Goal: Task Accomplishment & Management: Use online tool/utility

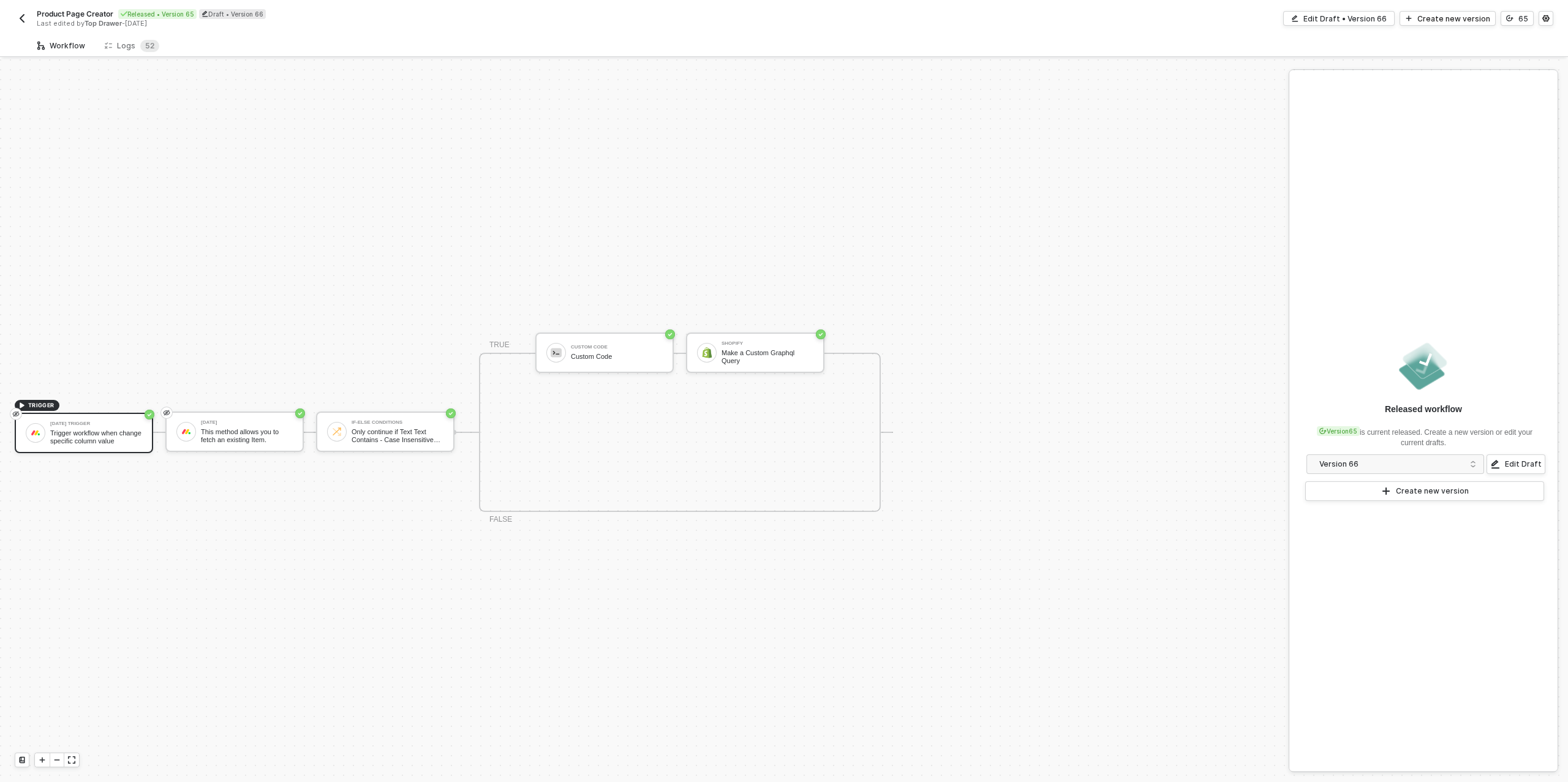
scroll to position [22, 0]
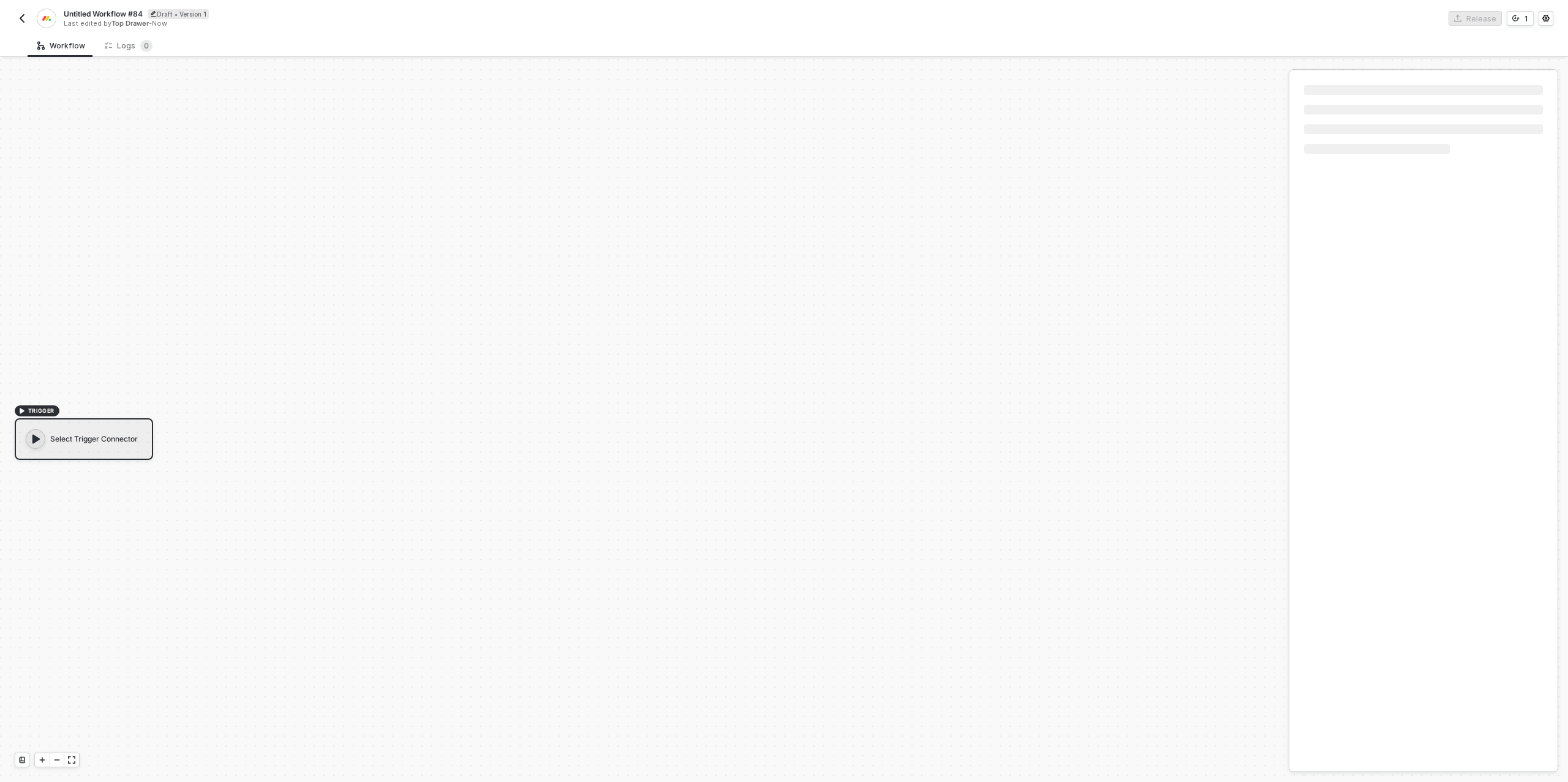
scroll to position [22, 0]
type input "s"
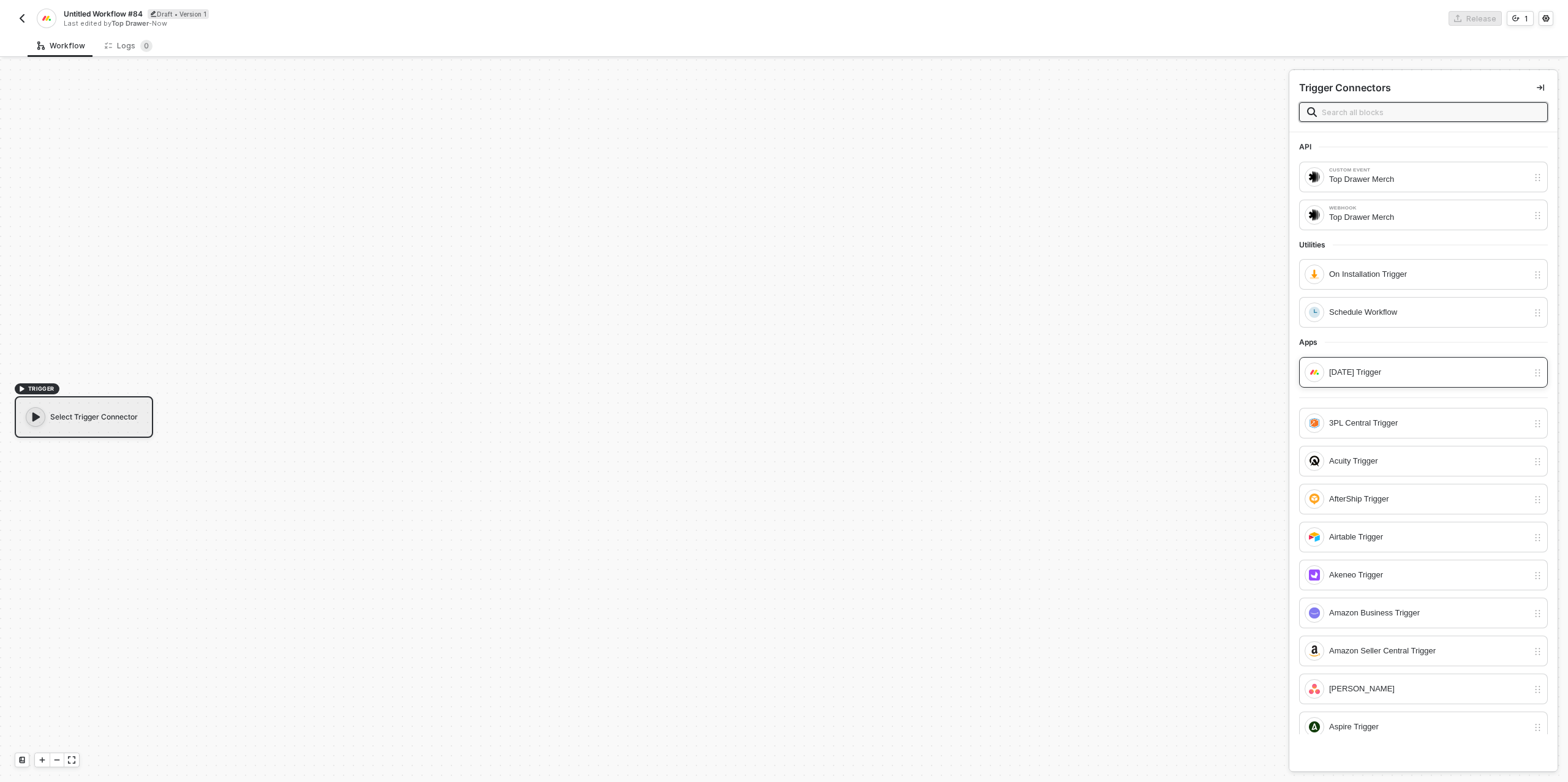
click at [1361, 380] on div "Monday Trigger" at bounding box center [1423, 372] width 249 height 30
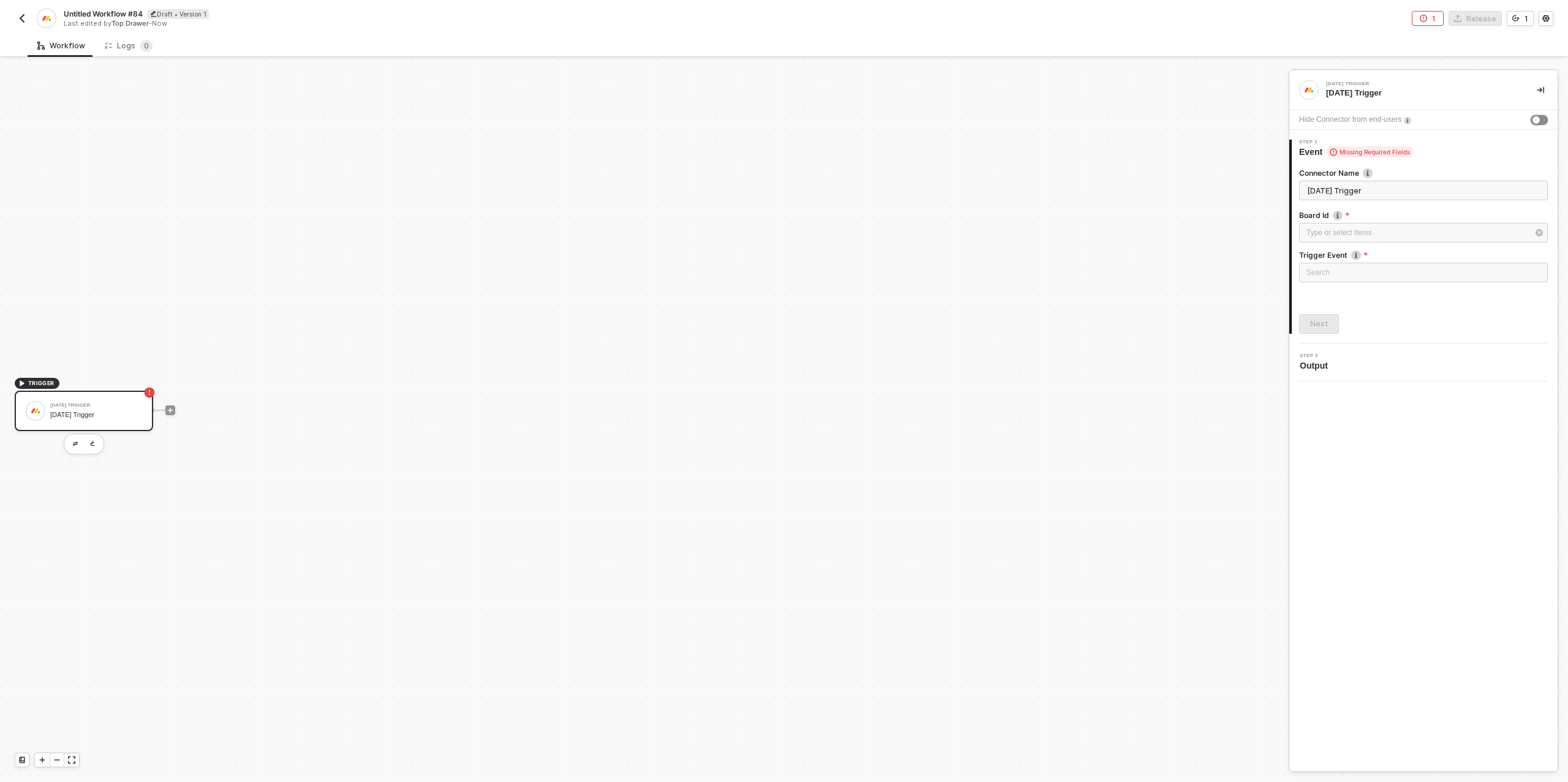
click at [1538, 119] on div "button" at bounding box center [1536, 119] width 7 height 7
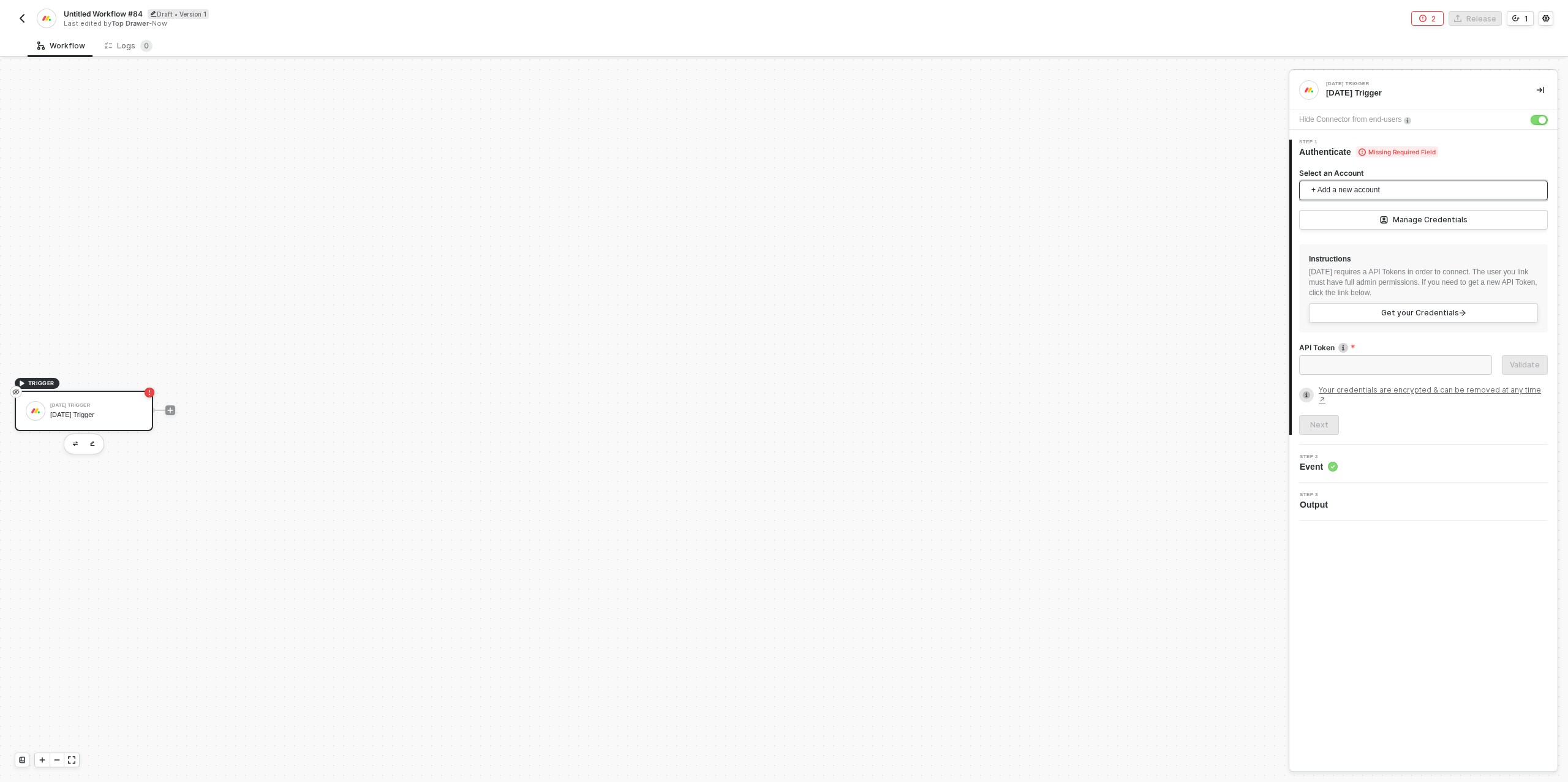
click at [1330, 181] on span "+ Add a new account" at bounding box center [1425, 191] width 229 height 20
click at [1349, 216] on span "Top Drawer's Monday" at bounding box center [1358, 217] width 98 height 14
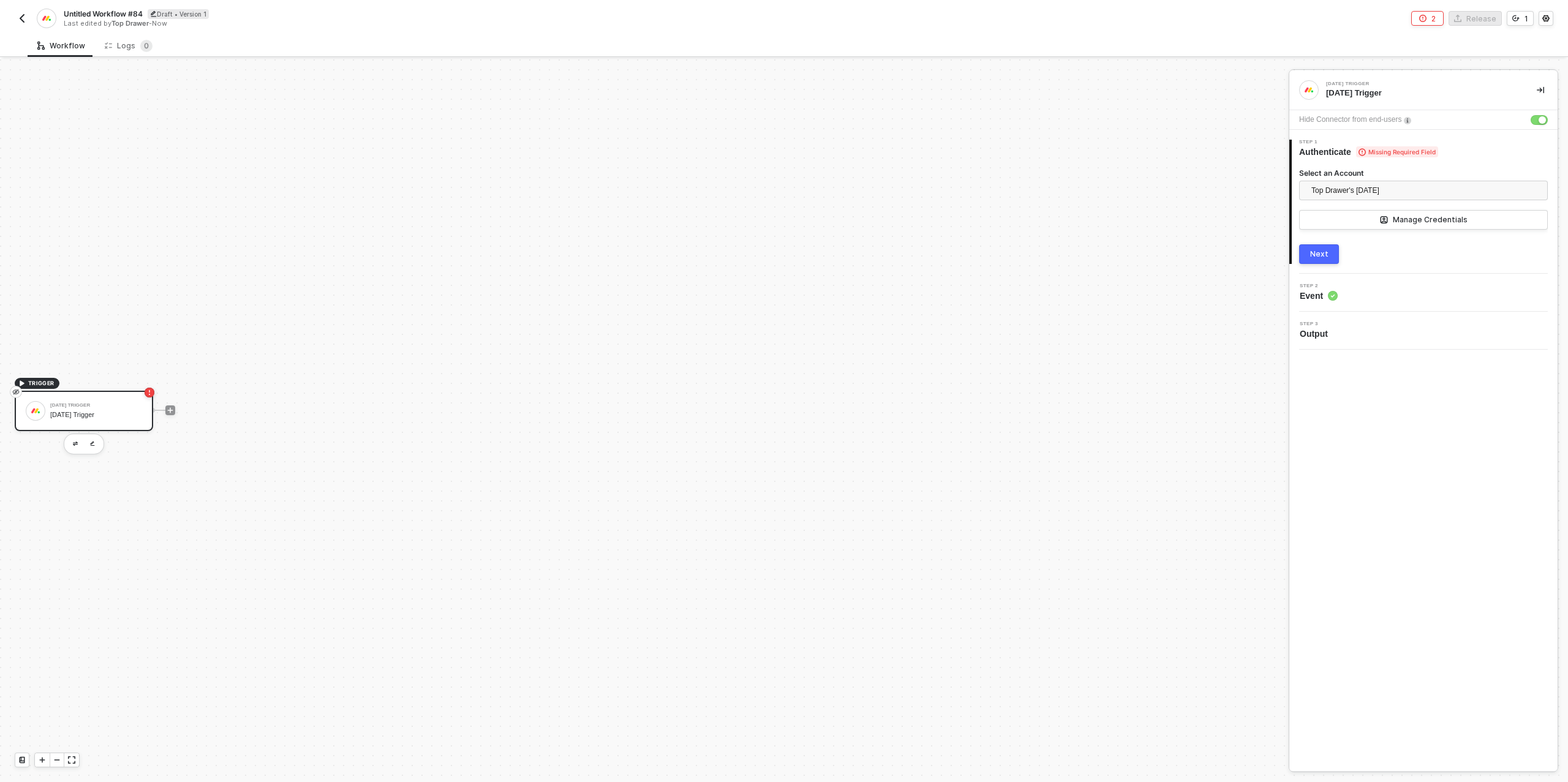
click at [1314, 258] on div "Next" at bounding box center [1319, 254] width 19 height 10
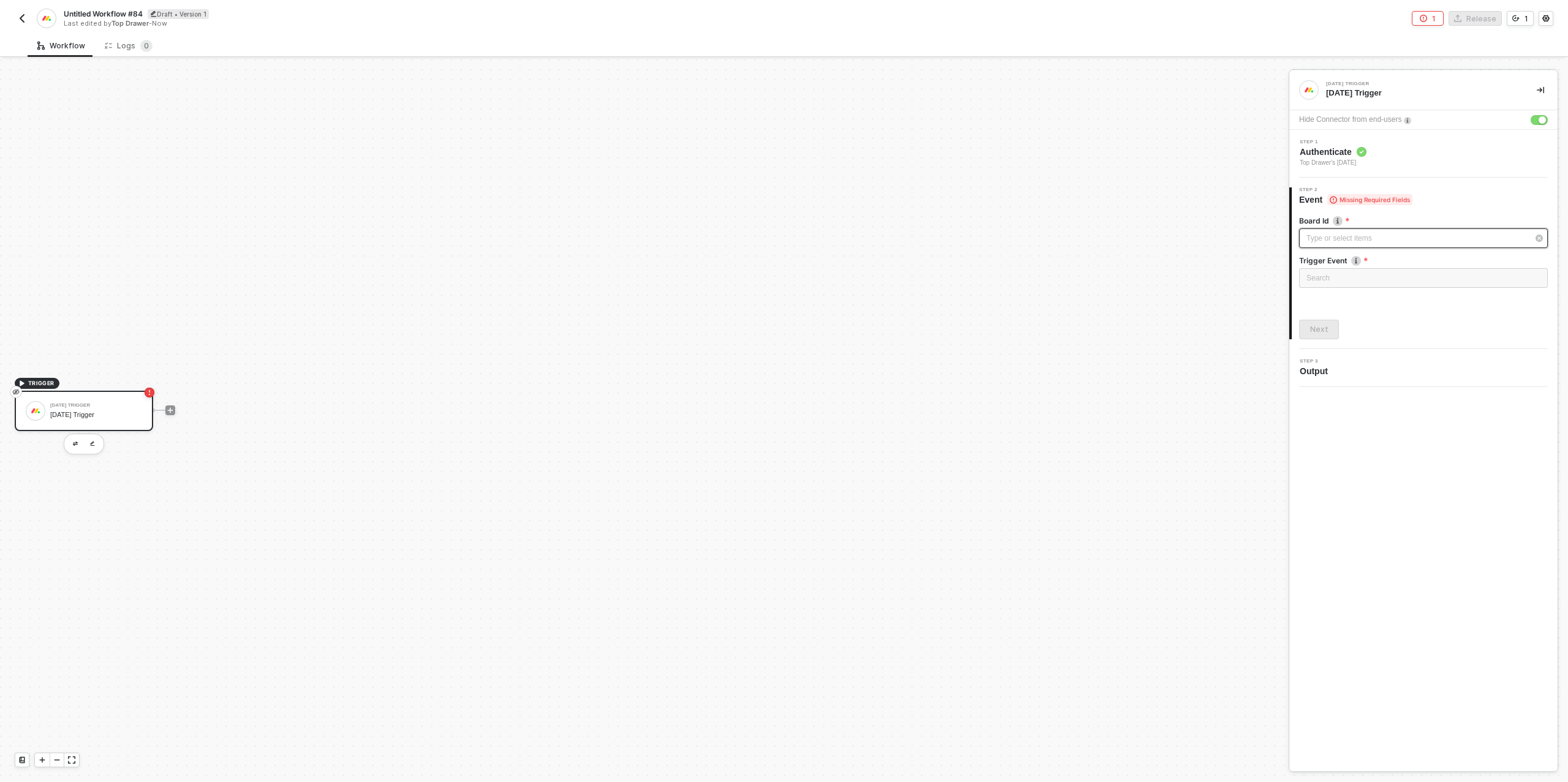
click at [1331, 242] on div "Type or select items ﻿" at bounding box center [1417, 239] width 221 height 12
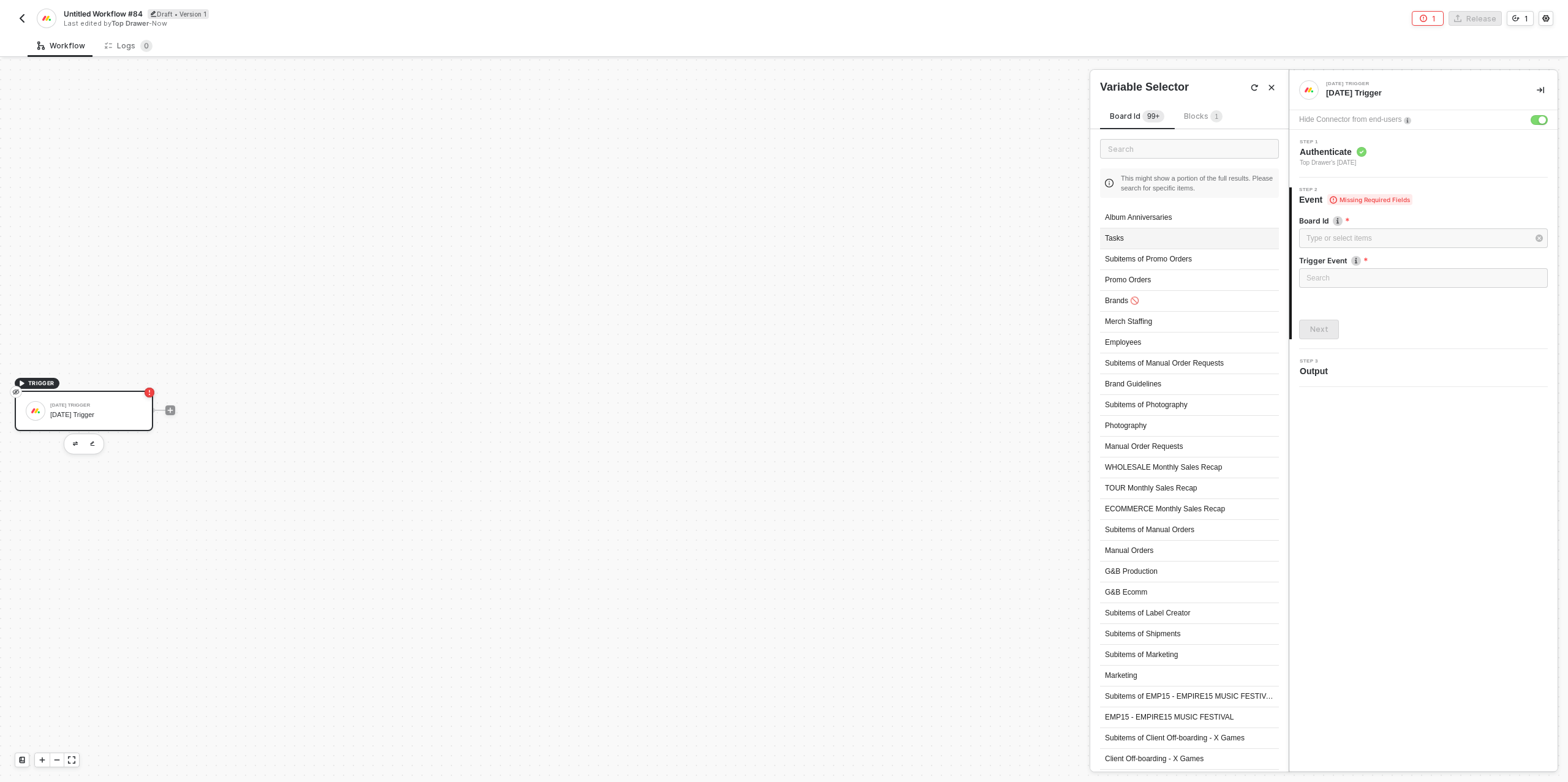
click at [1165, 239] on div "Tasks" at bounding box center [1189, 238] width 179 height 21
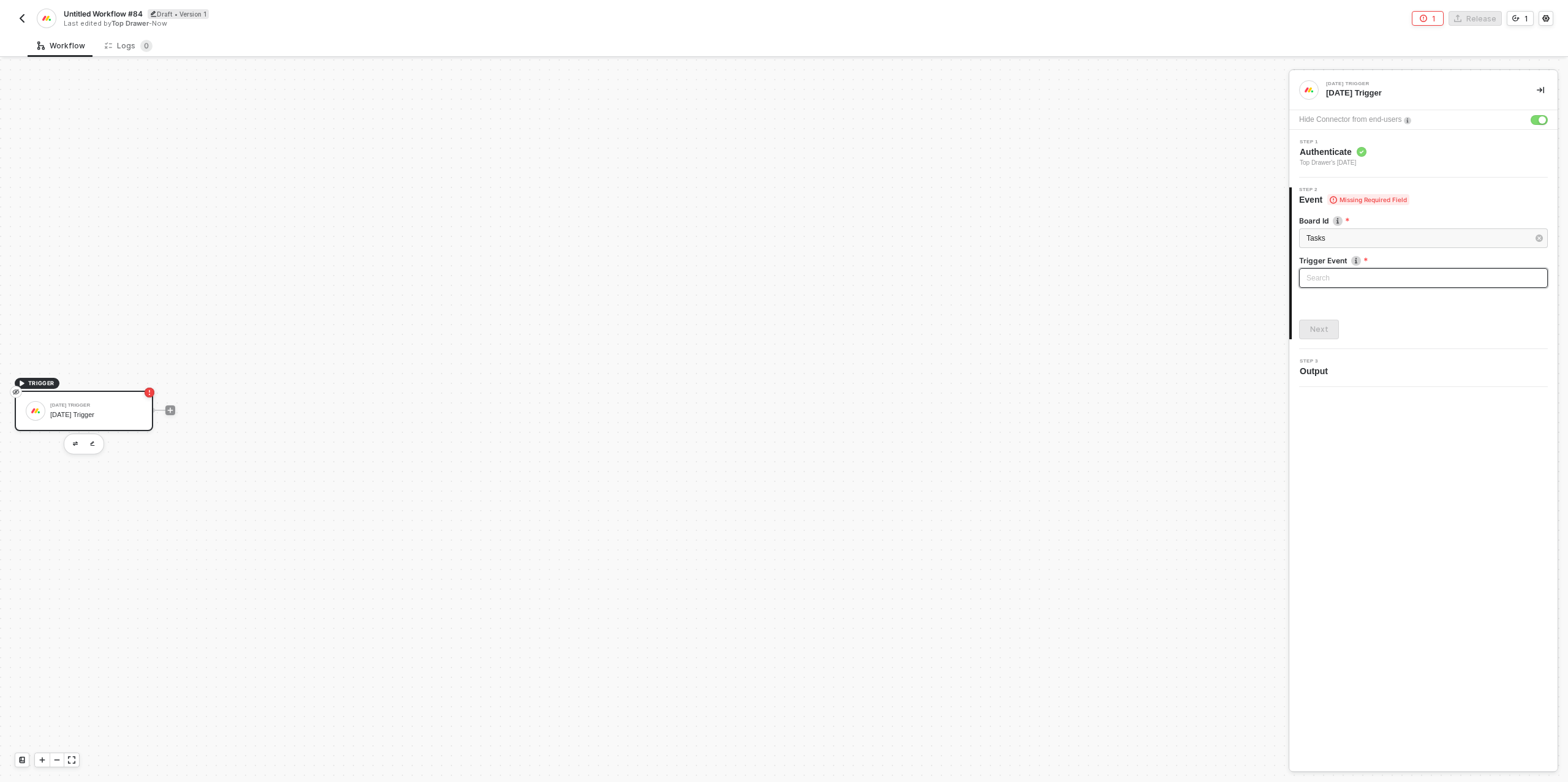
click at [1324, 276] on input "search" at bounding box center [1423, 277] width 234 height 19
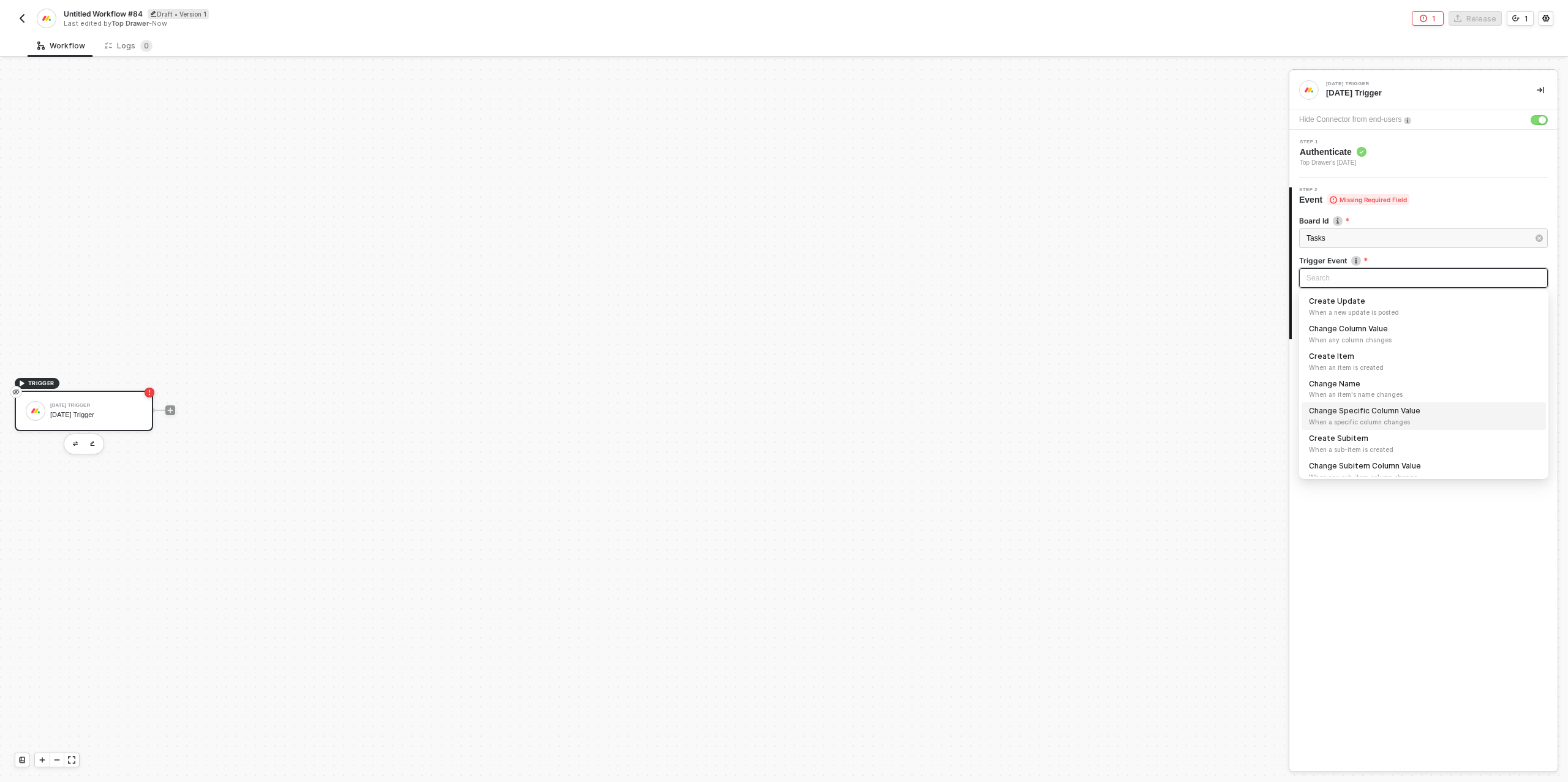
click at [1375, 408] on div "Change Specific Column Value When a specific column changes" at bounding box center [1423, 416] width 229 height 22
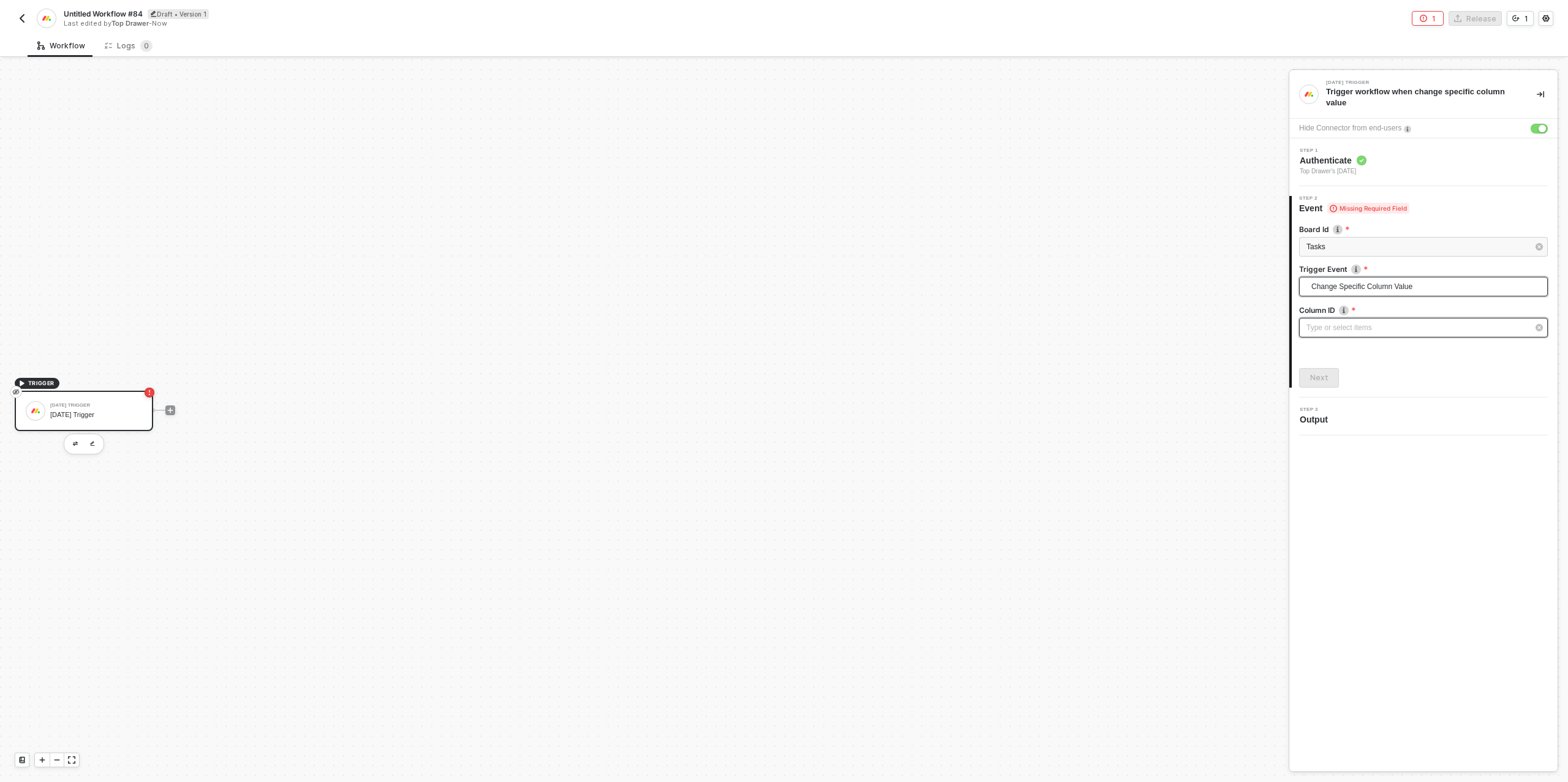
click at [1350, 333] on div "Type or select items ﻿" at bounding box center [1423, 328] width 249 height 20
click at [1127, 261] on div "Status" at bounding box center [1189, 259] width 179 height 21
click at [1324, 378] on div "Next" at bounding box center [1319, 378] width 19 height 10
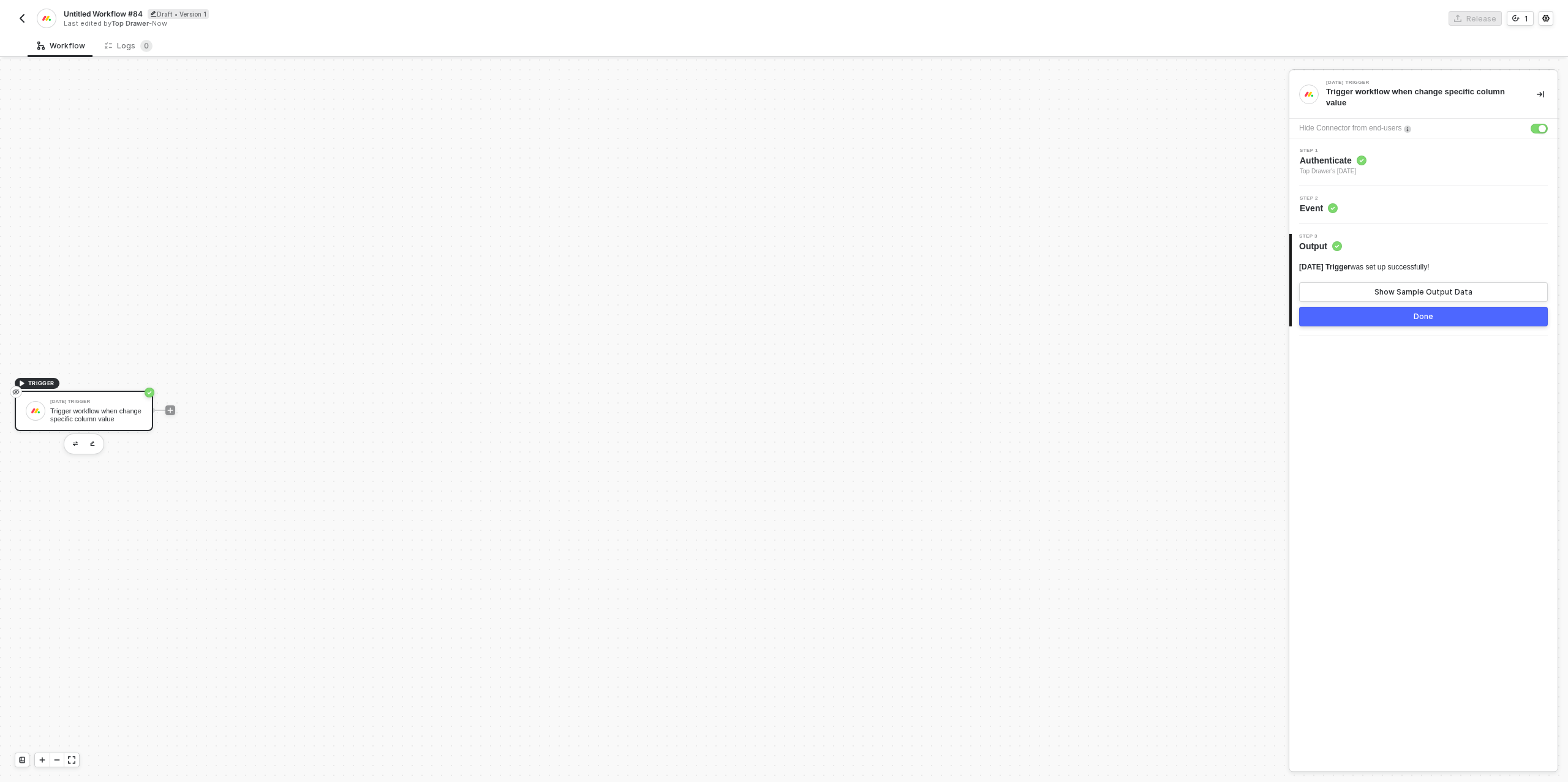
click at [1440, 318] on button "Done" at bounding box center [1423, 317] width 249 height 20
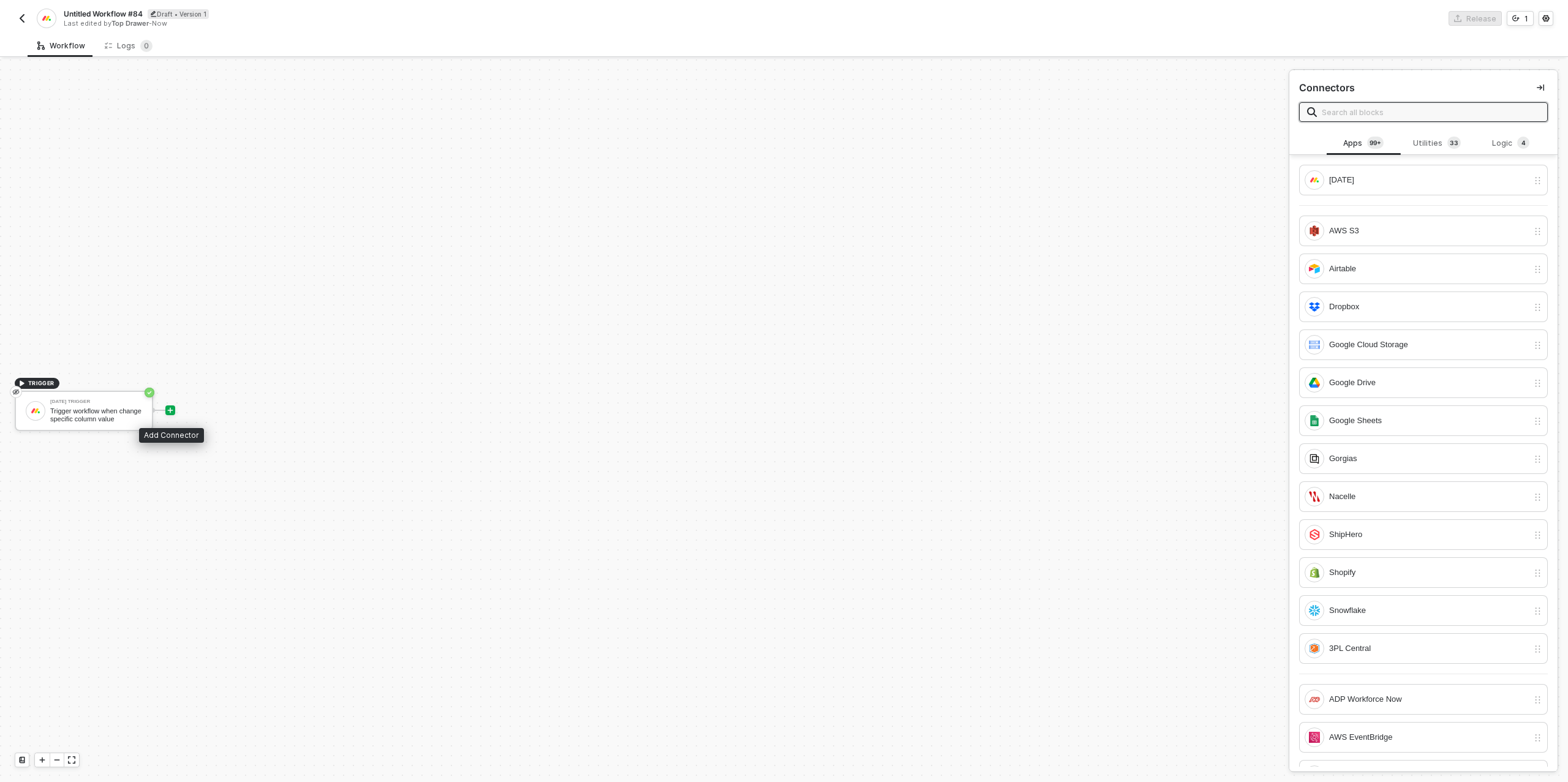
click at [171, 413] on icon "icon-play" at bounding box center [169, 409] width 7 height 7
click at [1370, 119] on span at bounding box center [1423, 112] width 249 height 20
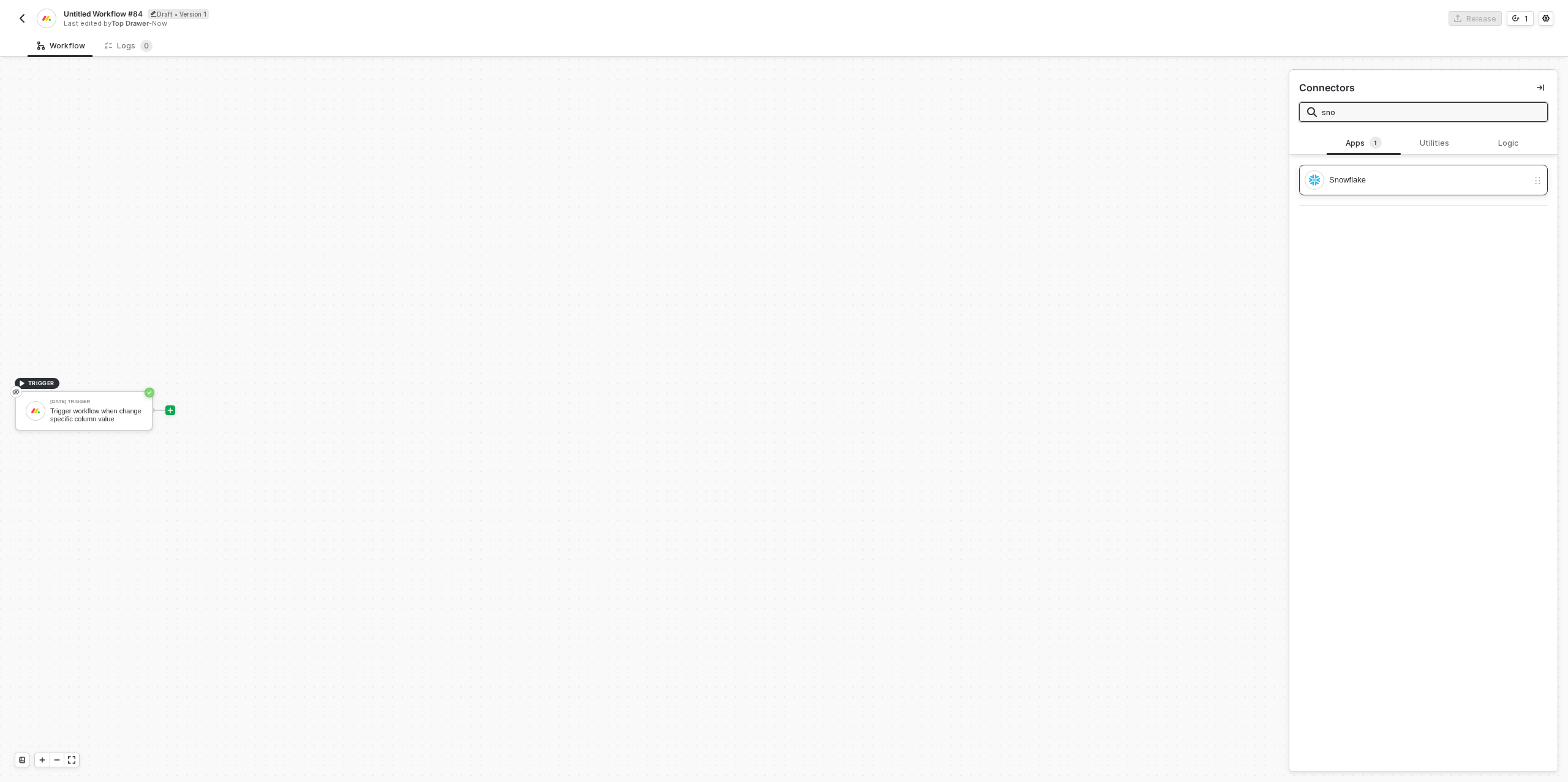
type input "sno"
click at [1353, 191] on div "Snowflake" at bounding box center [1423, 179] width 249 height 30
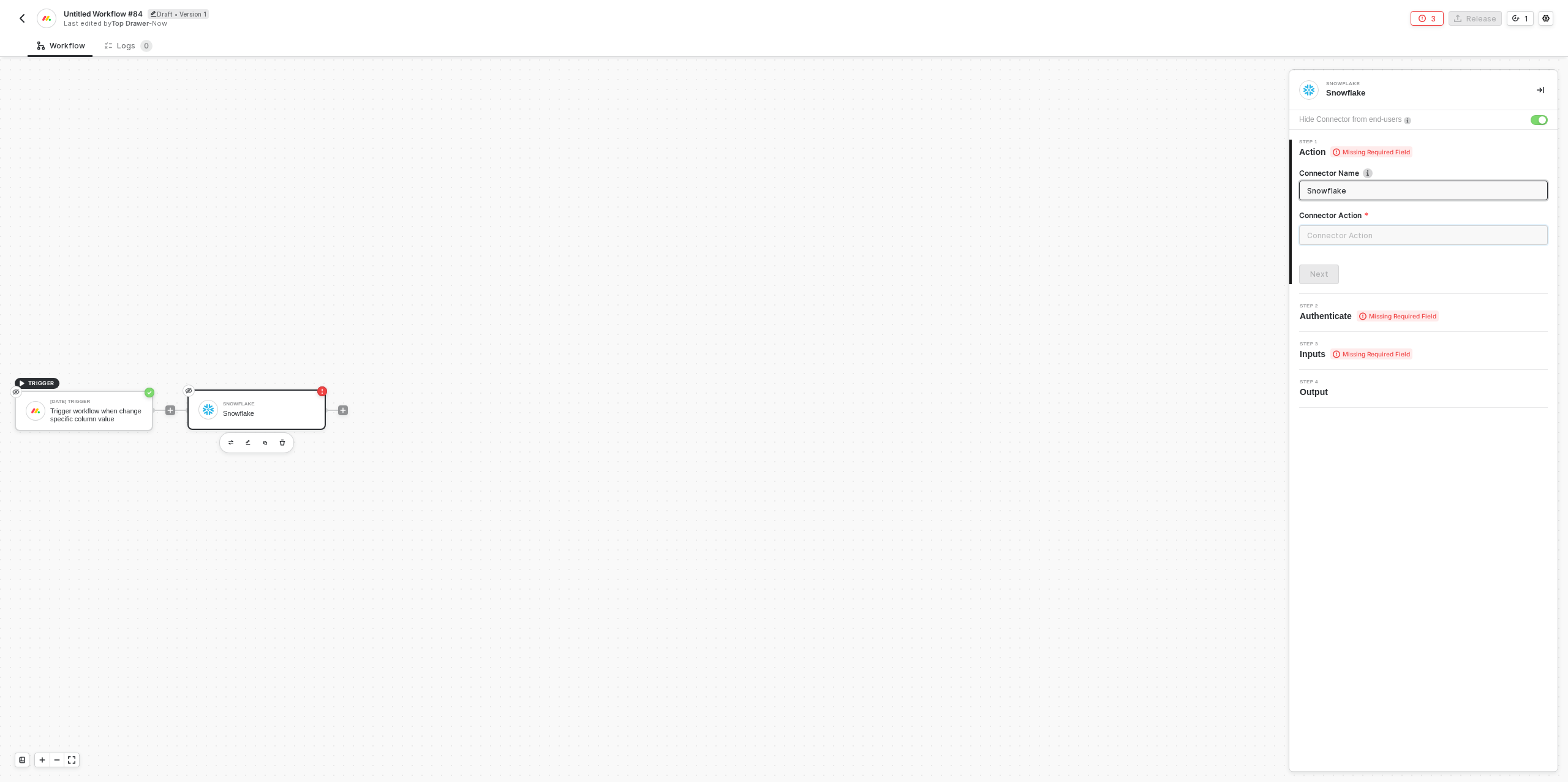
click at [1416, 232] on input "text" at bounding box center [1423, 235] width 249 height 20
click at [1147, 149] on div "Data" at bounding box center [1188, 148] width 178 height 11
click at [1147, 178] on span "Inserts Data into the database in the cluster." at bounding box center [1159, 181] width 119 height 7
type input "Inserts Data into the database in the cluster."
type input "Data - Insert Data"
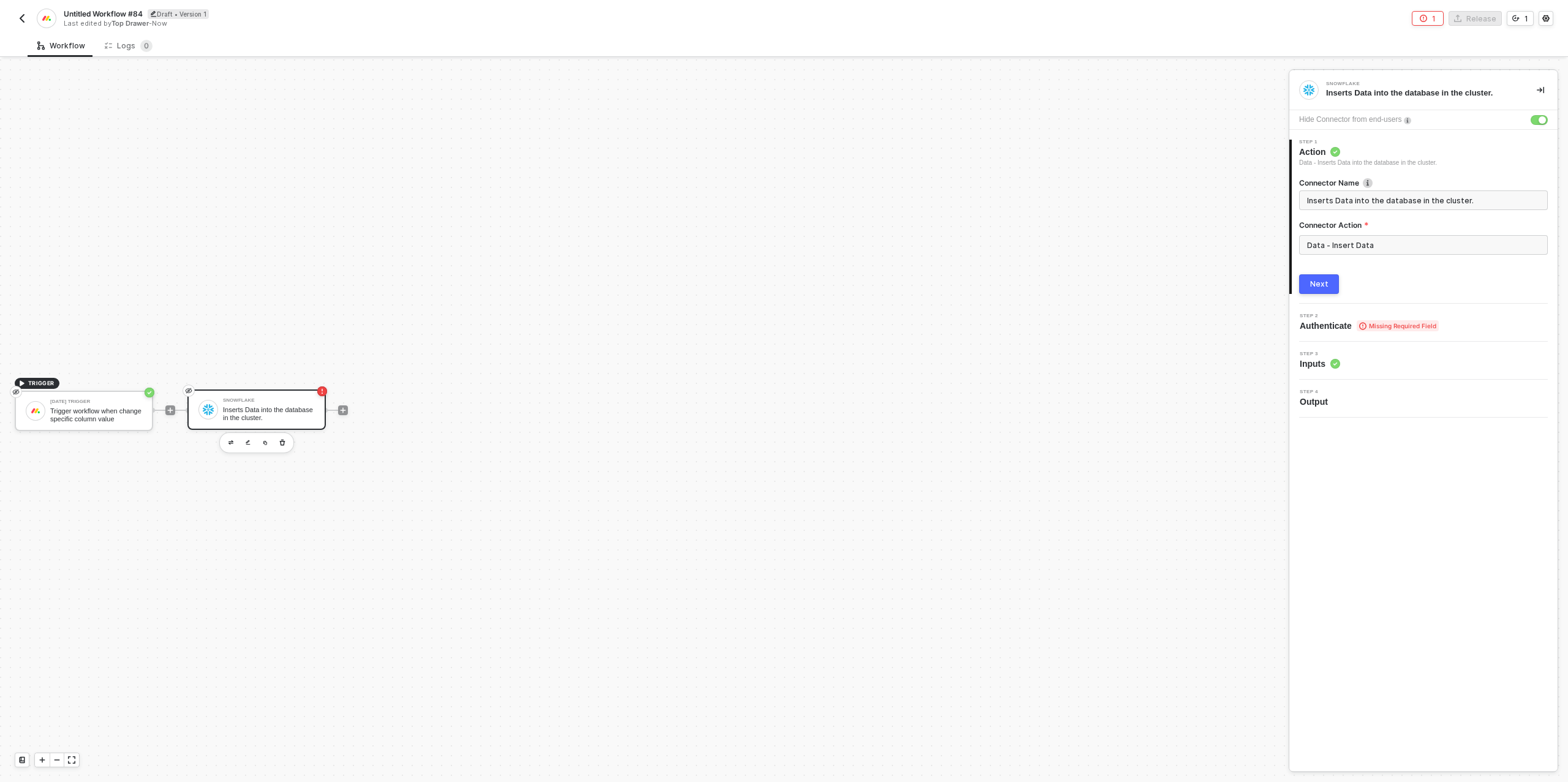
click at [1315, 283] on div "Next" at bounding box center [1319, 284] width 19 height 10
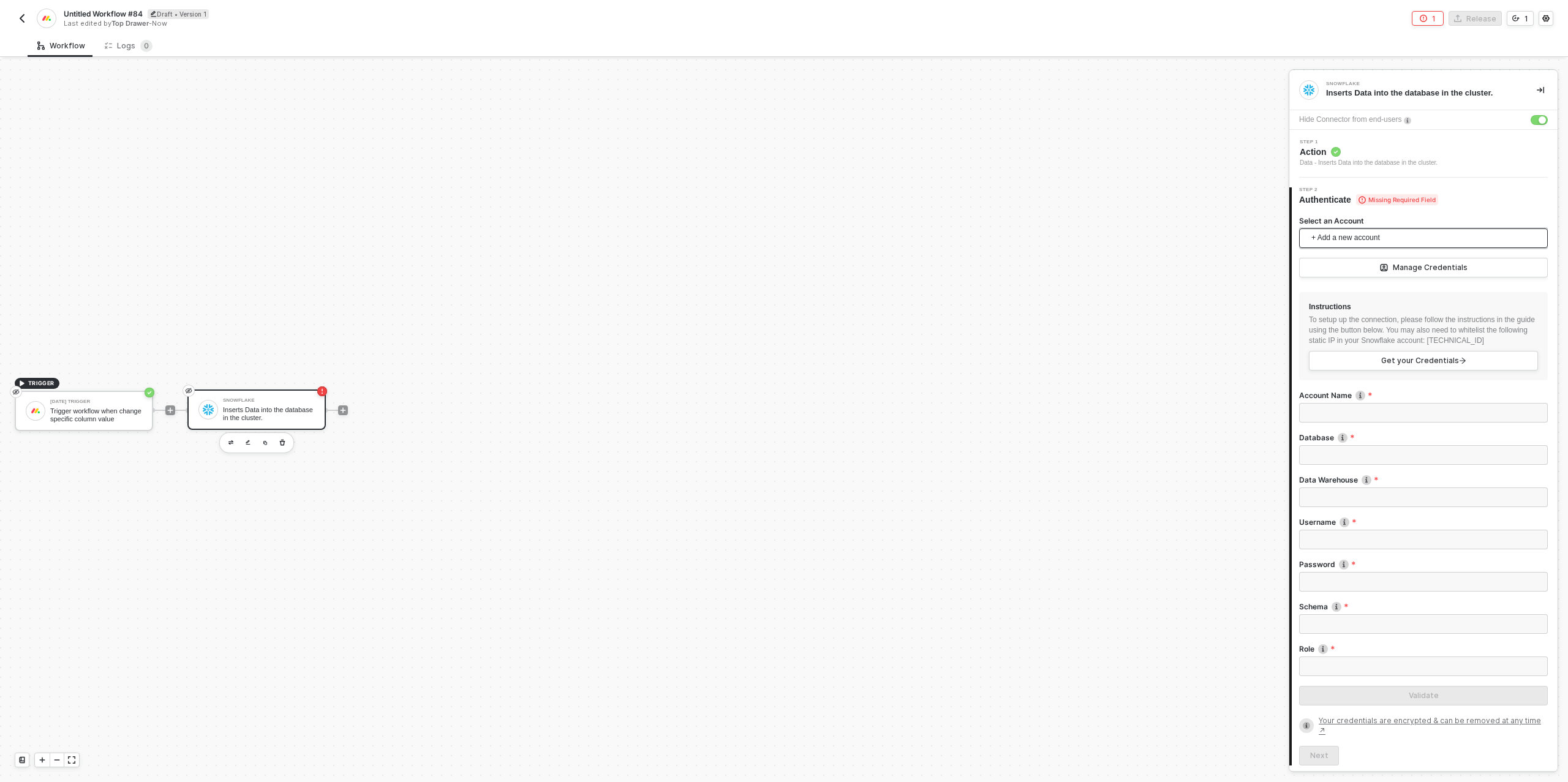
click at [1353, 241] on span "+ Add a new account" at bounding box center [1425, 238] width 229 height 20
click at [1222, 254] on div "TRIGGER Monday Trigger Trigger workflow when change specific column value Snowf…" at bounding box center [641, 410] width 1283 height 746
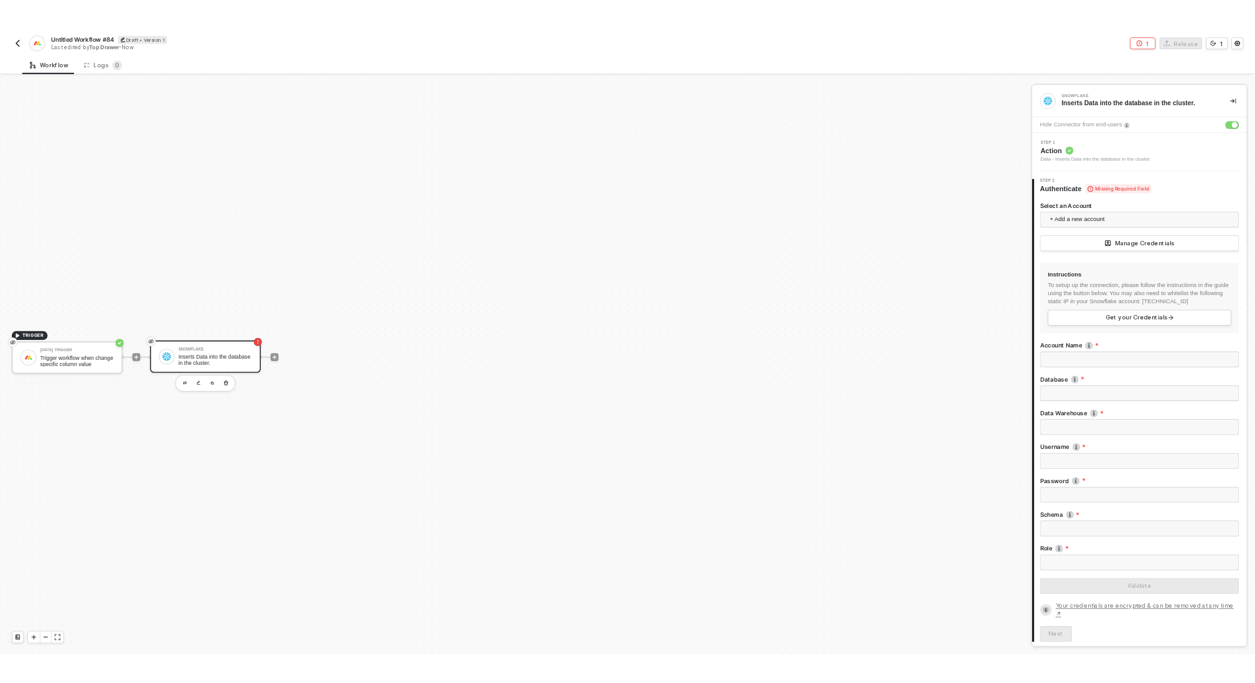
scroll to position [74, 0]
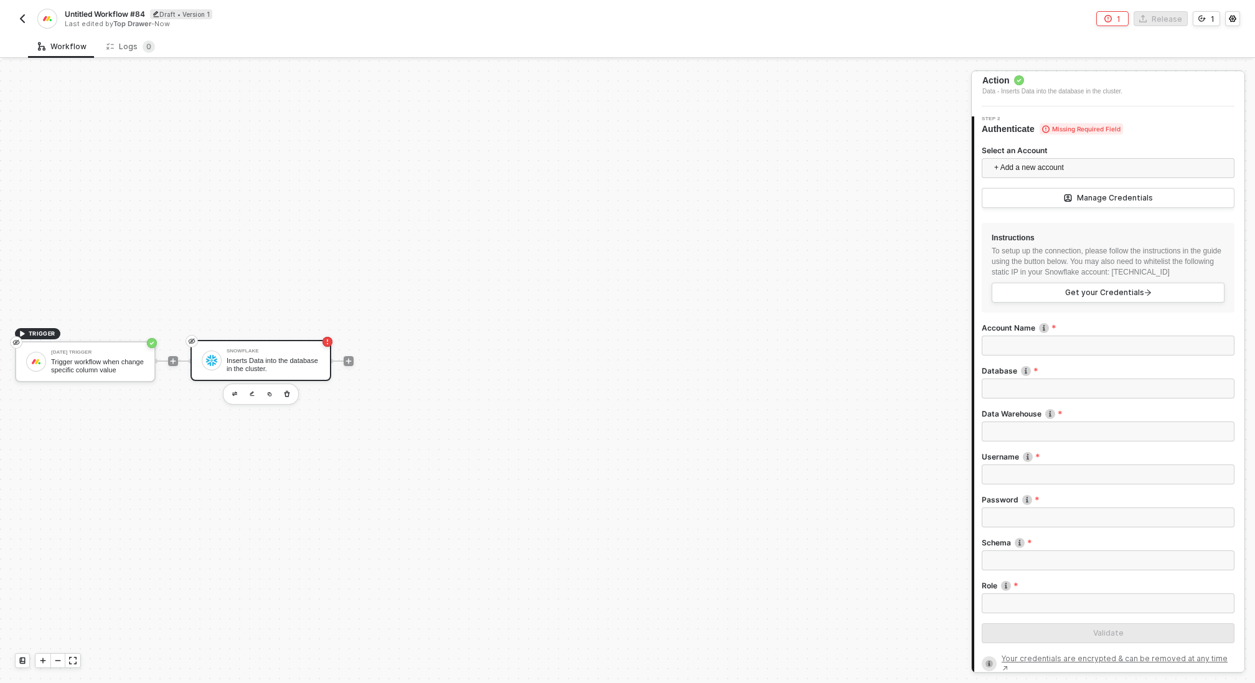
click at [268, 362] on div "Inserts Data into the database in the cluster." at bounding box center [273, 365] width 93 height 16
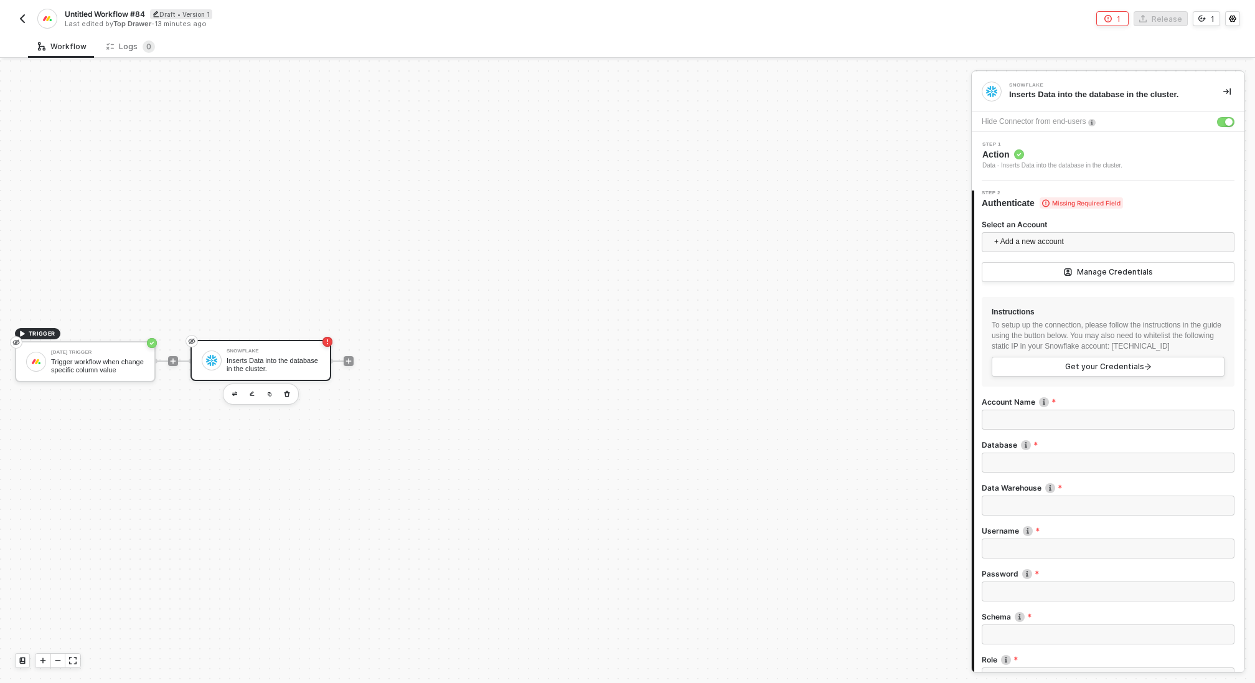
click at [1096, 161] on div "Data - Inserts Data into the database in the cluster." at bounding box center [1053, 166] width 140 height 10
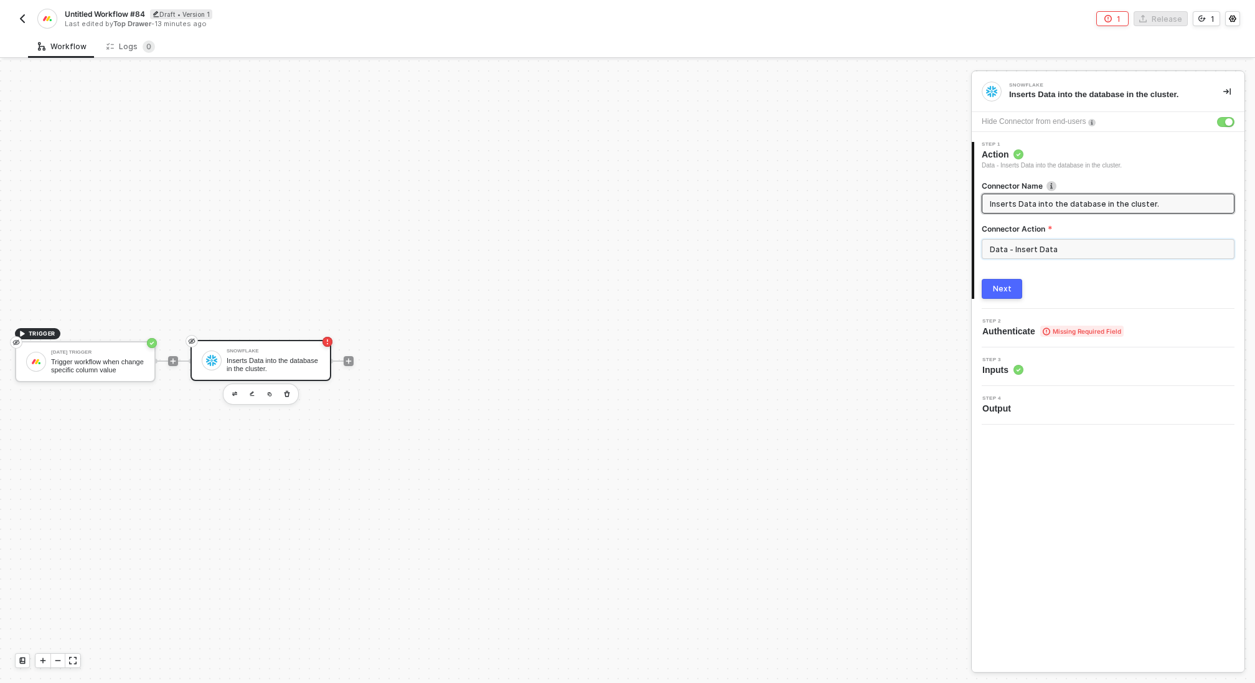
click at [1051, 250] on input "Data - Insert Data" at bounding box center [1108, 249] width 253 height 20
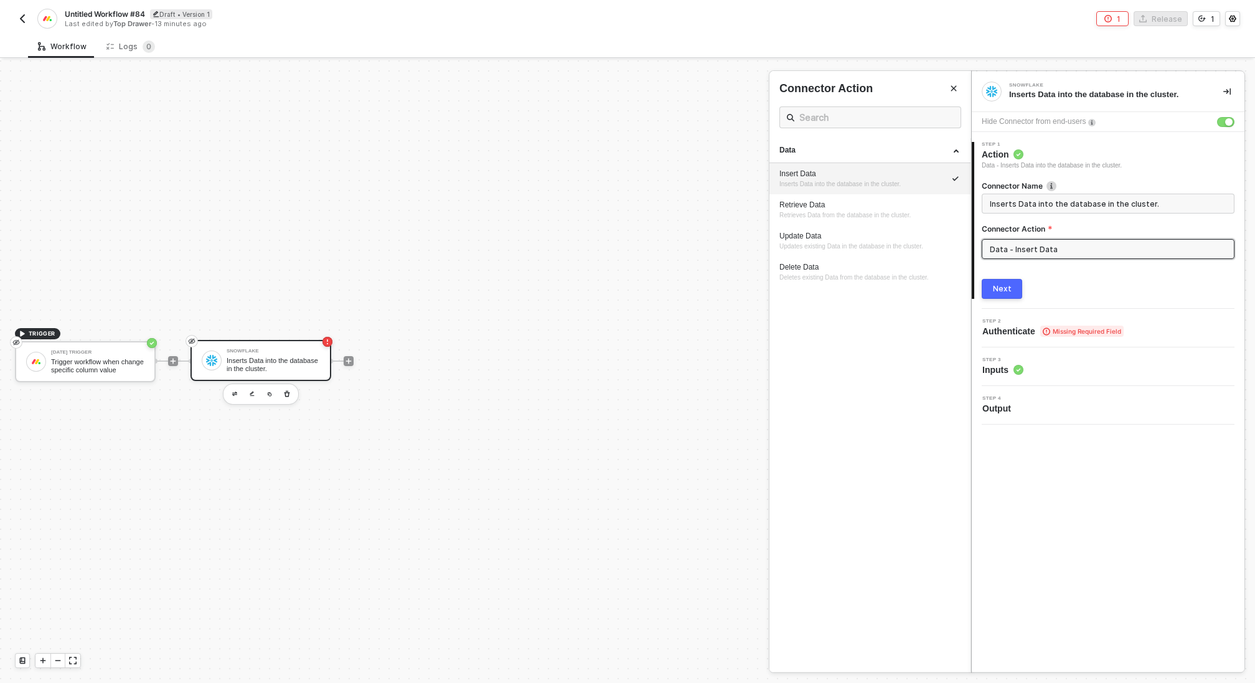
click at [840, 176] on div "Insert Data" at bounding box center [870, 174] width 181 height 11
click at [999, 287] on div "Next" at bounding box center [1002, 289] width 19 height 10
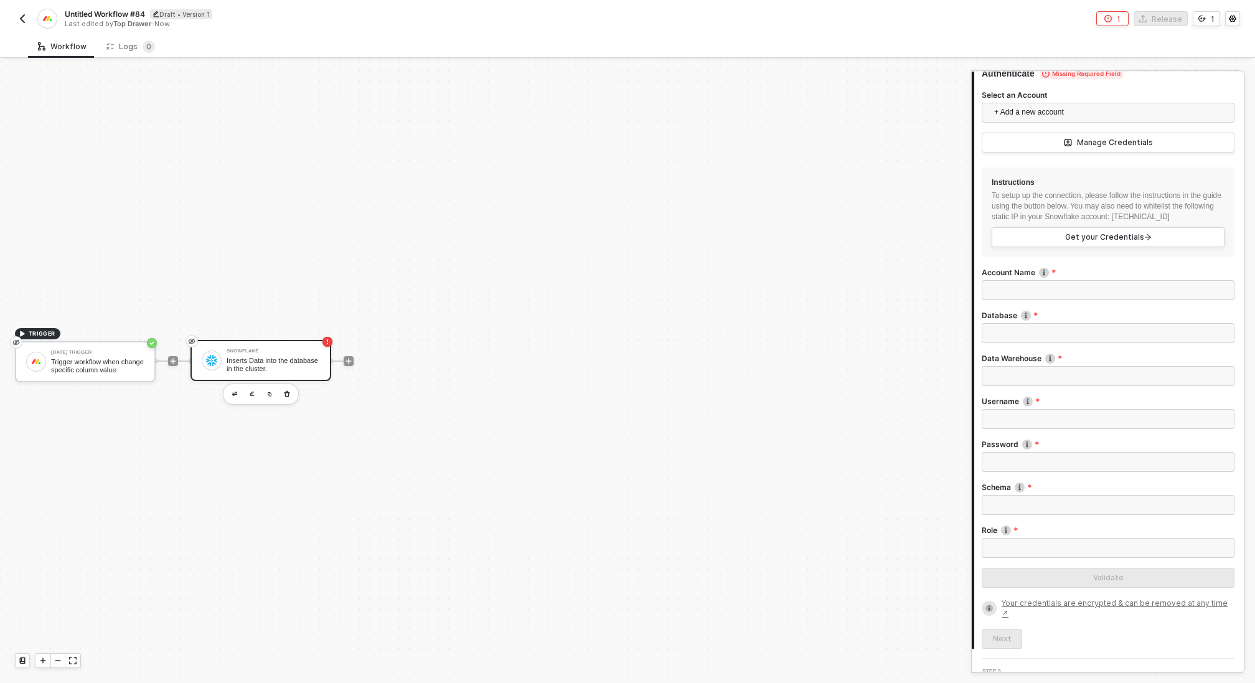
scroll to position [131, 0]
click at [1052, 108] on span "+ Add a new account" at bounding box center [1110, 111] width 233 height 20
click at [1066, 285] on input "Account Name" at bounding box center [1108, 289] width 253 height 20
click at [1038, 336] on input "Database" at bounding box center [1108, 332] width 253 height 20
click at [1032, 383] on input "Data Warehouse" at bounding box center [1108, 375] width 253 height 20
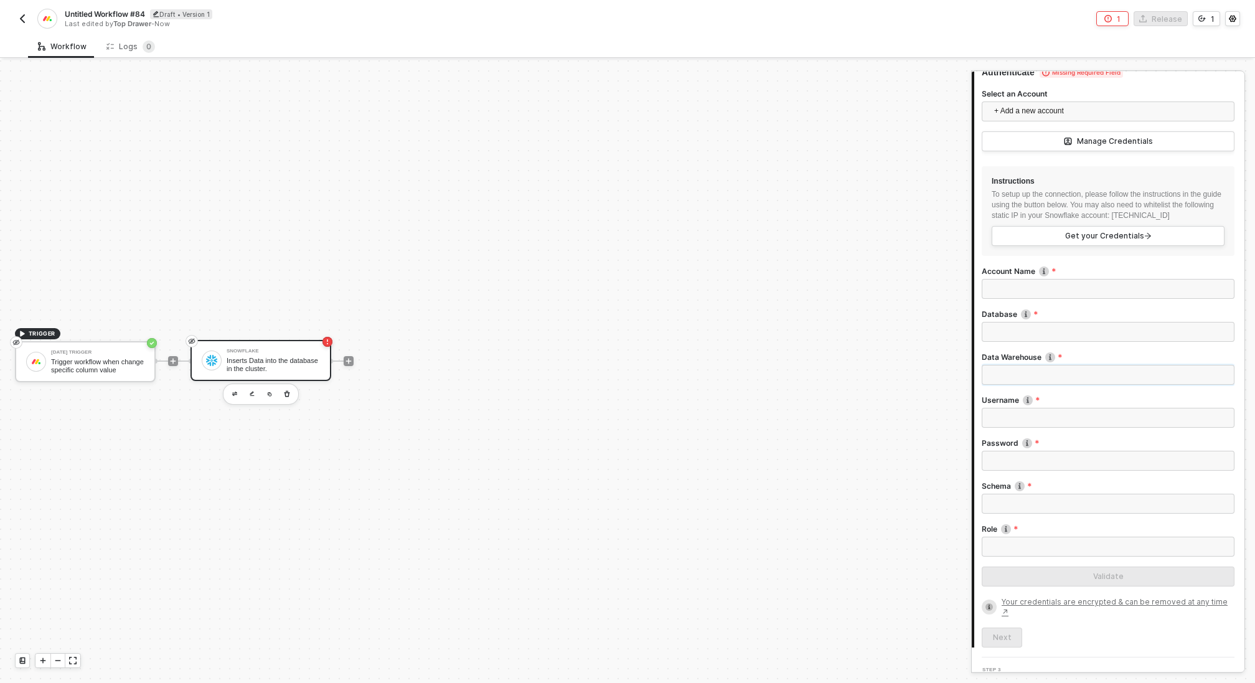
scroll to position [186, 0]
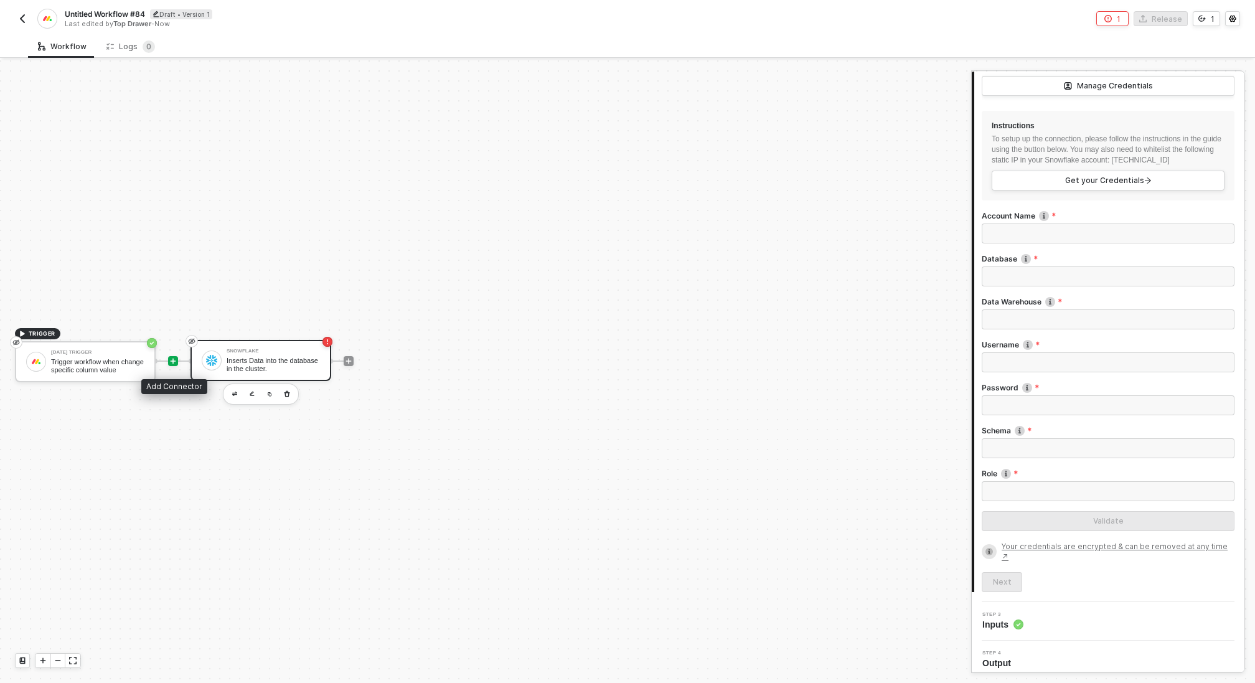
click at [172, 361] on icon "icon-play" at bounding box center [174, 361] width 6 height 6
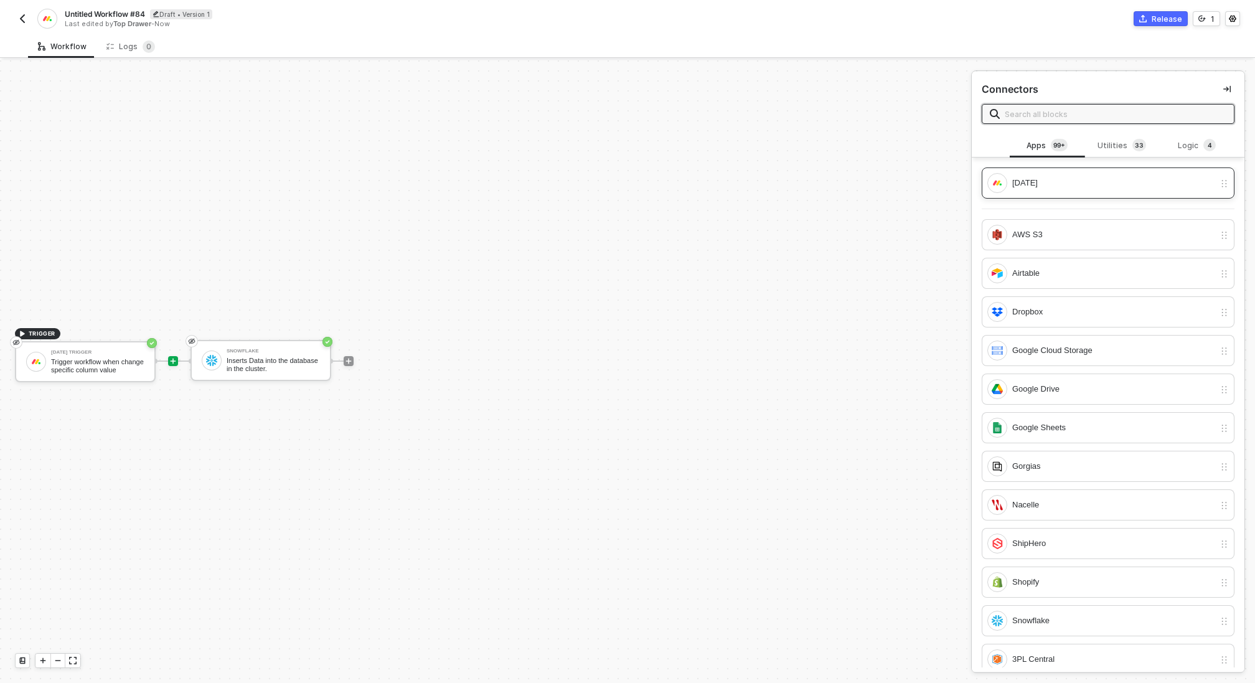
click at [1052, 179] on div "[DATE]" at bounding box center [1113, 183] width 202 height 14
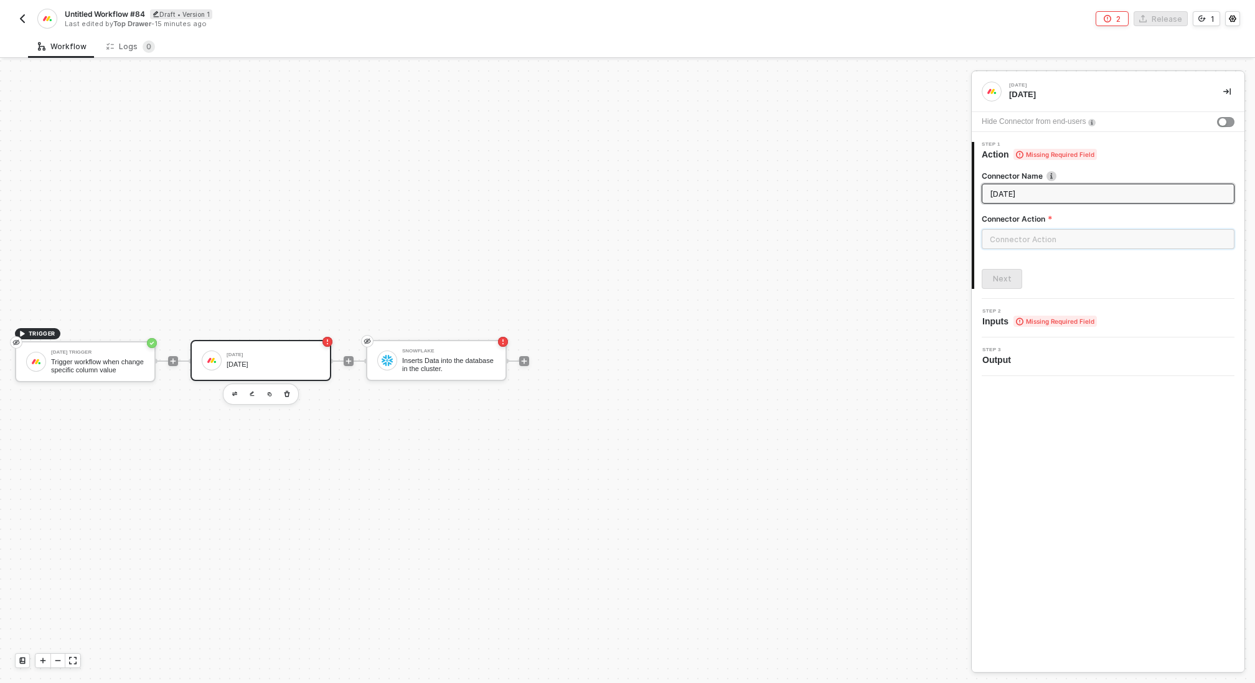
click at [1053, 244] on input "text" at bounding box center [1108, 239] width 253 height 20
click at [795, 149] on div "Items" at bounding box center [870, 150] width 181 height 11
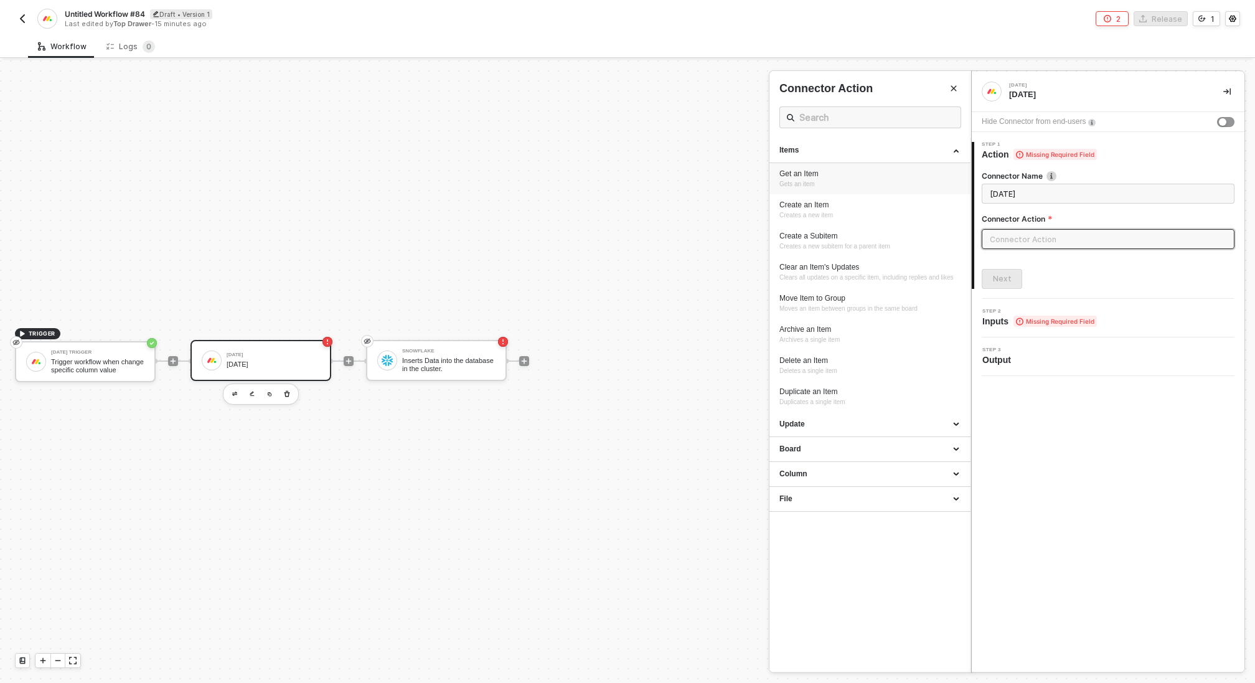
click at [827, 182] on div "Get an Item Gets an item" at bounding box center [870, 179] width 181 height 21
type input "Gets an item"
type input "Items - Get an Item"
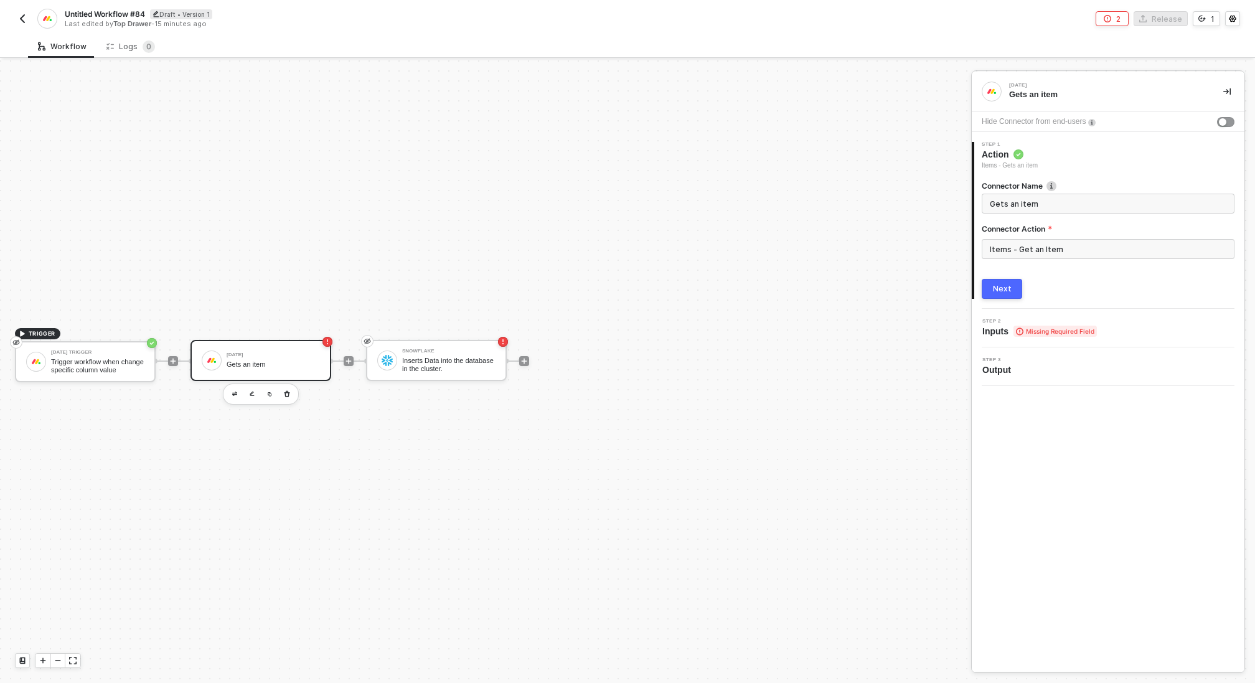
click at [994, 290] on div "Next" at bounding box center [1002, 289] width 19 height 10
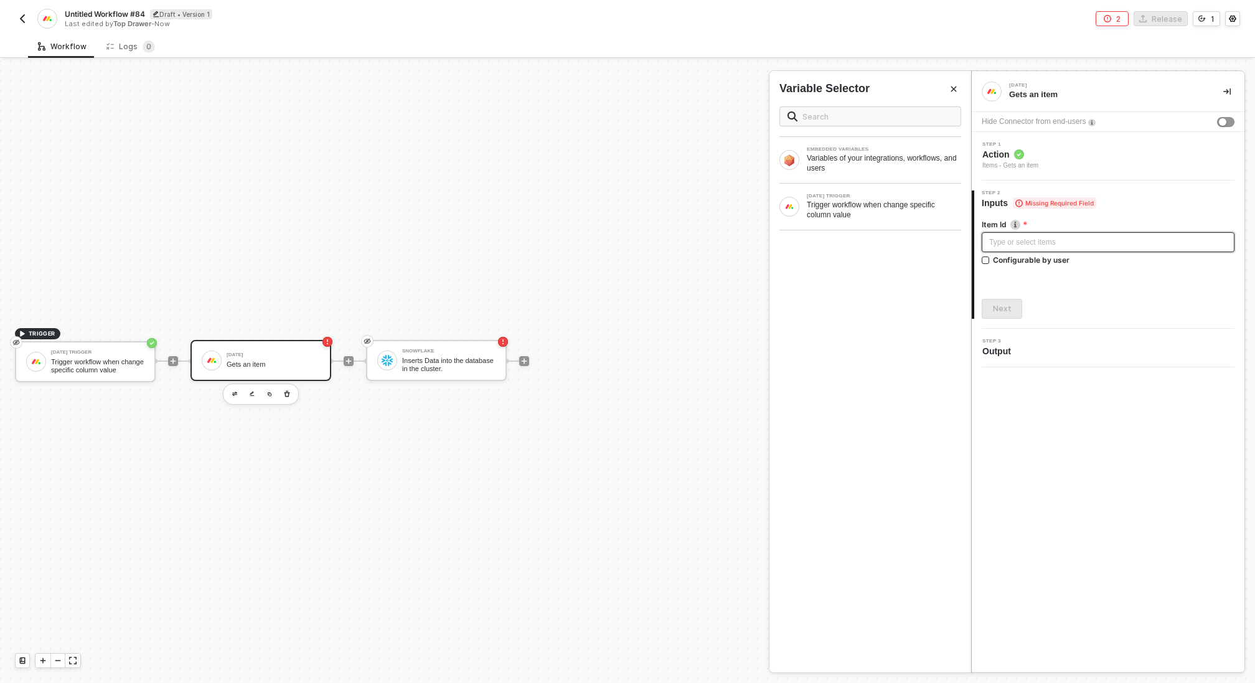
click at [1027, 250] on div "Type or select items ﻿" at bounding box center [1108, 242] width 253 height 20
click at [781, 196] on div "MONDAY TRIGGER Trigger workflow when change specific column value" at bounding box center [871, 207] width 182 height 26
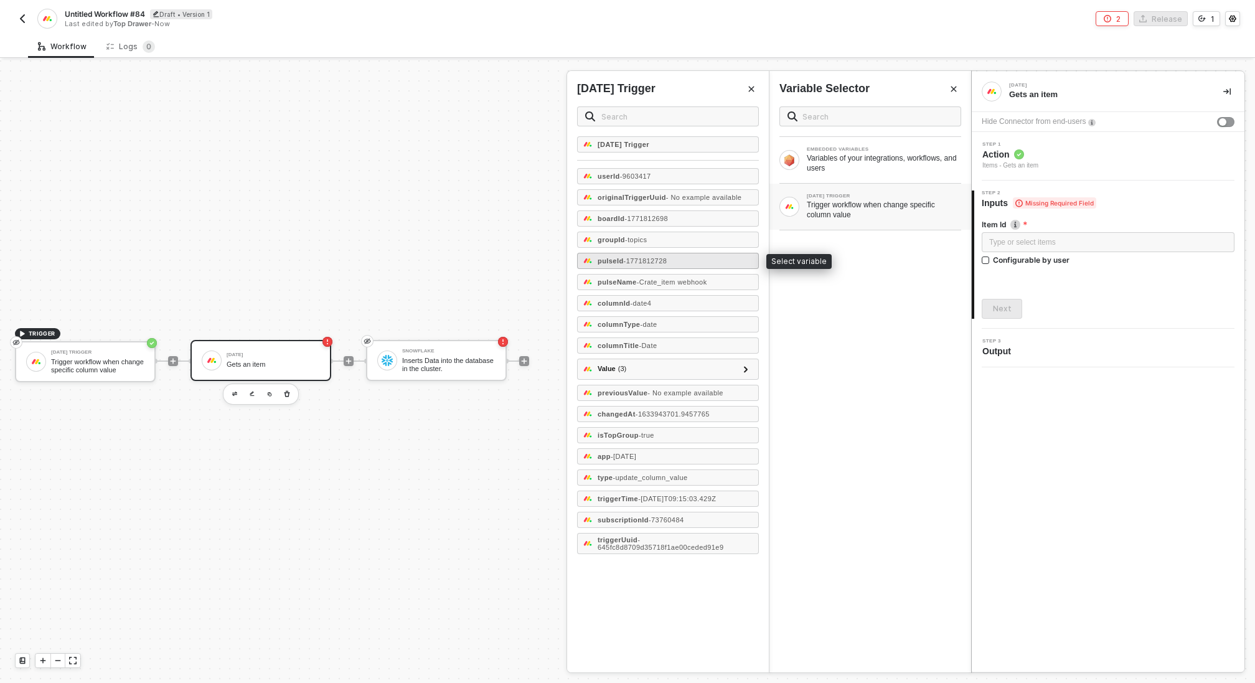
click at [654, 258] on span "- 1771812728" at bounding box center [646, 260] width 44 height 7
click at [1007, 306] on div "Next" at bounding box center [1002, 309] width 19 height 10
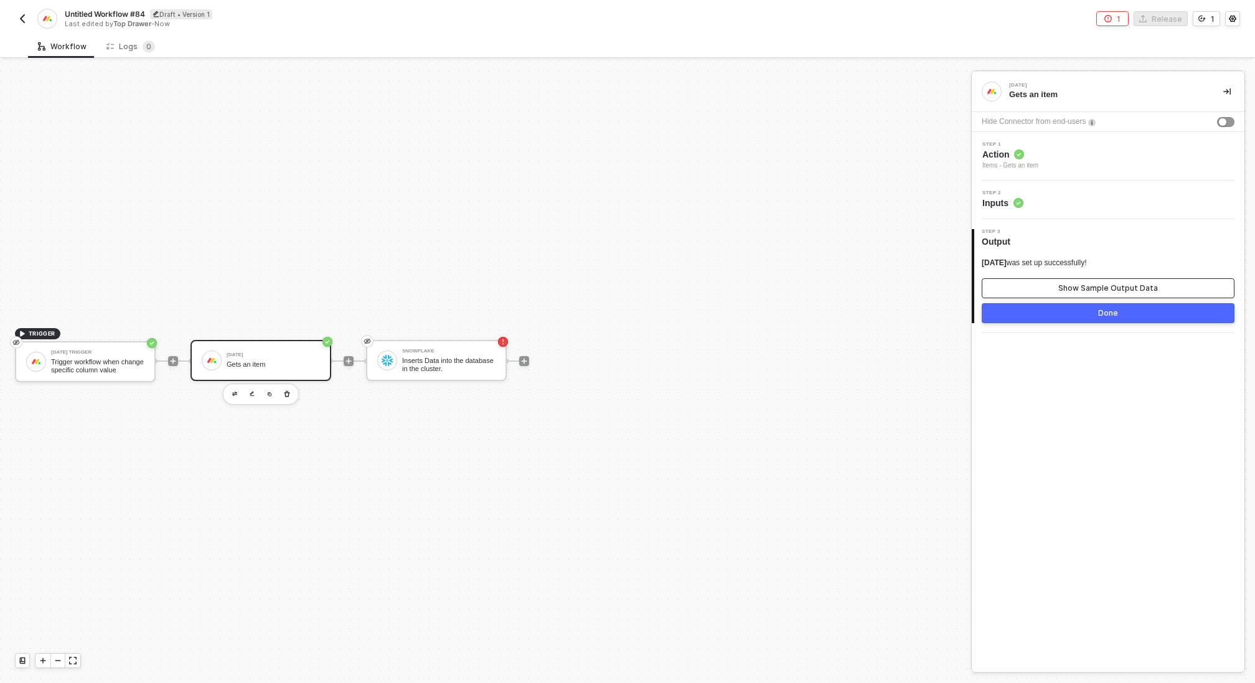
drag, startPoint x: 1062, startPoint y: 290, endPoint x: 989, endPoint y: 298, distance: 72.7
click at [1062, 290] on div "Show Sample Output Data" at bounding box center [1108, 288] width 100 height 10
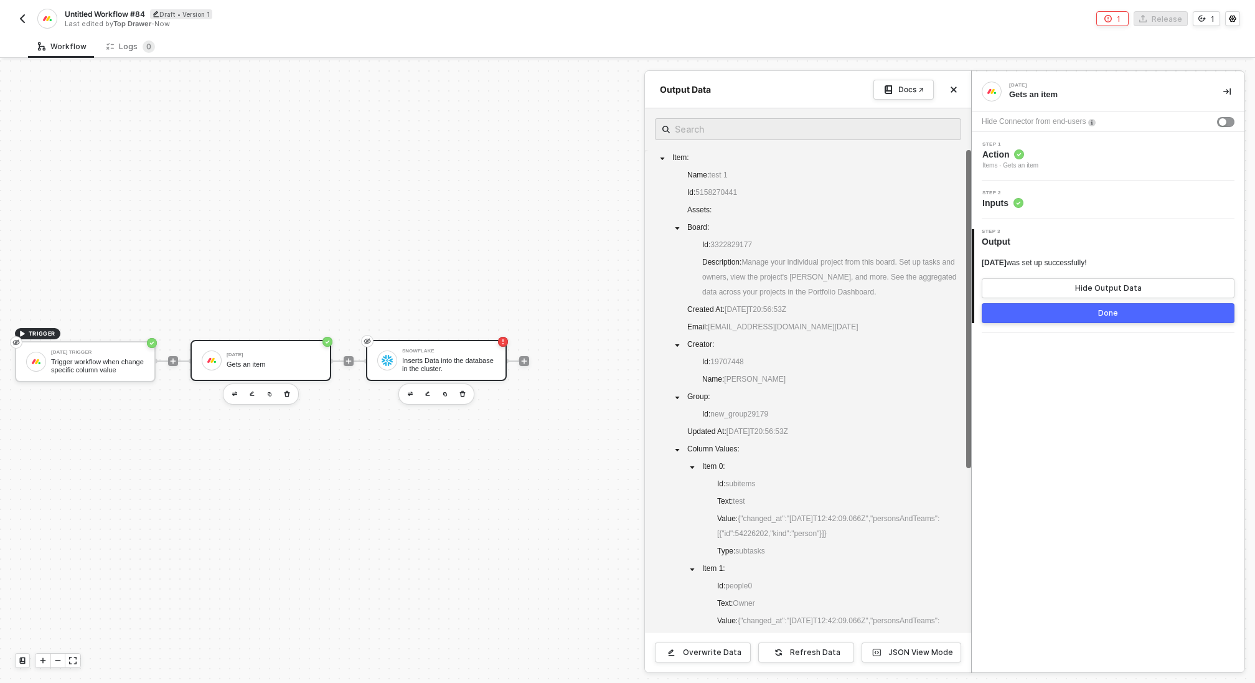
drag, startPoint x: 459, startPoint y: 349, endPoint x: 454, endPoint y: 353, distance: 6.6
click at [458, 349] on div at bounding box center [627, 371] width 1255 height 623
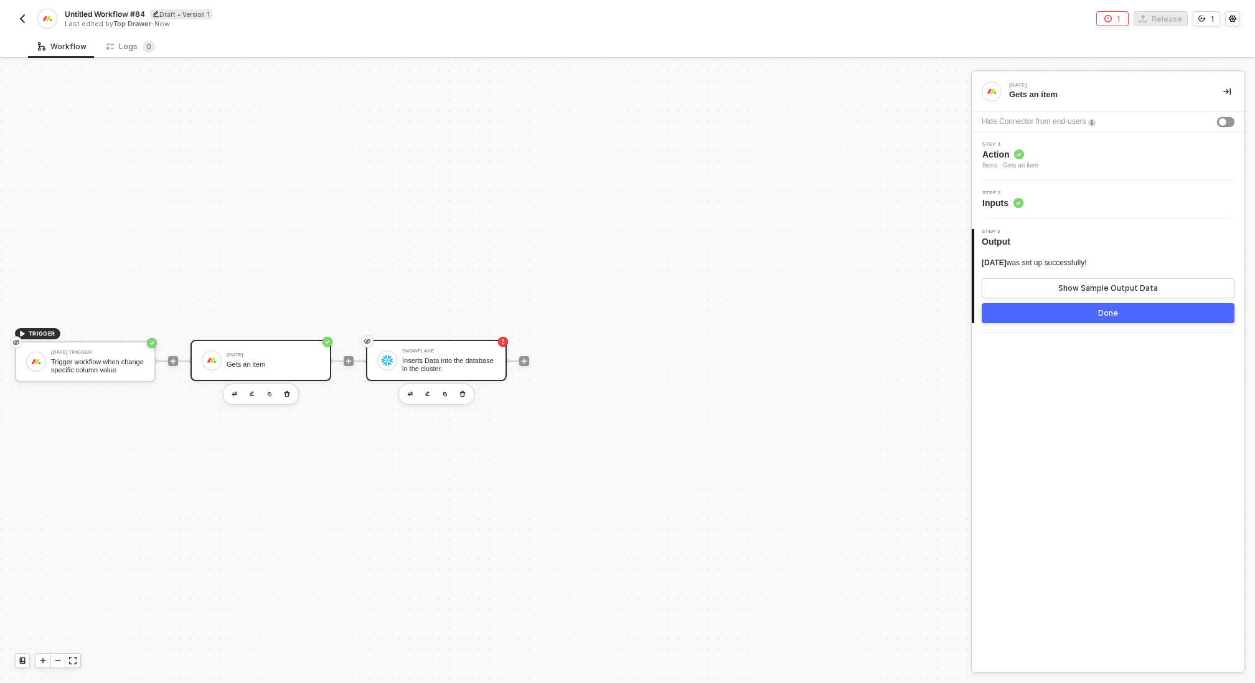
click at [453, 357] on div "Inserts Data into the database in the cluster." at bounding box center [448, 365] width 93 height 16
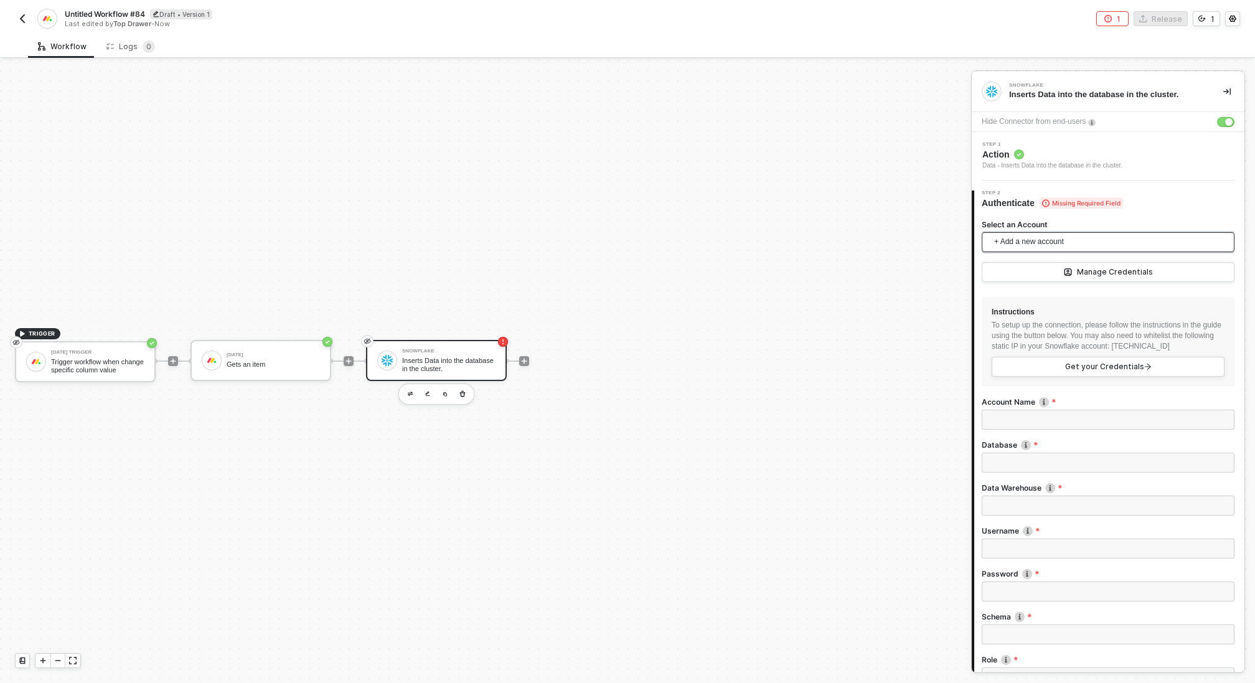
click at [1066, 242] on span "+ Add a new account" at bounding box center [1110, 242] width 233 height 20
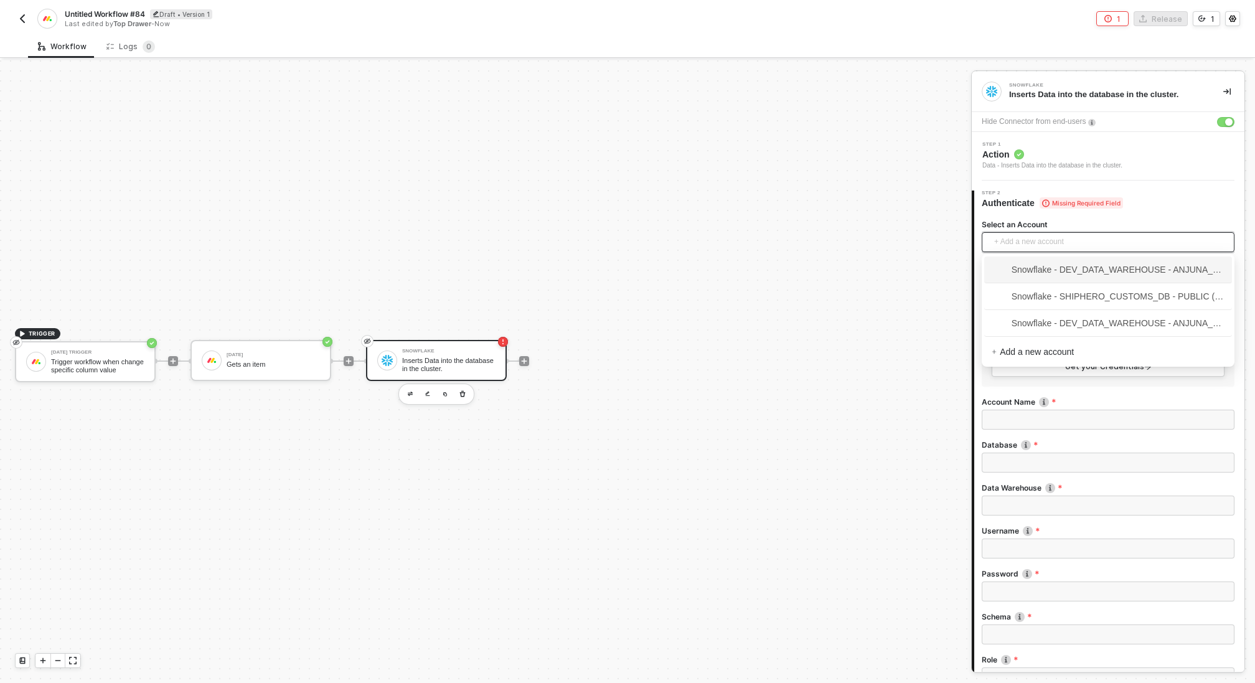
click at [1099, 280] on div "Snowflake - DEV_DATA_WAREHOUSE - ANJUNA_SHOPIFY_SHOPIFY (IAN)" at bounding box center [1108, 270] width 248 height 27
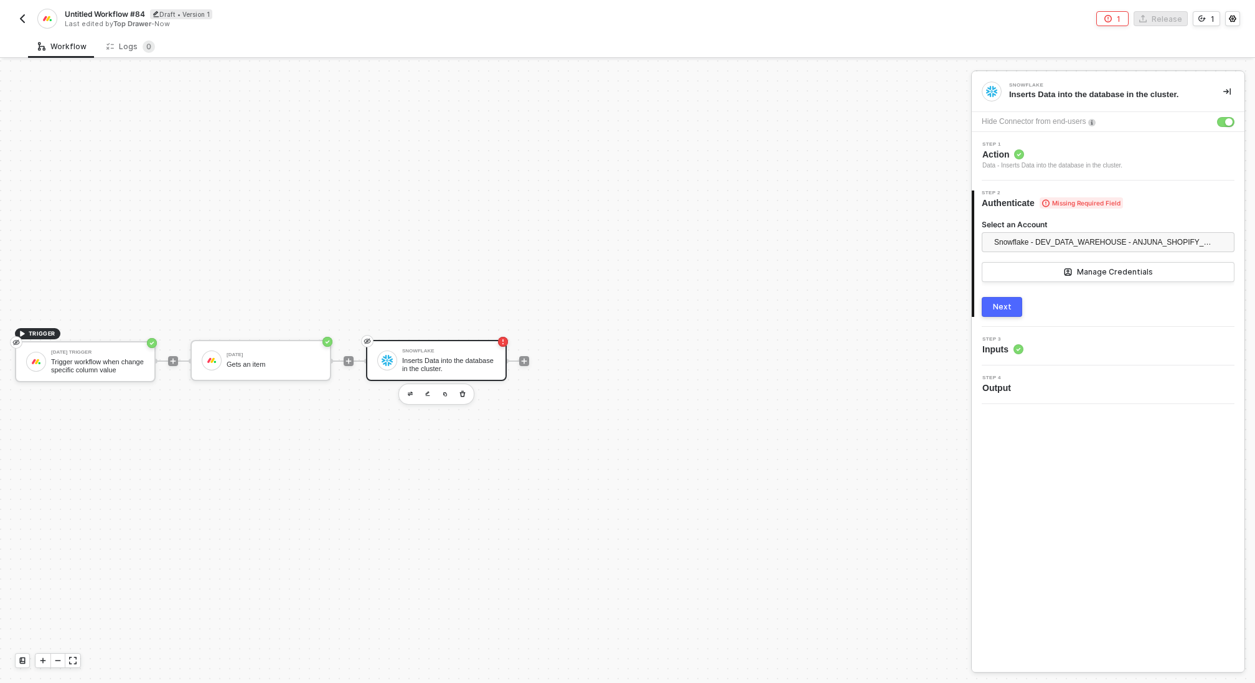
click at [1006, 311] on div "Next" at bounding box center [1002, 307] width 19 height 10
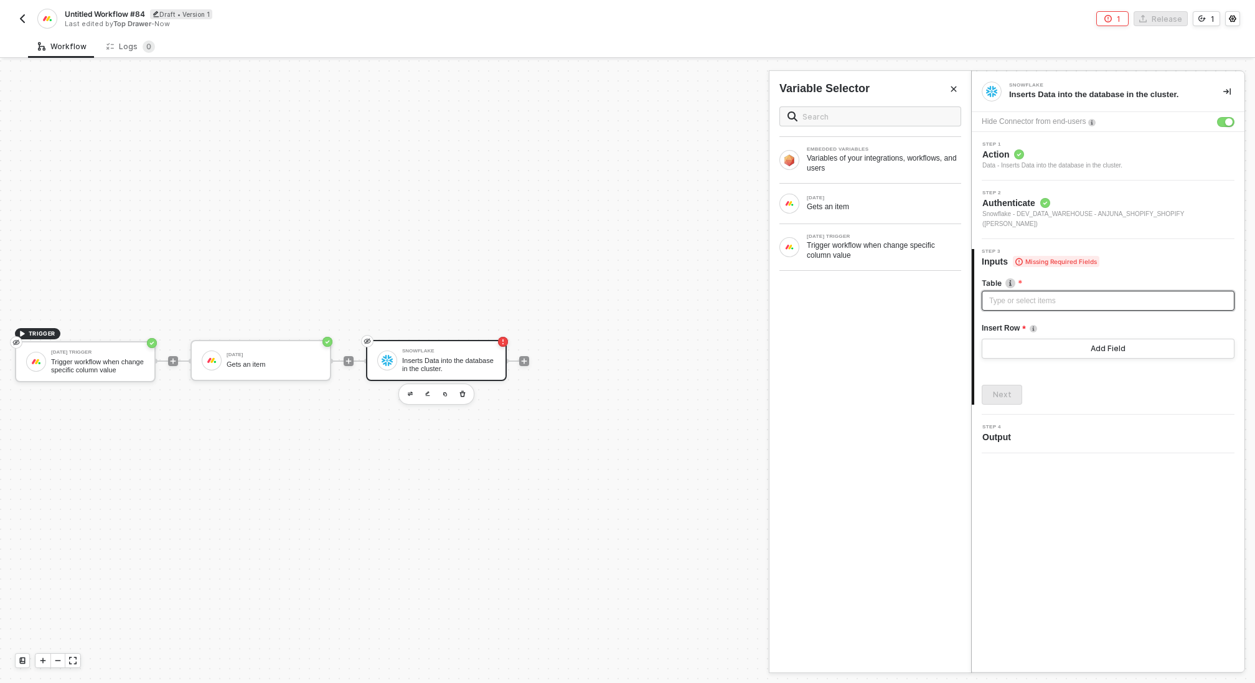
click at [1043, 295] on div "Type or select items ﻿" at bounding box center [1108, 301] width 238 height 12
click at [836, 202] on div "Gets an item" at bounding box center [884, 207] width 154 height 10
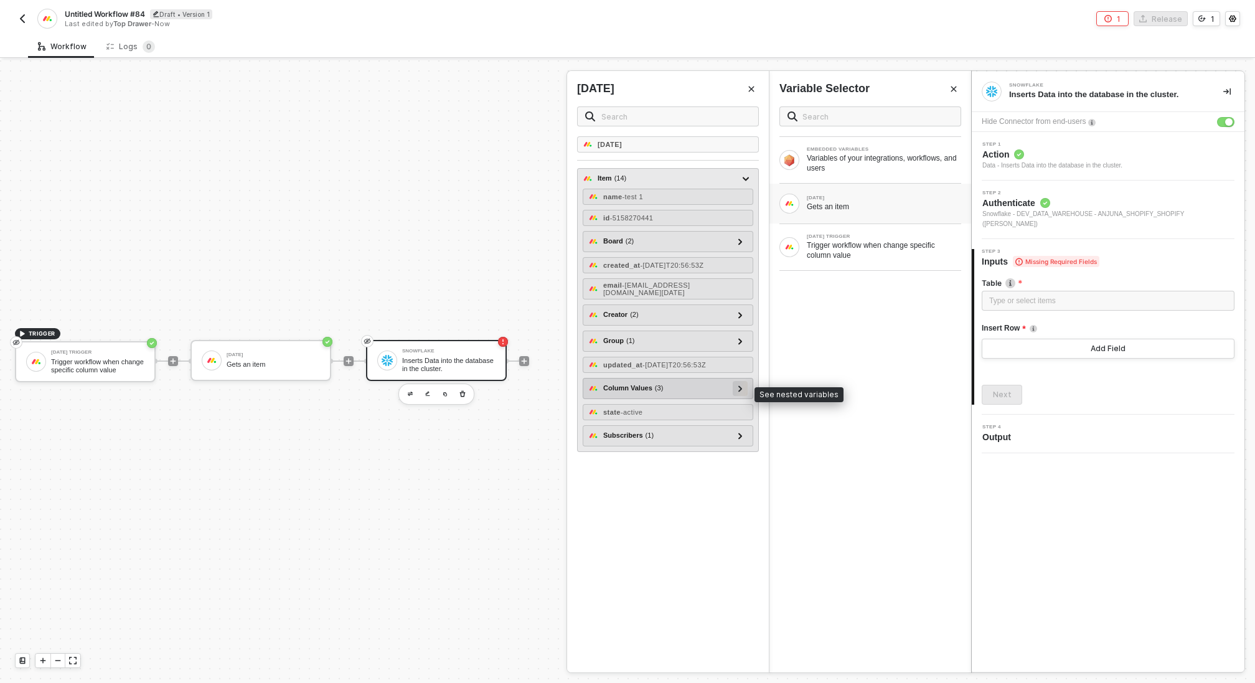
click at [747, 392] on div at bounding box center [740, 388] width 15 height 15
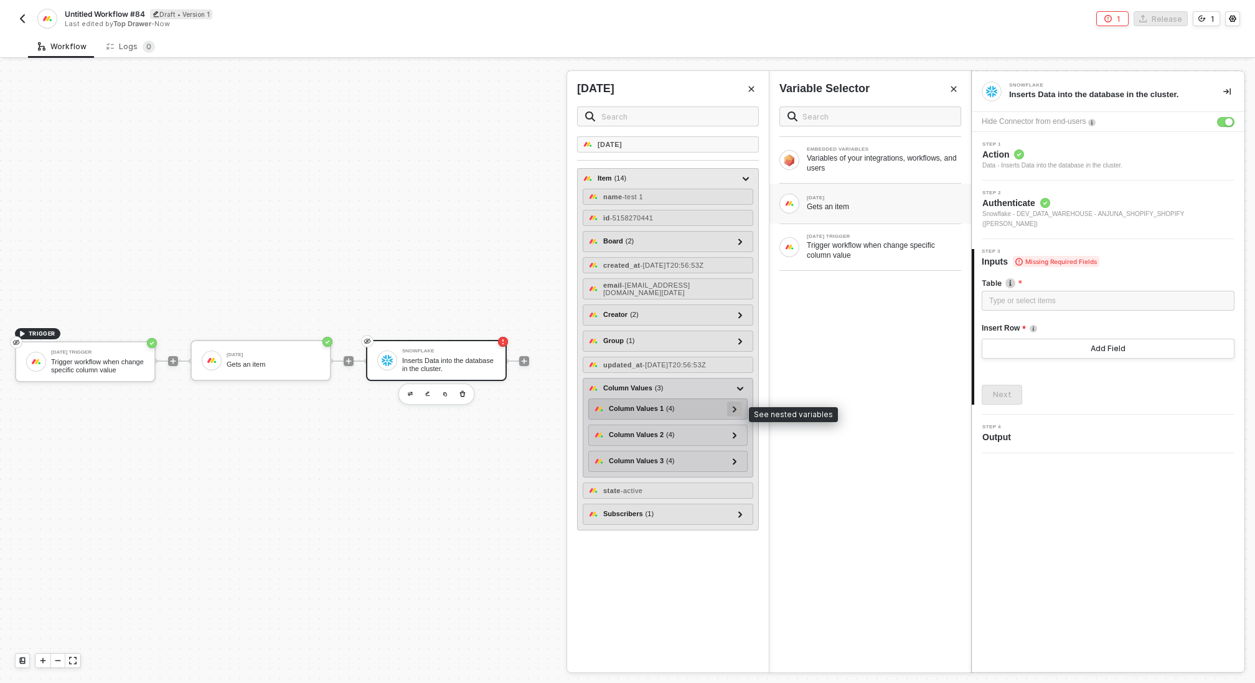
click at [732, 411] on div at bounding box center [735, 409] width 6 height 14
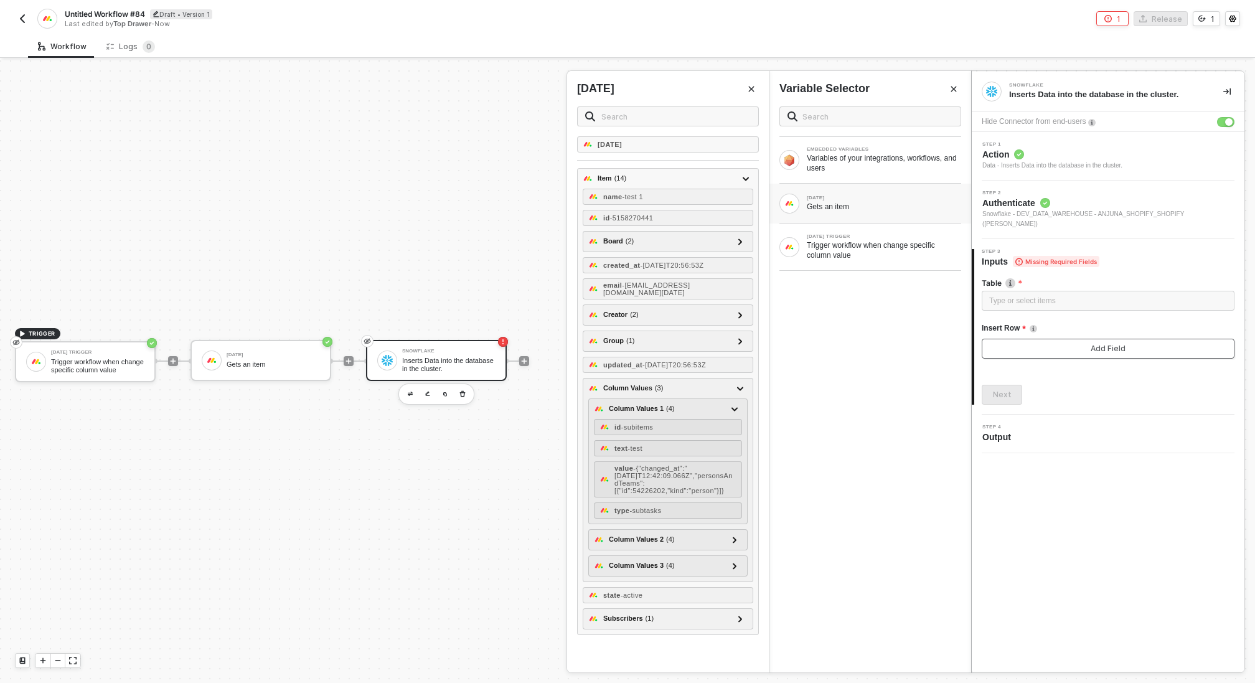
click at [1105, 344] on button "Add Field" at bounding box center [1108, 349] width 253 height 20
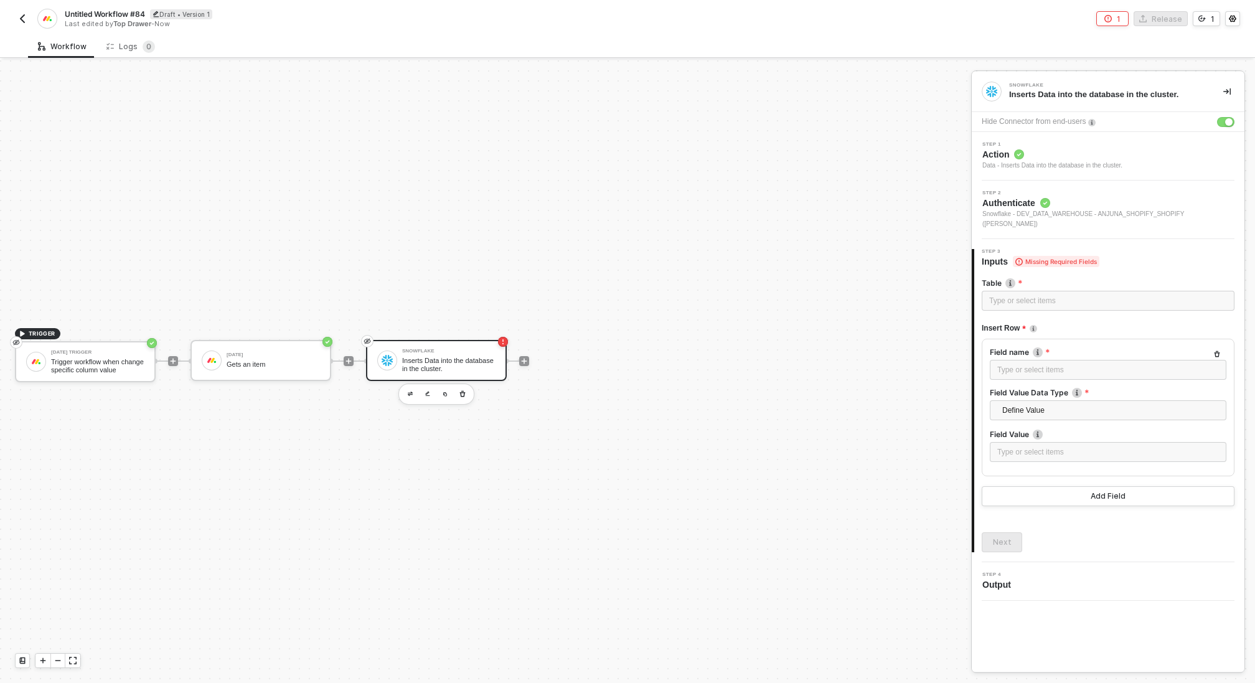
click at [1068, 209] on span "Snowflake - DEV_DATA_WAREHOUSE - ANJUNA_SHOPIFY_SHOPIFY (IAN)" at bounding box center [1109, 219] width 252 height 20
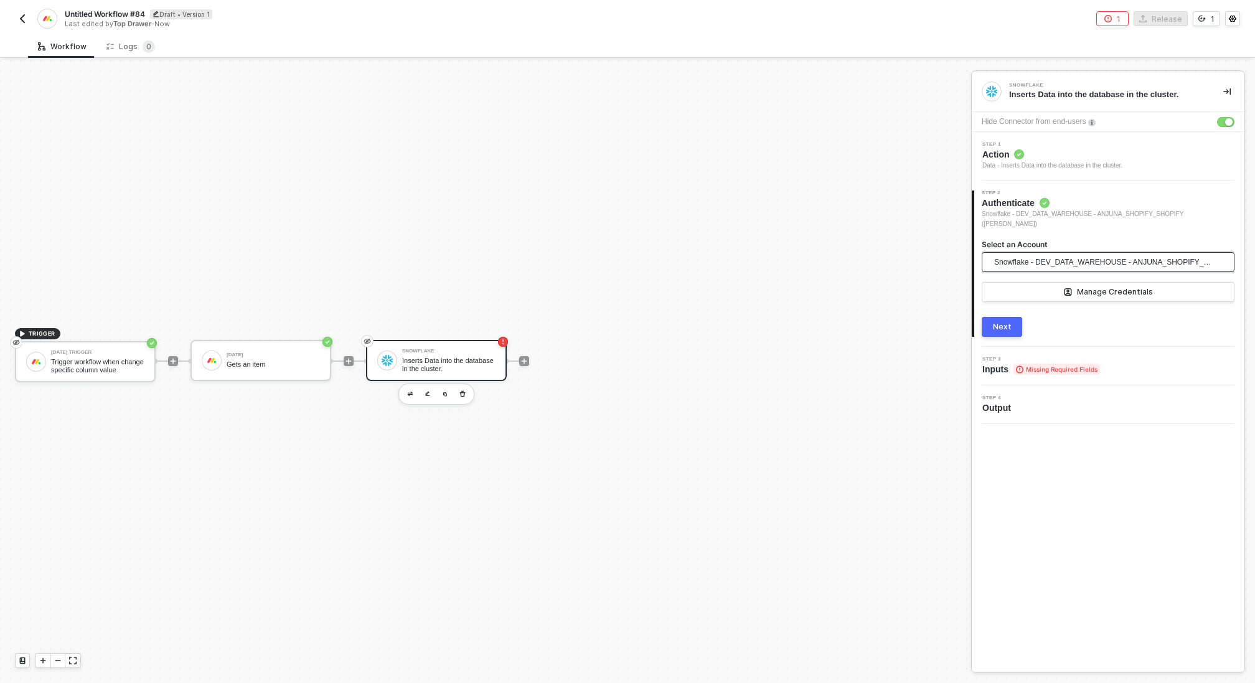
click at [1056, 253] on span "Snowflake - DEV_DATA_WAREHOUSE - ANJUNA_SHOPIFY_SHOPIFY (IAN)" at bounding box center [1105, 262] width 222 height 19
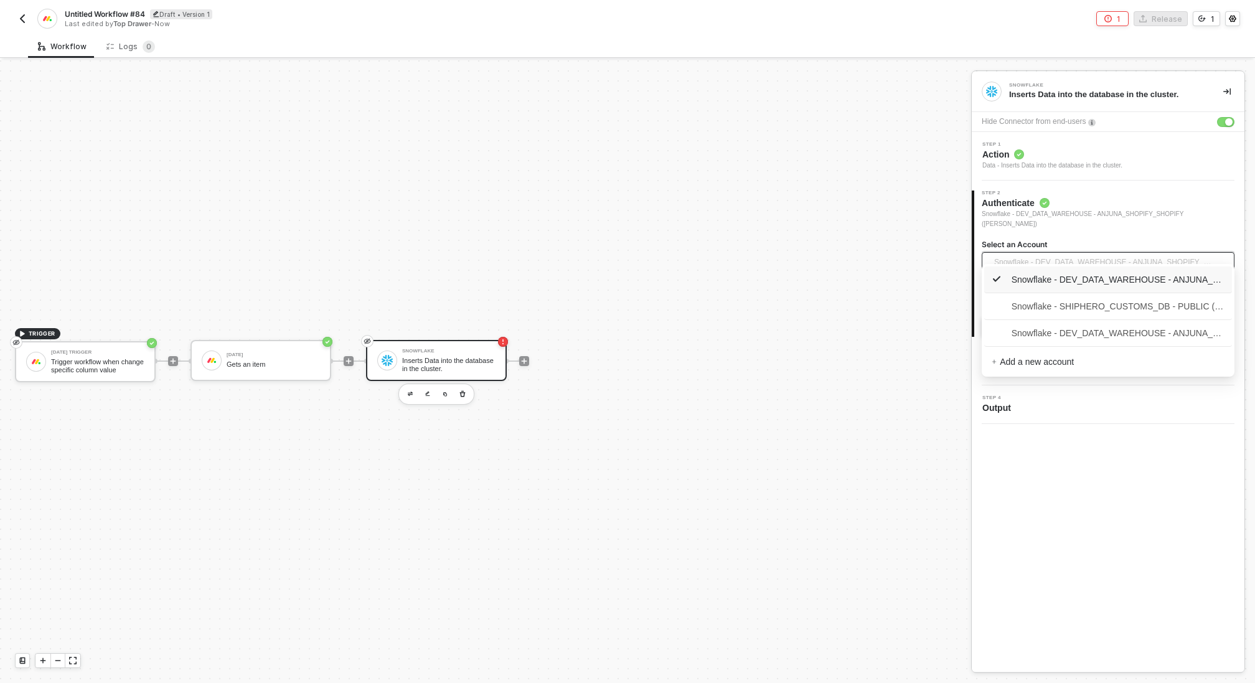
click at [920, 310] on div "TRIGGER Monday Trigger Trigger workflow when change specific column value Monda…" at bounding box center [482, 361] width 965 height 646
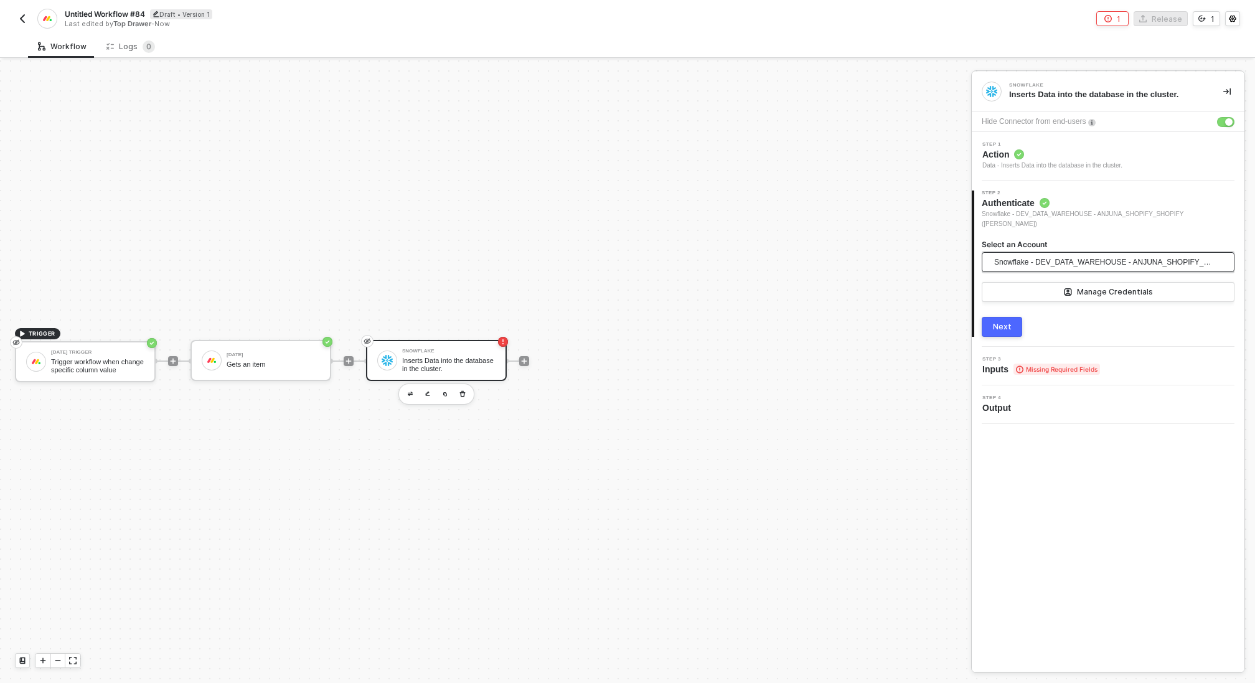
click at [1053, 254] on span "Snowflake - DEV_DATA_WAREHOUSE - ANJUNA_SHOPIFY_SHOPIFY (IAN)" at bounding box center [1105, 262] width 222 height 19
click at [893, 270] on div "TRIGGER Monday Trigger Trigger workflow when change specific column value Monda…" at bounding box center [482, 361] width 965 height 646
click at [994, 322] on div "Next" at bounding box center [1002, 327] width 19 height 10
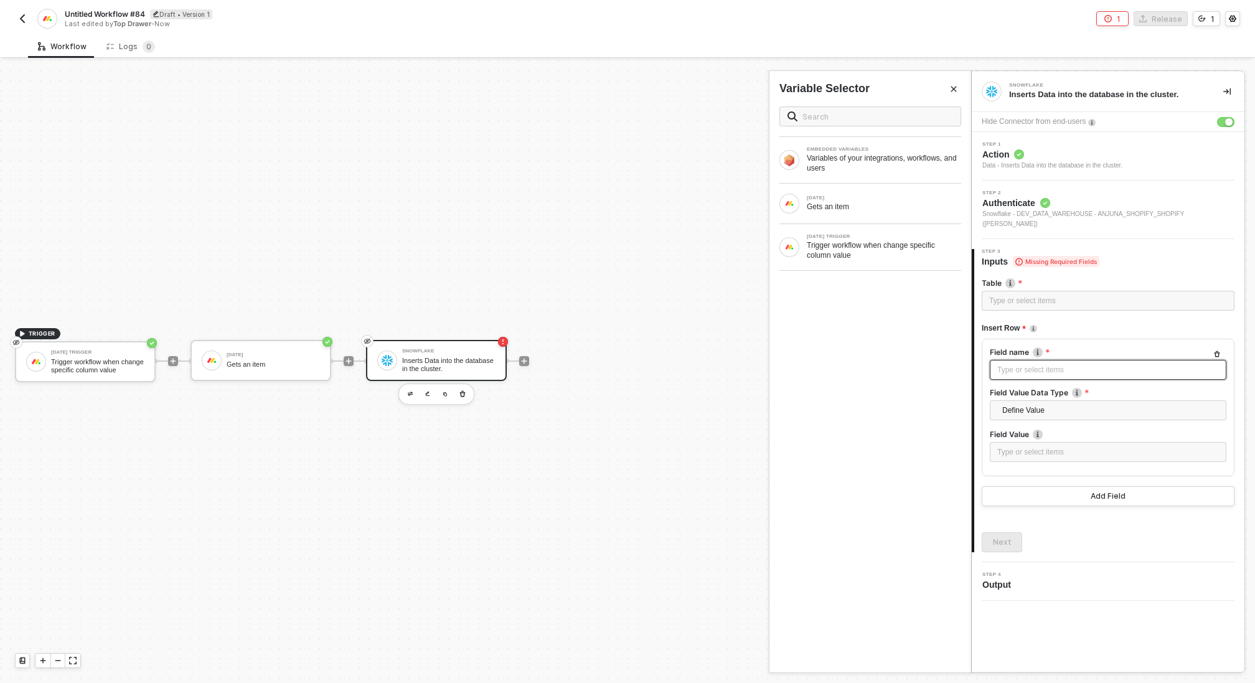
click at [1037, 364] on div "Type or select items ﻿" at bounding box center [1108, 370] width 222 height 12
click at [1065, 407] on span "Define Value" at bounding box center [1110, 410] width 217 height 19
click at [925, 377] on div "TRIGGER Monday Trigger Trigger workflow when change specific column value Monda…" at bounding box center [482, 361] width 965 height 646
click at [1047, 446] on div "Type or select items ﻿" at bounding box center [1108, 452] width 222 height 12
click at [439, 360] on div "Inserts Data into the database in the cluster." at bounding box center [448, 365] width 93 height 16
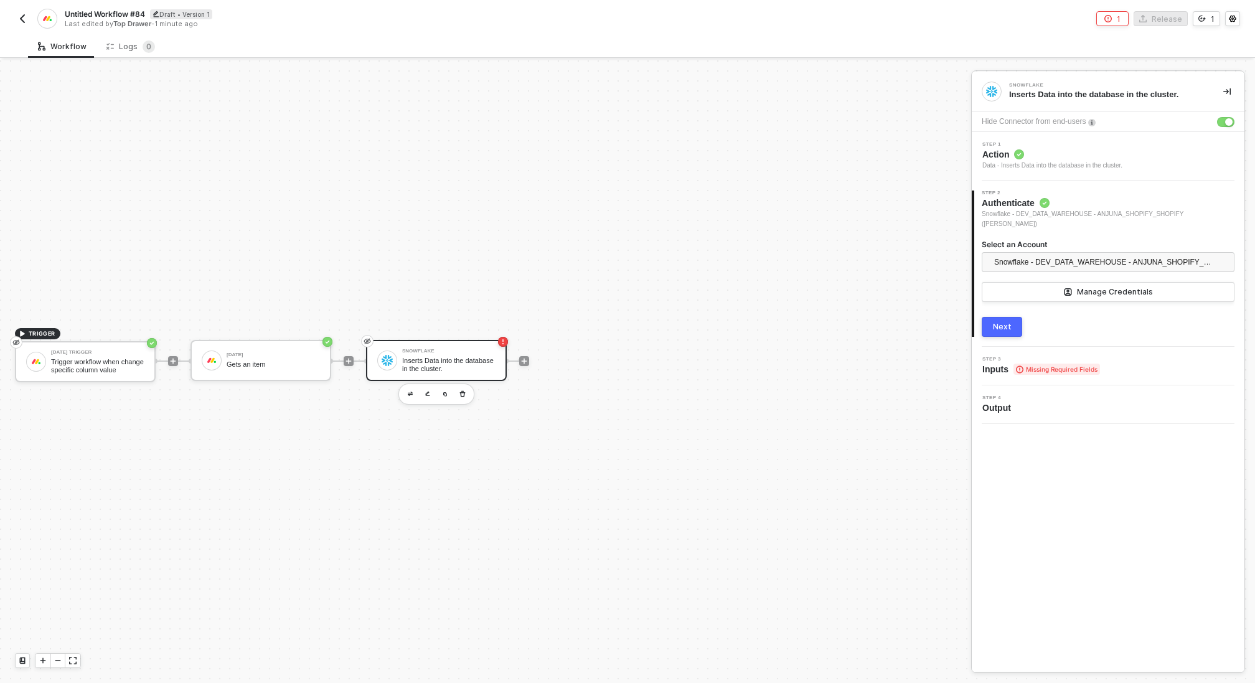
click at [1060, 170] on div "Step 1 Action Data - Inserts Data into the database in the cluster." at bounding box center [1108, 156] width 273 height 49
click at [1058, 156] on span "Action" at bounding box center [1053, 154] width 140 height 12
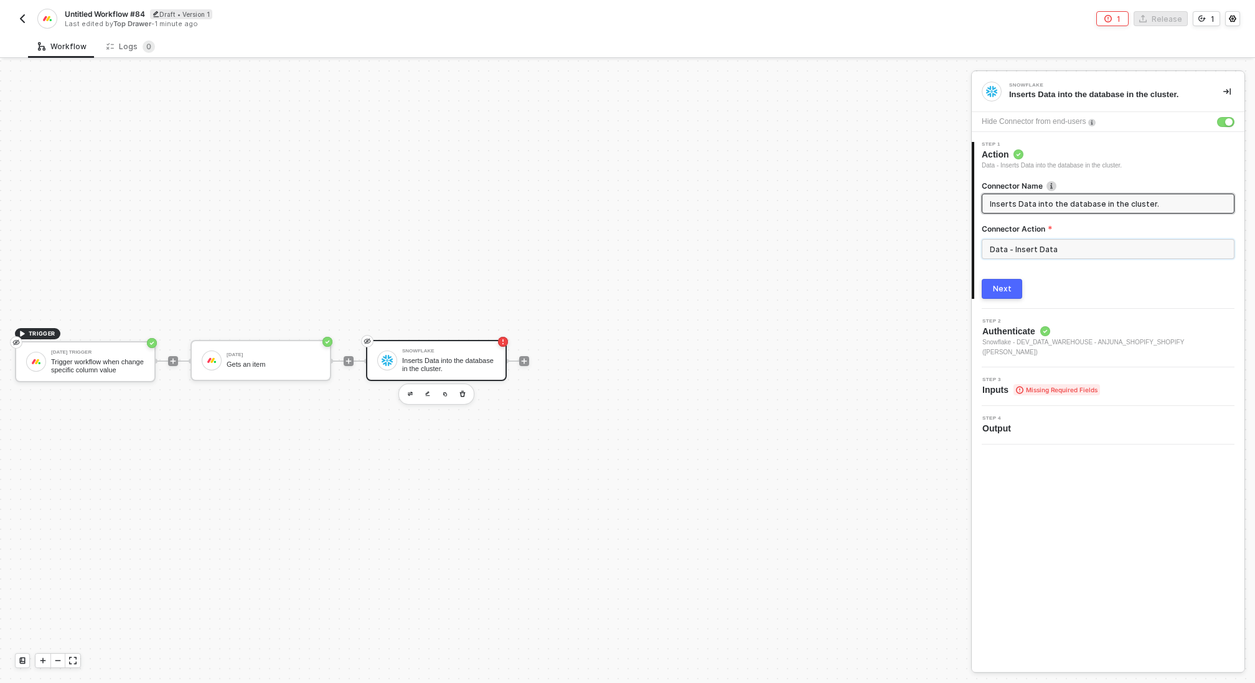
click at [1083, 250] on input "Data - Insert Data" at bounding box center [1108, 249] width 253 height 20
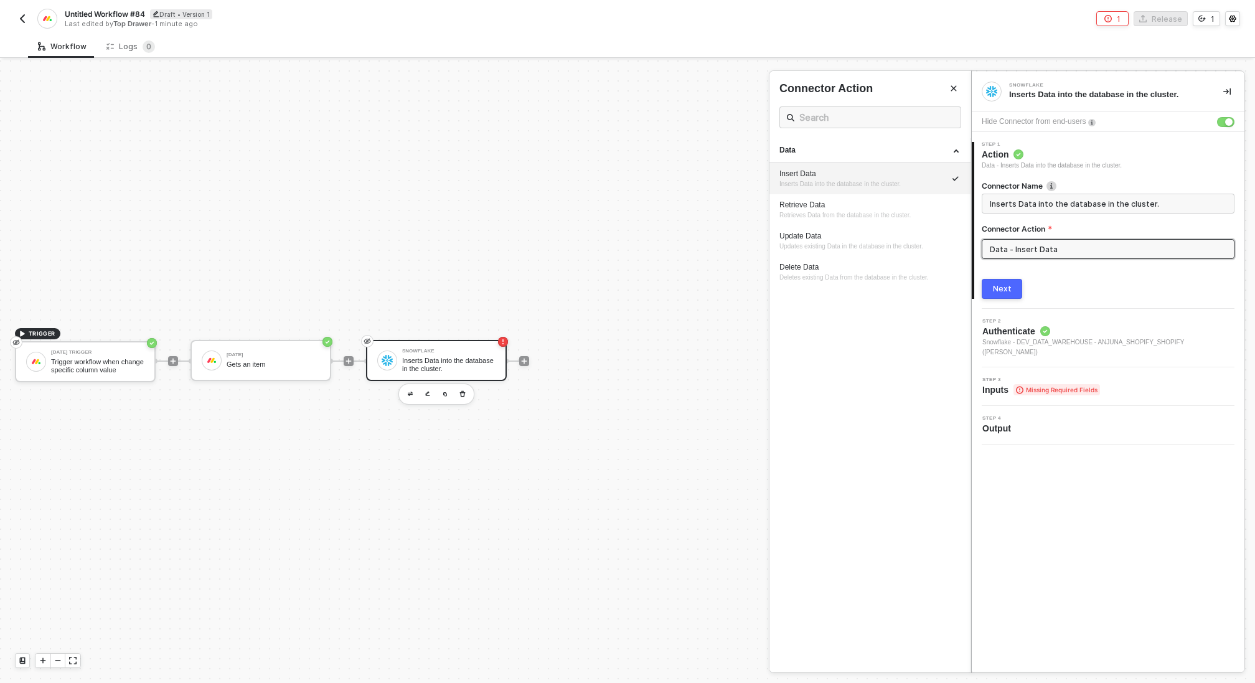
click at [824, 532] on ul "Data Insert Data Inserts Data into the database in the cluster. Retrieve Data R…" at bounding box center [871, 405] width 202 height 534
click at [826, 205] on div "Retrieve Data" at bounding box center [870, 205] width 181 height 11
type input "Retrieves Data from the database in the cluster."
type input "Data - Retrieve Data"
click at [991, 284] on button "Next" at bounding box center [1002, 289] width 40 height 20
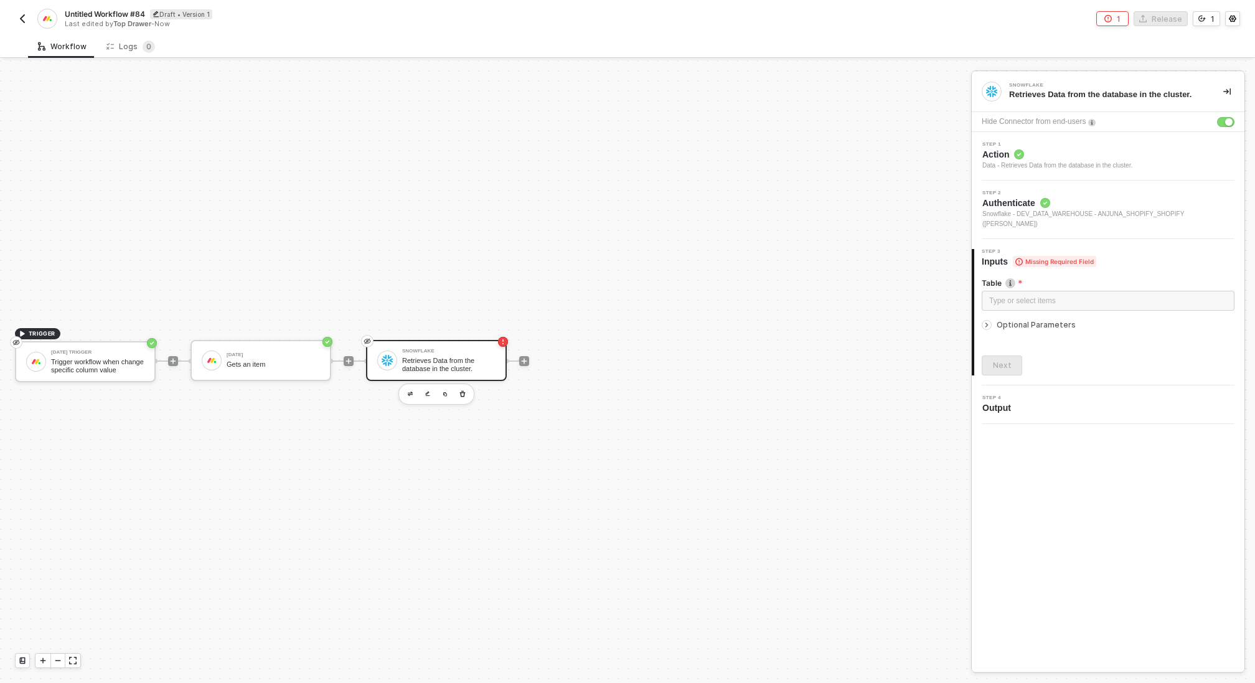
click at [1093, 214] on span "Snowflake - DEV_DATA_WAREHOUSE - ANJUNA_SHOPIFY_SHOPIFY (IAN)" at bounding box center [1109, 219] width 252 height 20
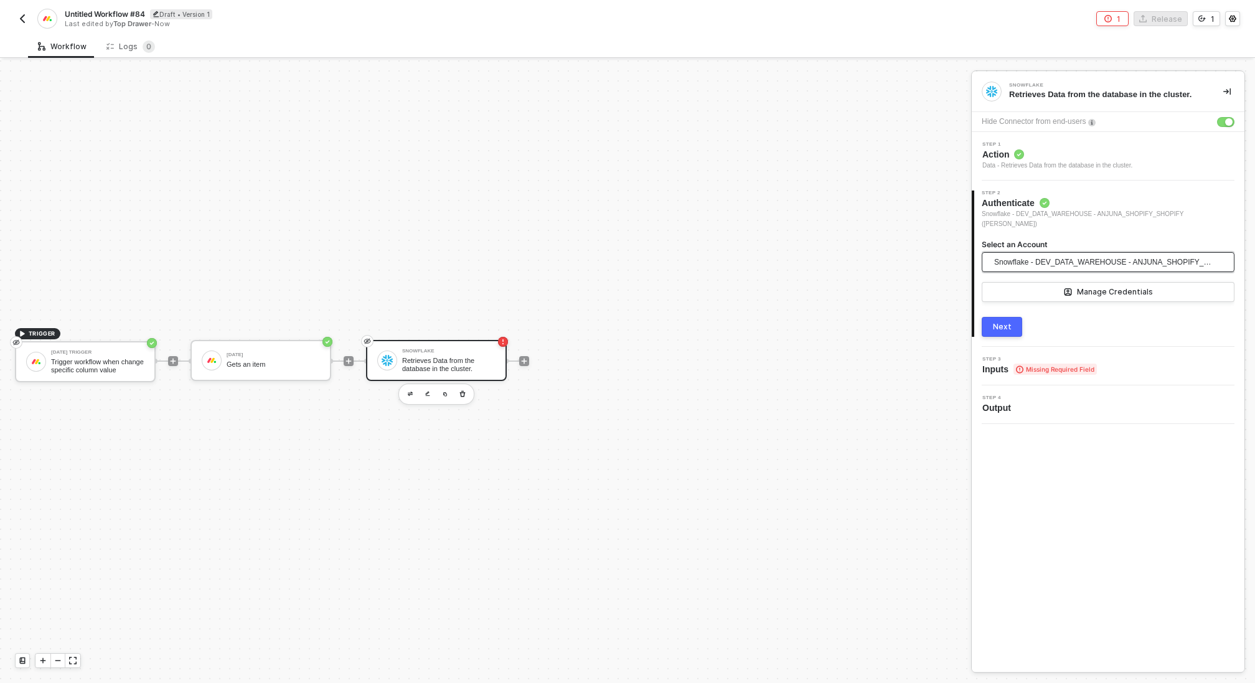
click at [1093, 253] on span "Snowflake - DEV_DATA_WAREHOUSE - ANJUNA_SHOPIFY_SHOPIFY (IAN)" at bounding box center [1105, 262] width 222 height 19
click at [1078, 396] on div "Step 4 Output" at bounding box center [1110, 404] width 270 height 19
click at [1047, 153] on span "Action" at bounding box center [1058, 154] width 150 height 12
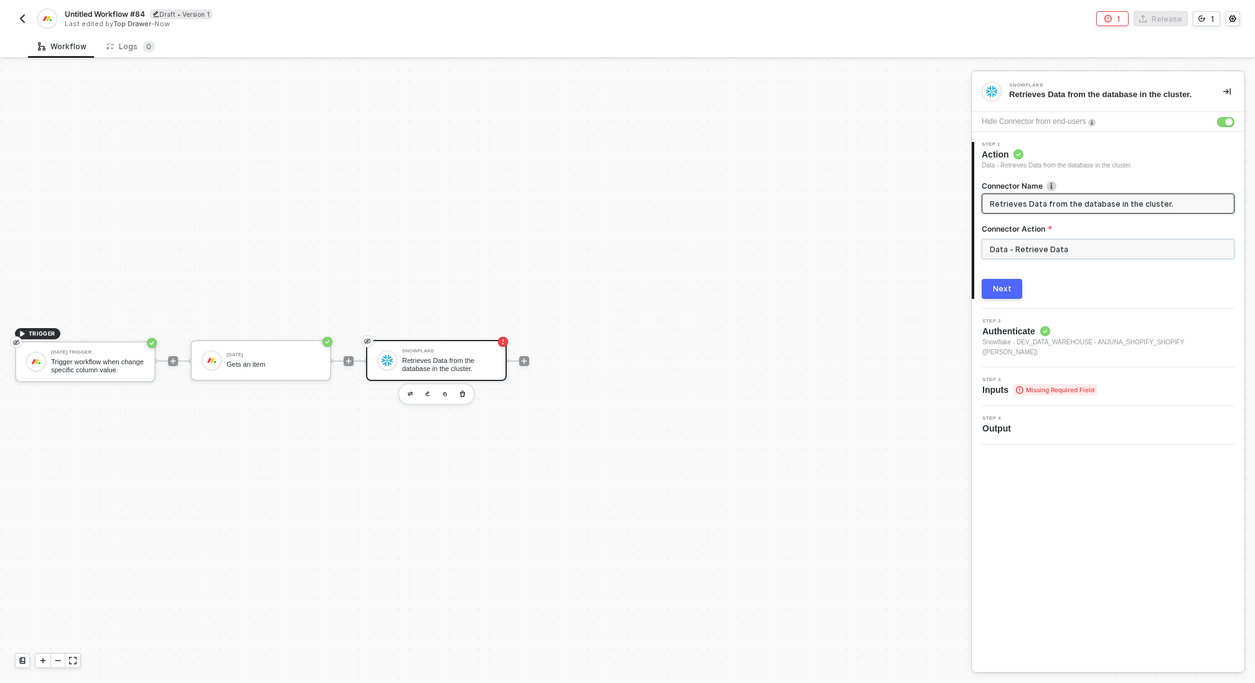
click at [1039, 247] on input "Data - Retrieve Data" at bounding box center [1108, 249] width 253 height 20
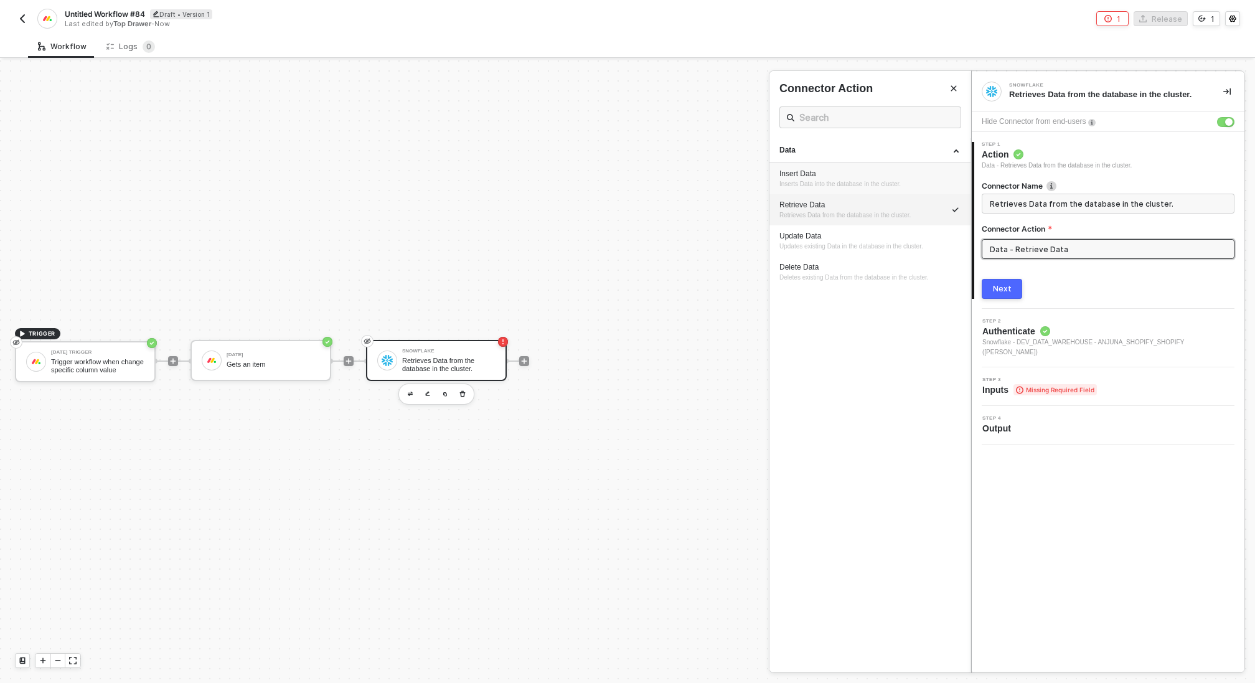
click at [853, 174] on div "Insert Data" at bounding box center [870, 174] width 181 height 11
type input "Inserts Data into the database in the cluster."
type input "Data - Insert Data"
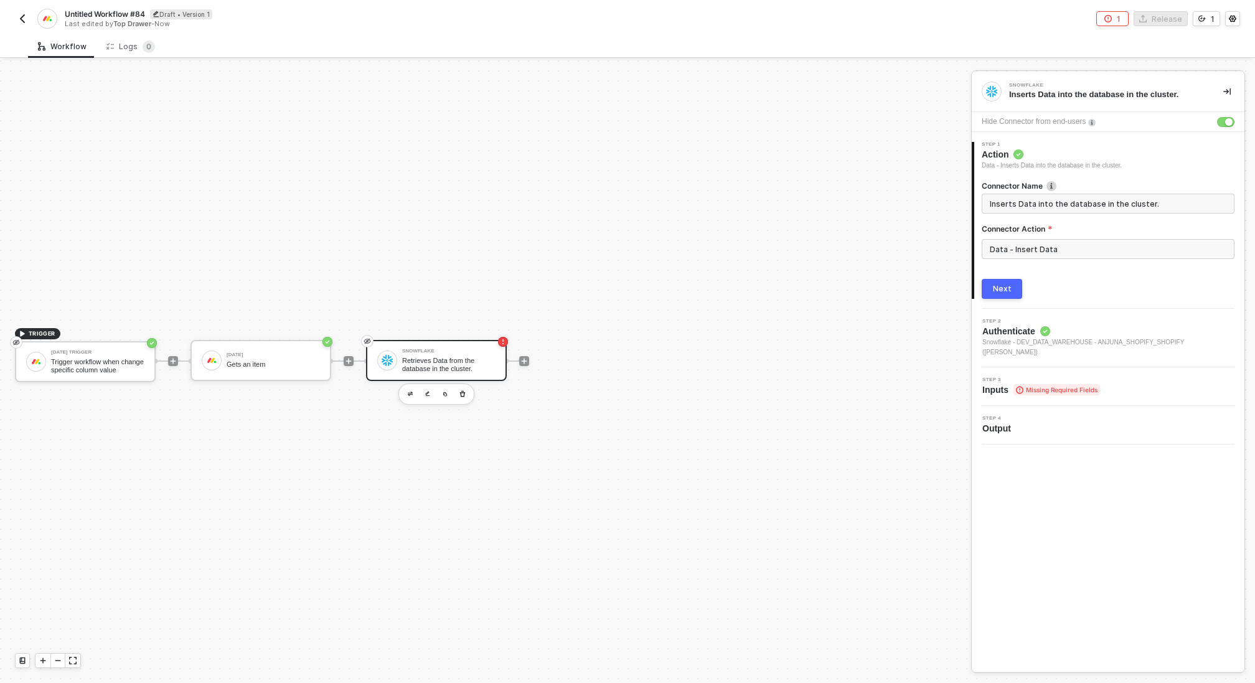
click at [1007, 288] on div "Next" at bounding box center [1002, 289] width 19 height 10
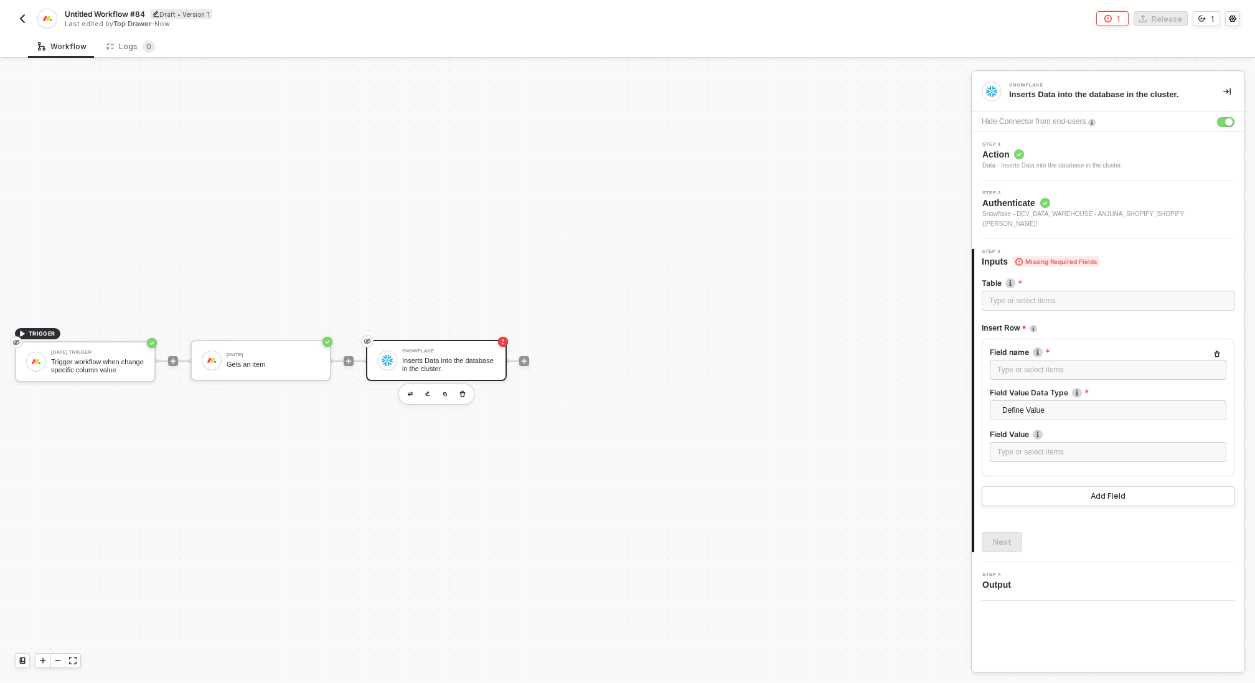
click at [1065, 214] on span "Snowflake - DEV_DATA_WAREHOUSE - ANJUNA_SHOPIFY_SHOPIFY (IAN)" at bounding box center [1109, 219] width 252 height 20
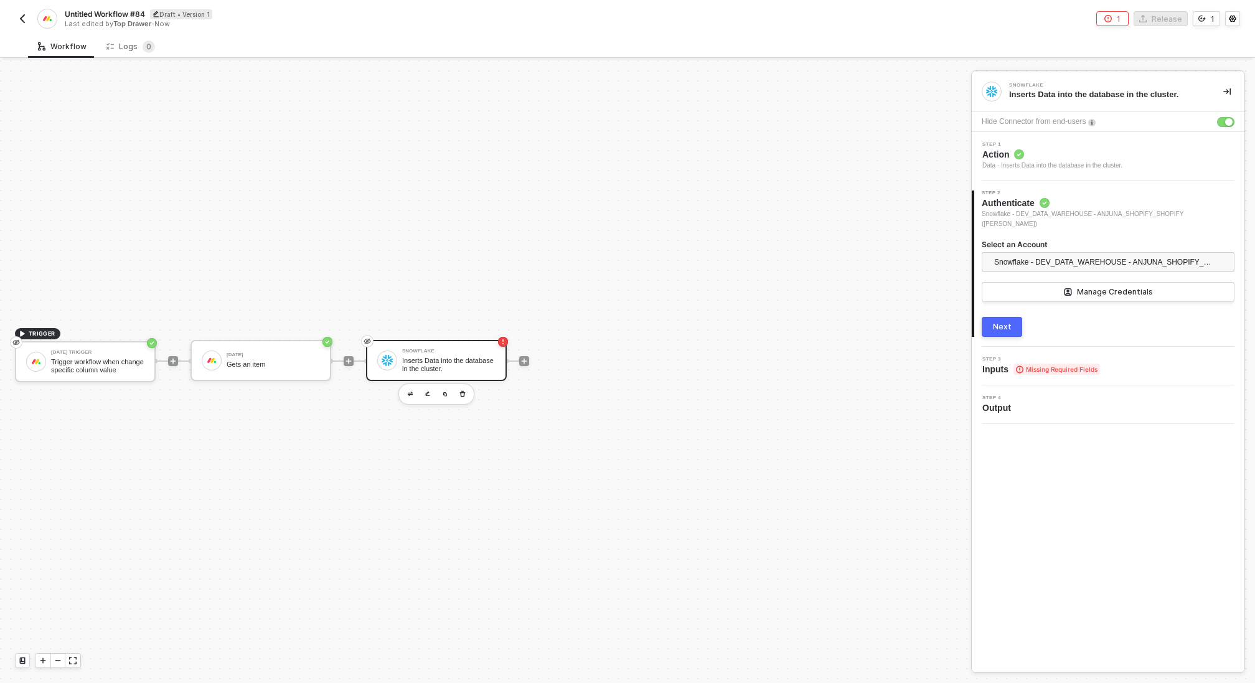
click at [1009, 322] on div "Next" at bounding box center [1002, 327] width 19 height 10
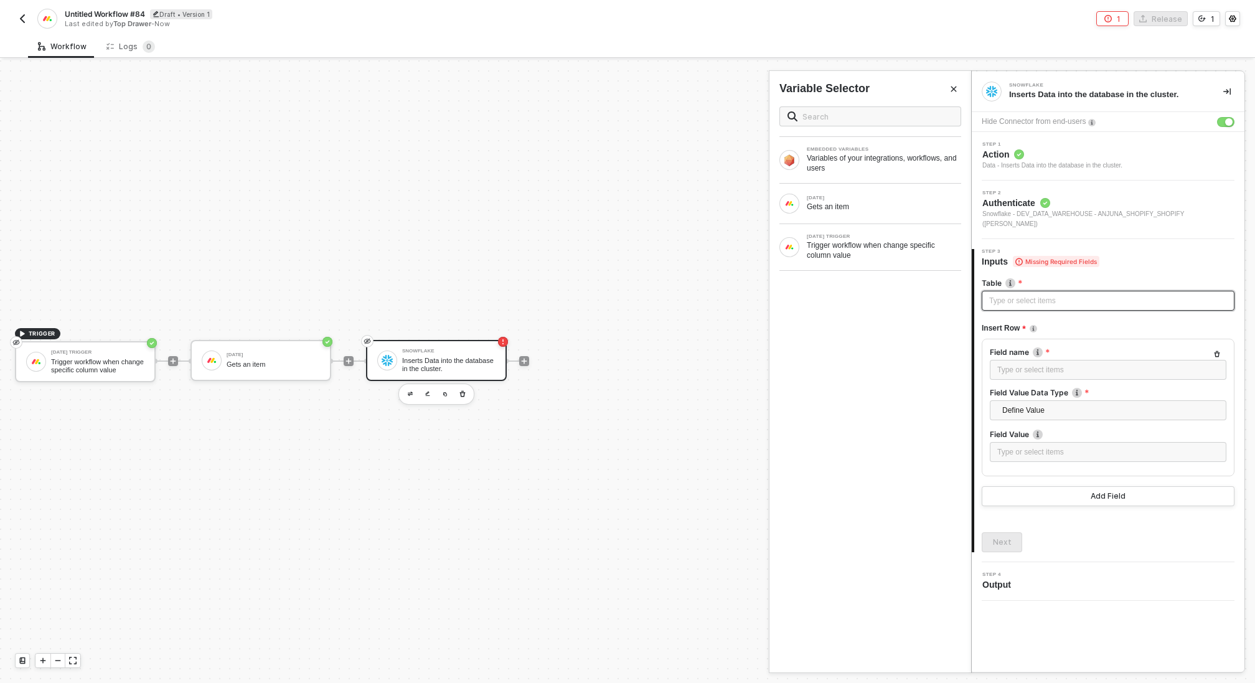
click at [1022, 295] on div "Type or select items ﻿" at bounding box center [1108, 301] width 238 height 12
click at [1042, 364] on div "Type or select items ﻿" at bounding box center [1108, 370] width 222 height 12
click at [1115, 205] on span "Authenticate" at bounding box center [1109, 203] width 252 height 12
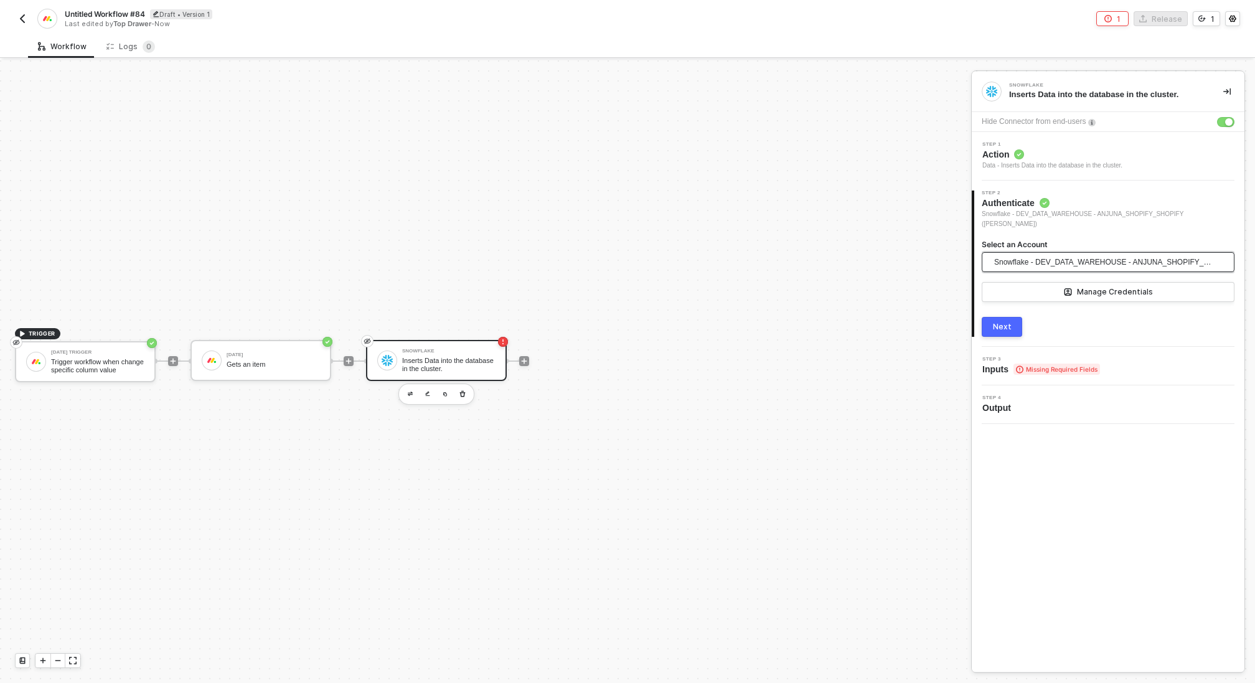
click at [1097, 254] on span "Snowflake - DEV_DATA_WAREHOUSE - ANJUNA_SHOPIFY_SHOPIFY (IAN)" at bounding box center [1105, 262] width 222 height 19
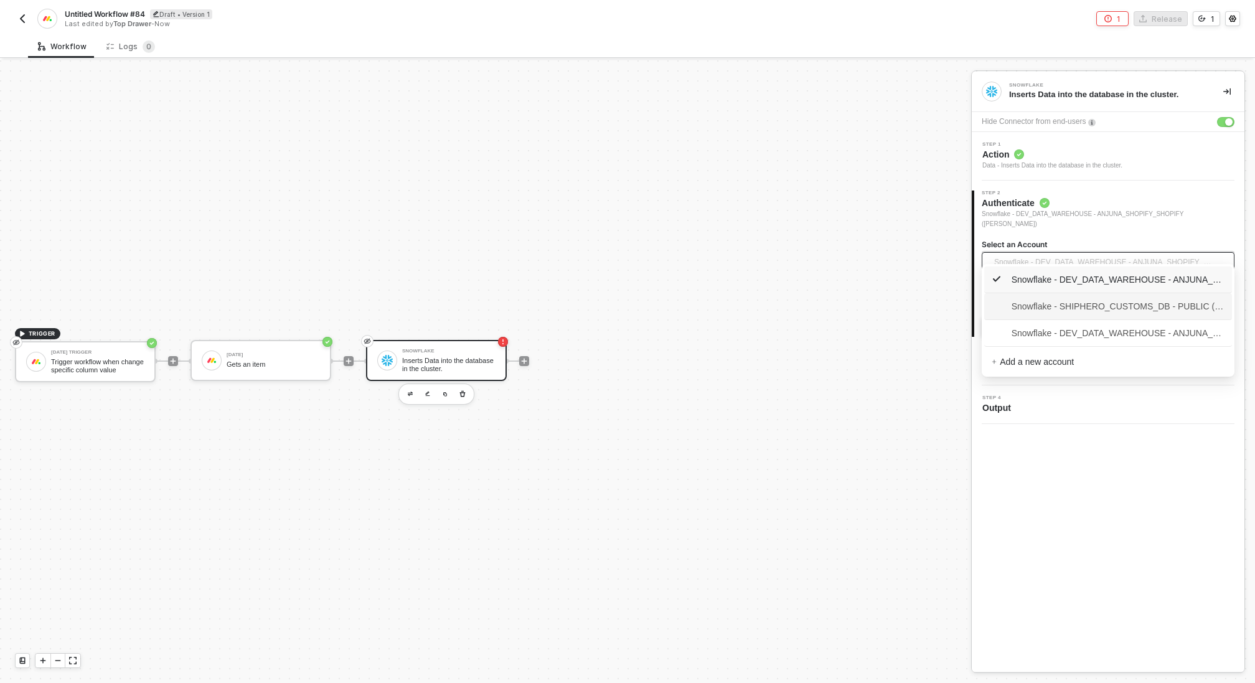
click at [1105, 306] on span "Snowflake - SHIPHERO_CUSTOMS_DB - PUBLIC (IAN)" at bounding box center [1108, 306] width 233 height 14
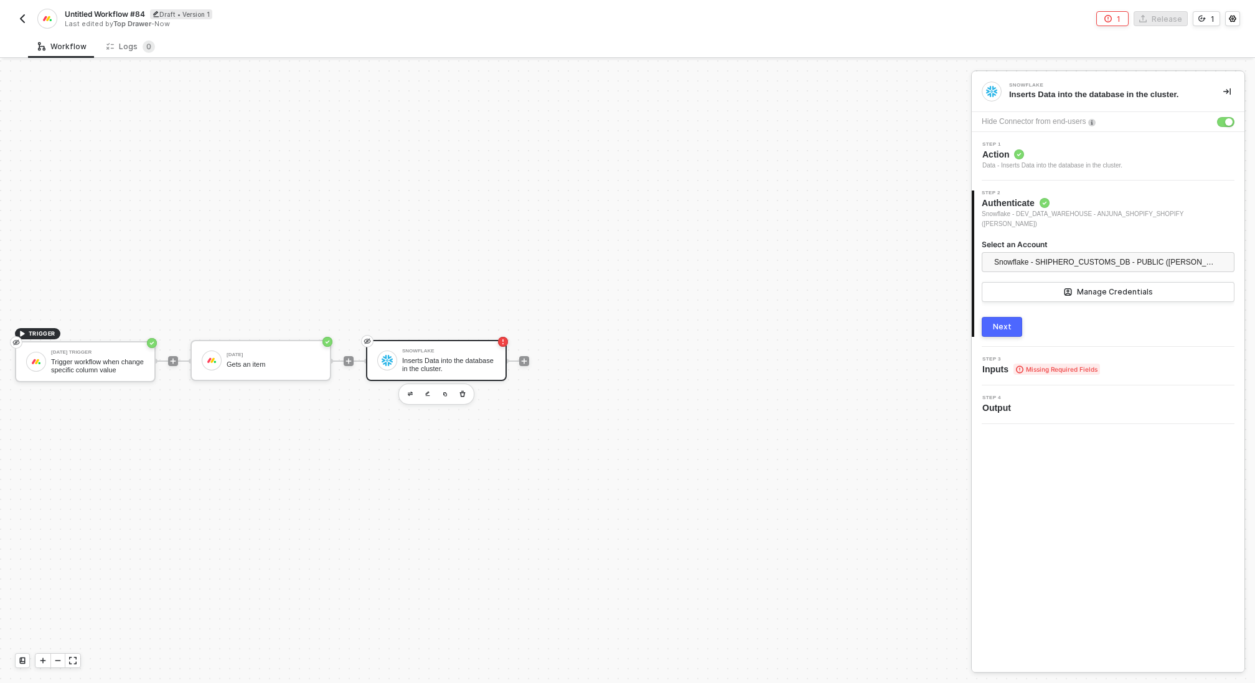
click at [1004, 322] on div "Next" at bounding box center [1002, 327] width 19 height 10
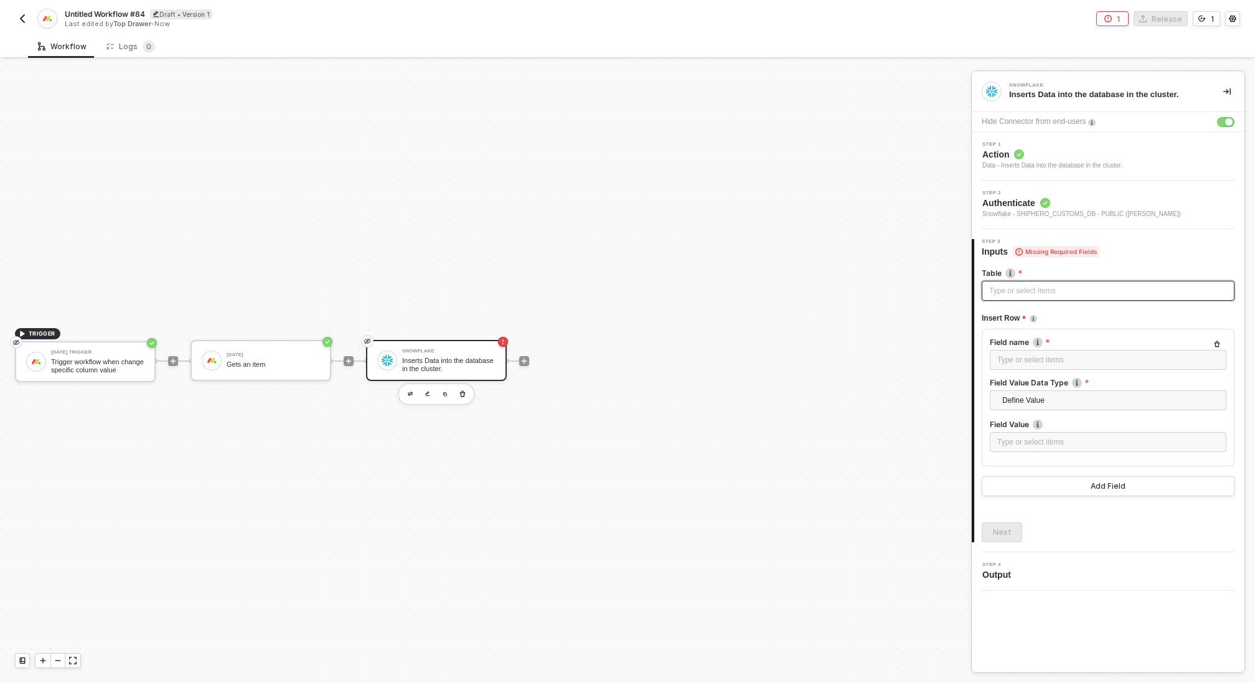
click at [1040, 291] on div "Type or select items ﻿" at bounding box center [1108, 291] width 238 height 12
click at [1078, 208] on span "Authenticate" at bounding box center [1082, 203] width 199 height 12
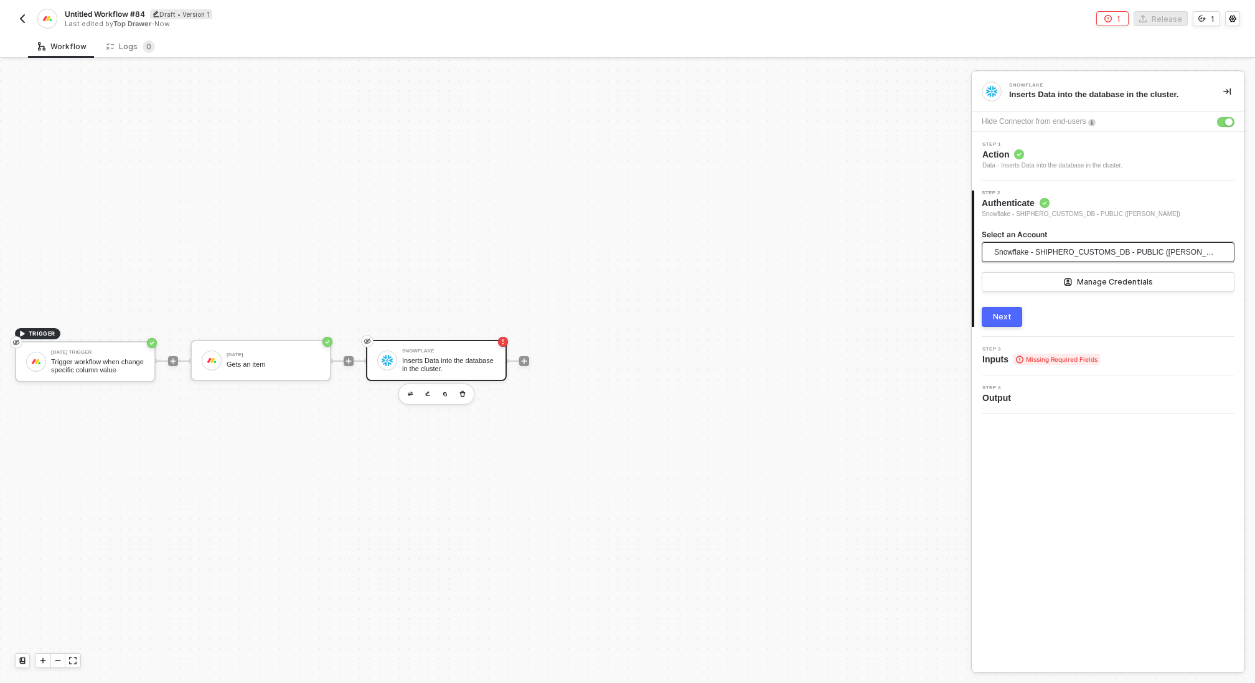
click at [1067, 247] on span "Snowflake - SHIPHERO_CUSTOMS_DB - PUBLIC (IAN)" at bounding box center [1105, 252] width 222 height 19
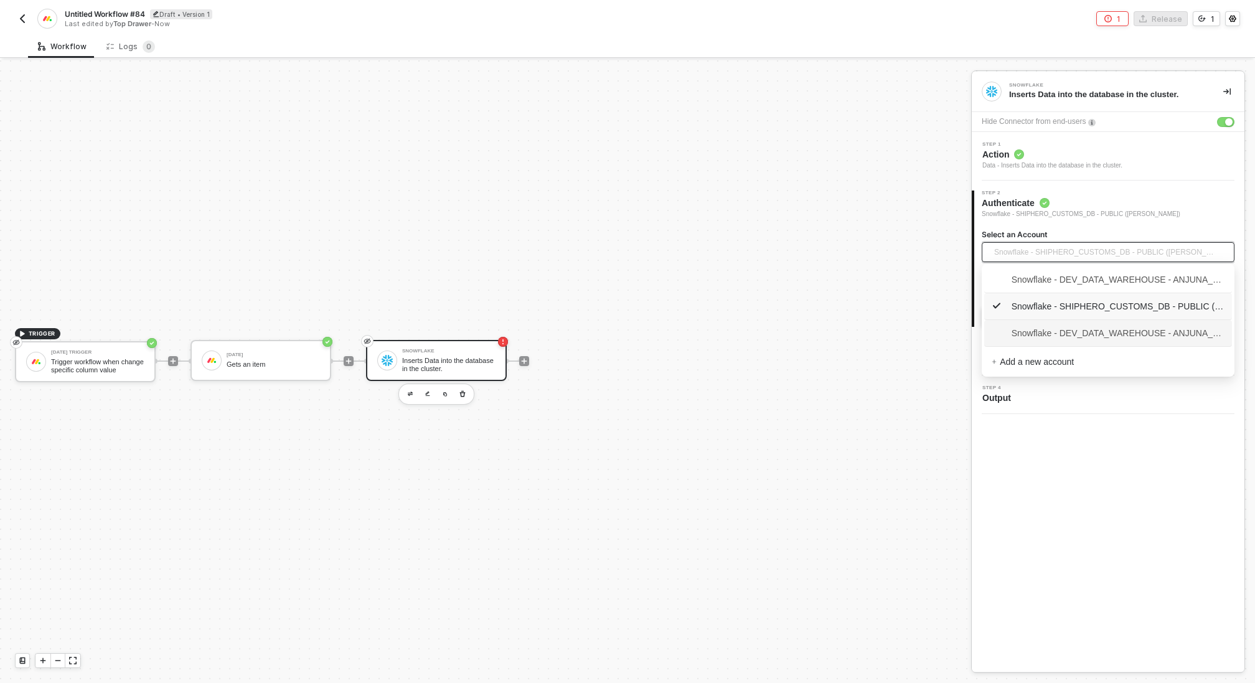
click at [1081, 333] on span "Snowflake - DEV_DATA_WAREHOUSE - ANJUNA_SHOPIFY_SHOPIFY (IAN)" at bounding box center [1108, 333] width 233 height 14
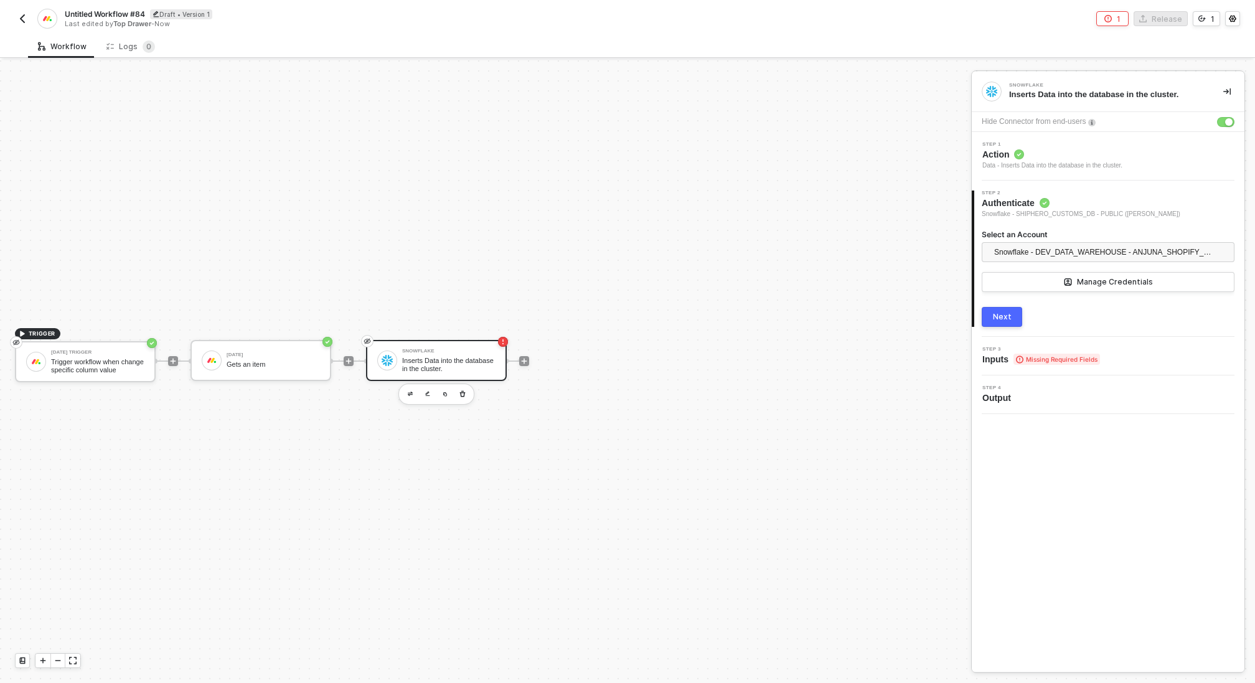
click at [1002, 316] on div "Next" at bounding box center [1002, 317] width 19 height 10
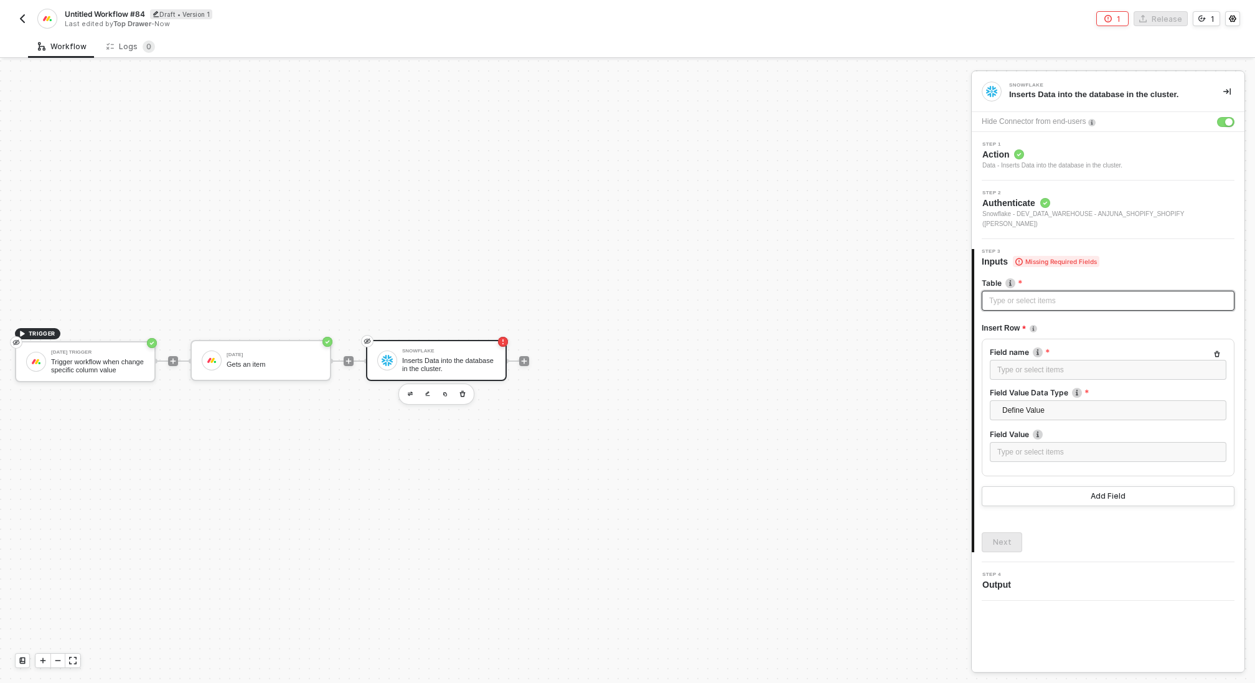
click at [1022, 295] on div "Type or select items ﻿" at bounding box center [1108, 301] width 238 height 12
click at [1045, 364] on div "Type or select items ﻿" at bounding box center [1108, 370] width 222 height 12
click at [1050, 156] on span "Action" at bounding box center [1053, 154] width 140 height 12
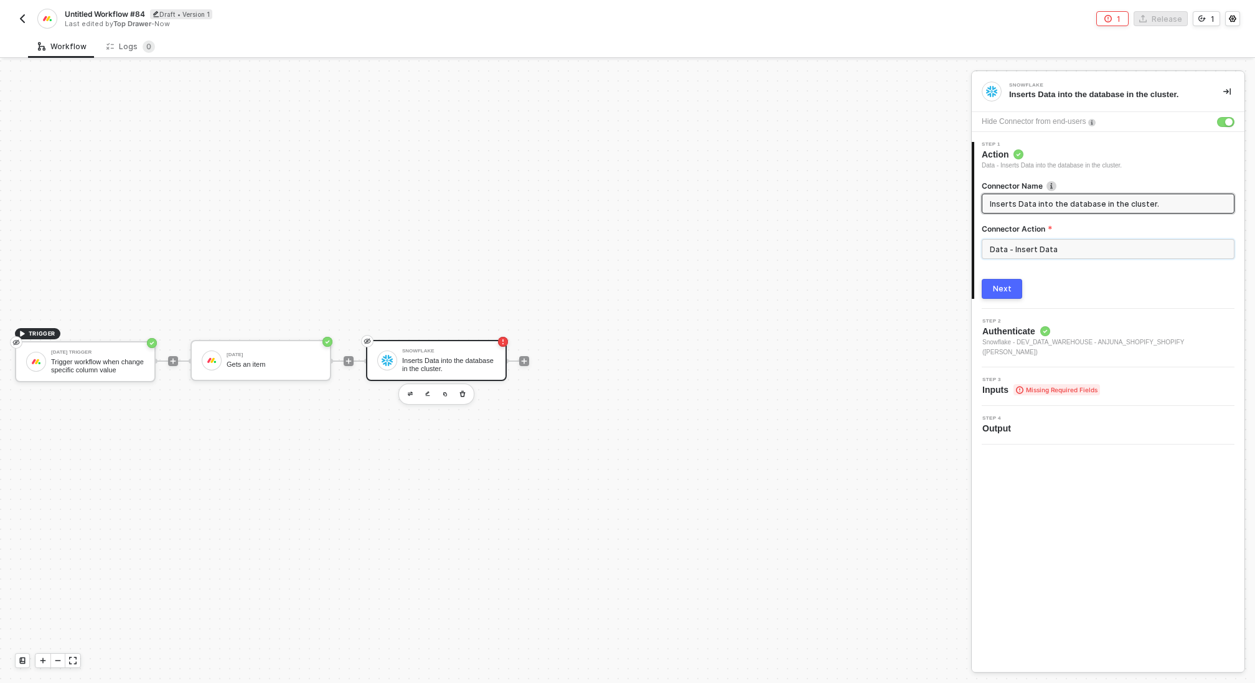
click at [1047, 255] on input "Data - Insert Data" at bounding box center [1108, 249] width 253 height 20
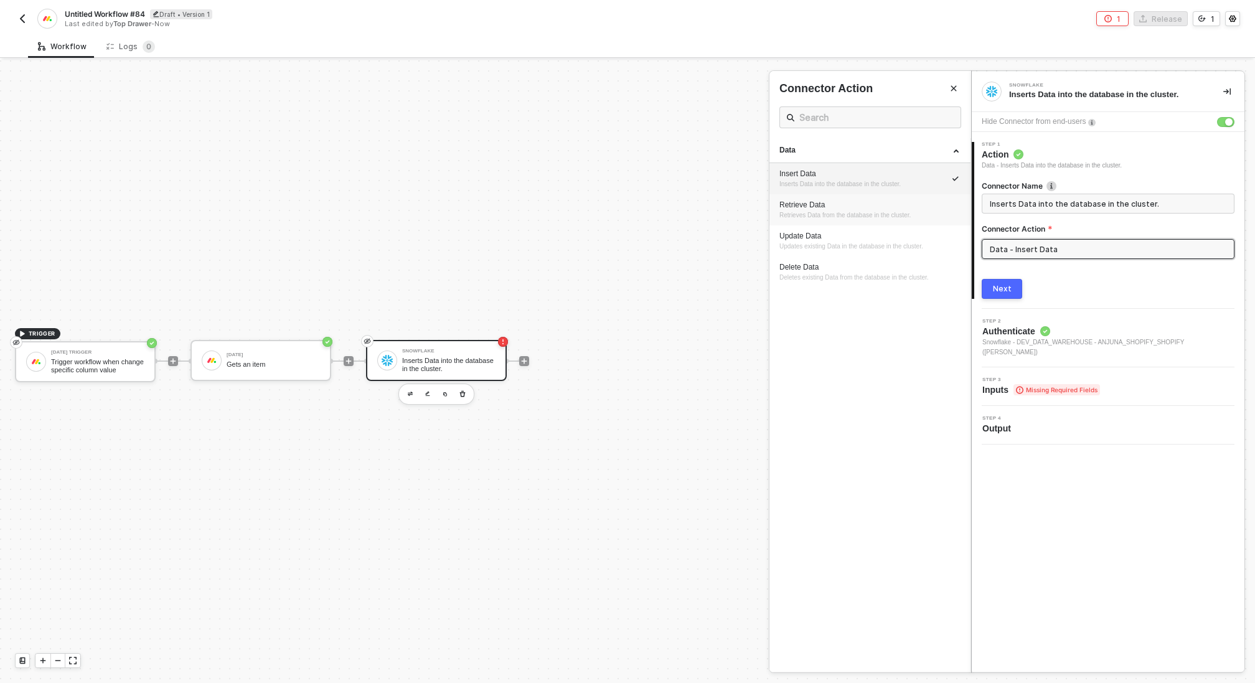
click at [859, 219] on div "Retrieve Data Retrieves Data from the database in the cluster." at bounding box center [870, 210] width 181 height 21
type input "Retrieves Data from the database in the cluster."
type input "Data - Retrieve Data"
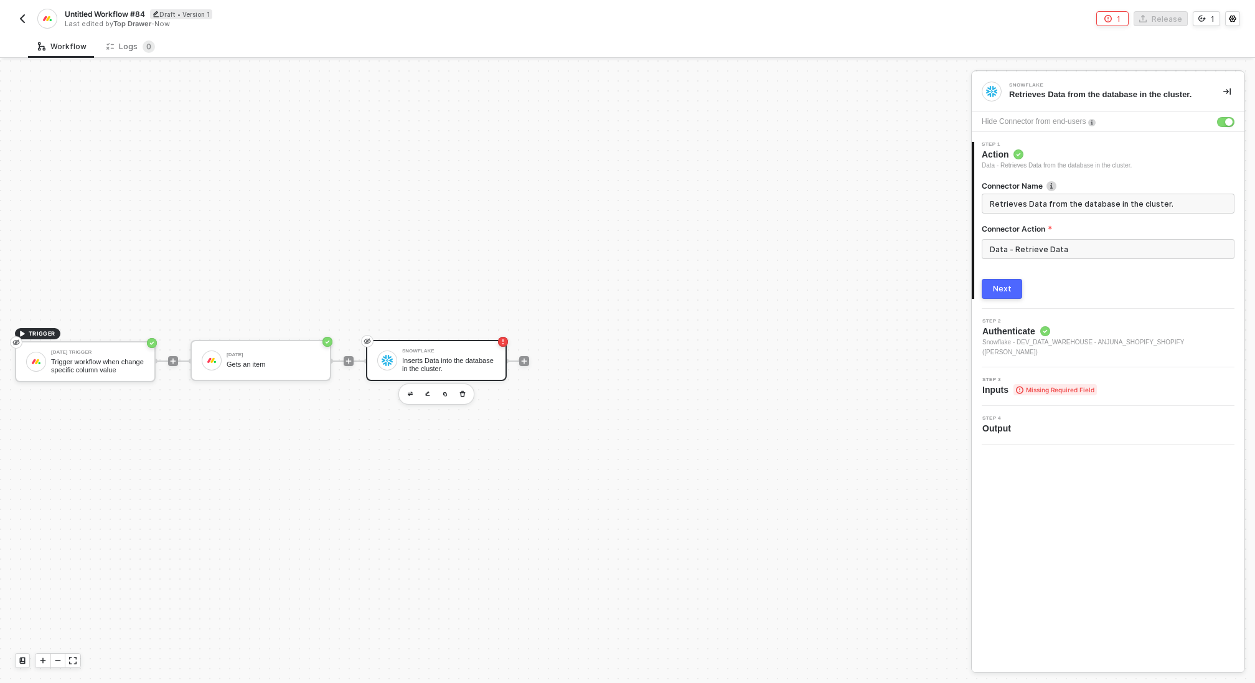
click at [1015, 291] on button "Next" at bounding box center [1002, 289] width 40 height 20
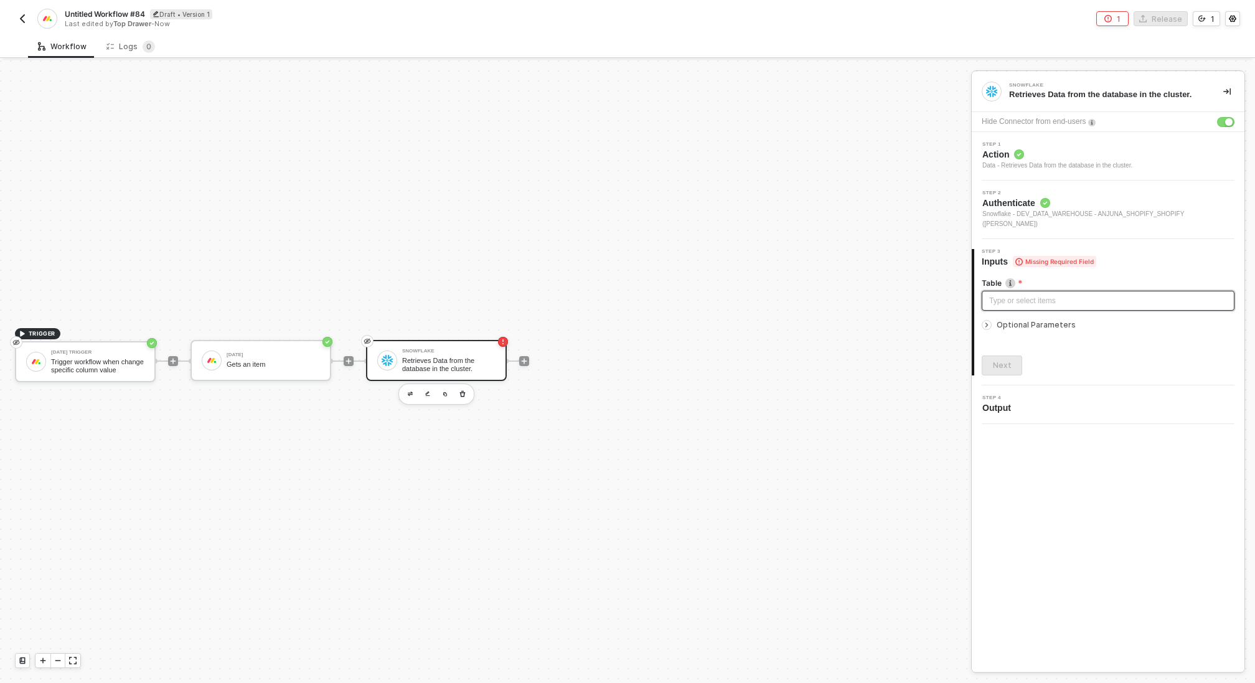
click at [1049, 299] on div "Type or select items ﻿" at bounding box center [1108, 301] width 253 height 20
click at [991, 320] on div at bounding box center [987, 325] width 10 height 10
drag, startPoint x: 92, startPoint y: 286, endPoint x: 32, endPoint y: 377, distance: 108.3
click at [34, 371] on div "TRIGGER Monday Trigger Trigger workflow when change specific column value Monda…" at bounding box center [482, 361] width 965 height 646
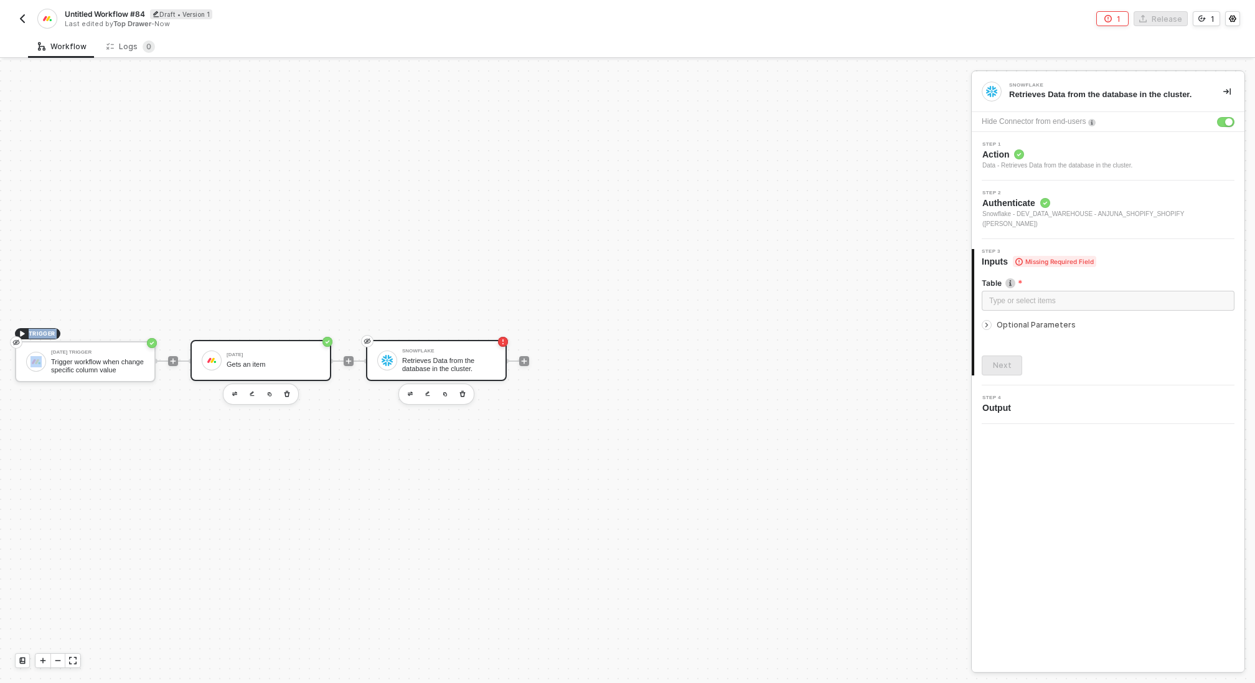
click at [250, 363] on div "Gets an item" at bounding box center [273, 365] width 93 height 8
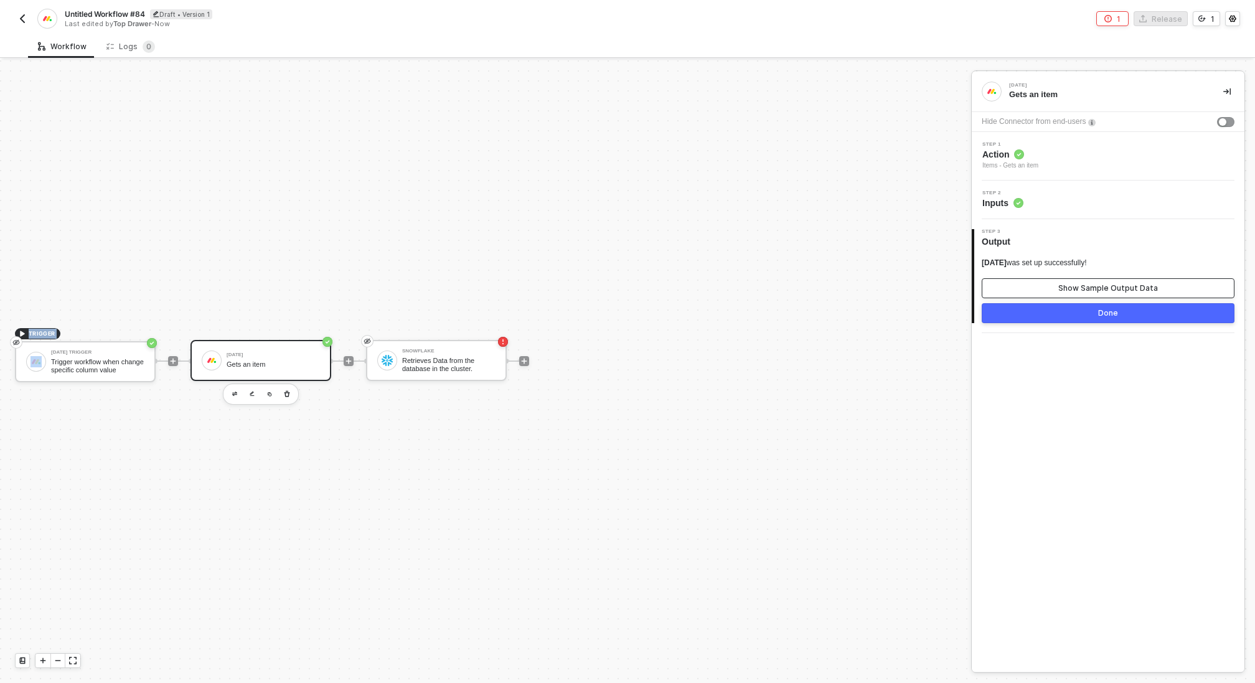
click at [1092, 290] on div "Show Sample Output Data" at bounding box center [1108, 288] width 100 height 10
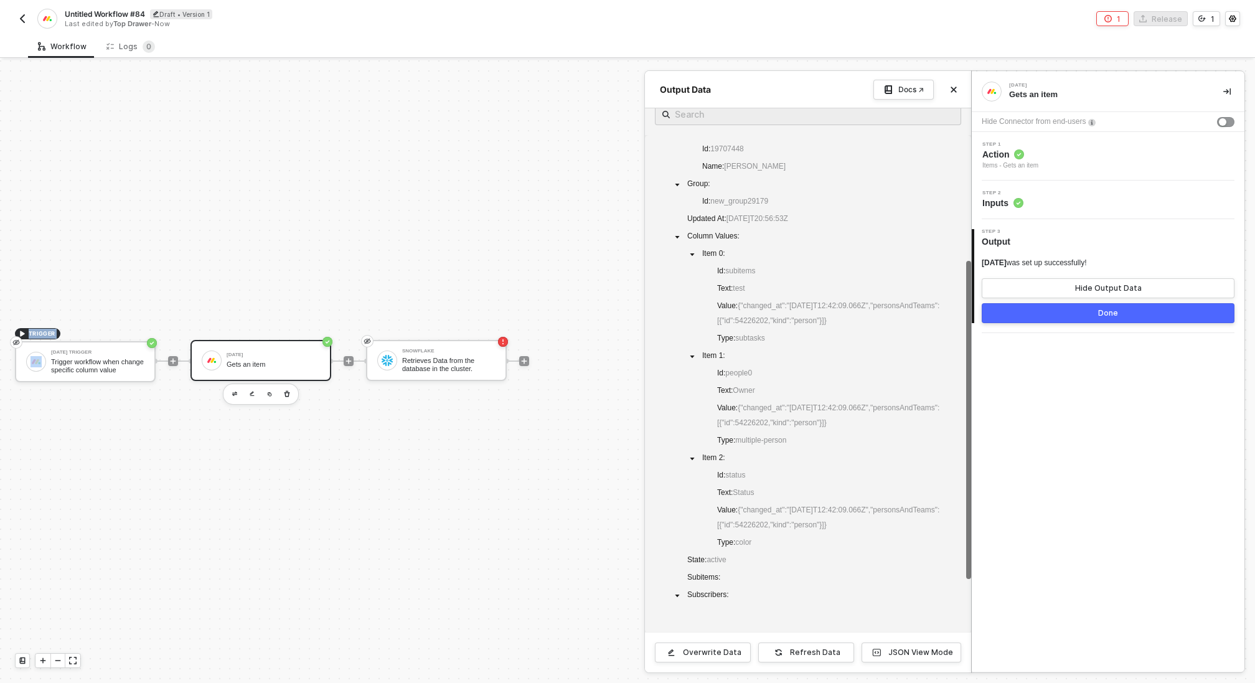
scroll to position [195, 0]
click at [898, 652] on div "JSON View Mode" at bounding box center [920, 653] width 65 height 10
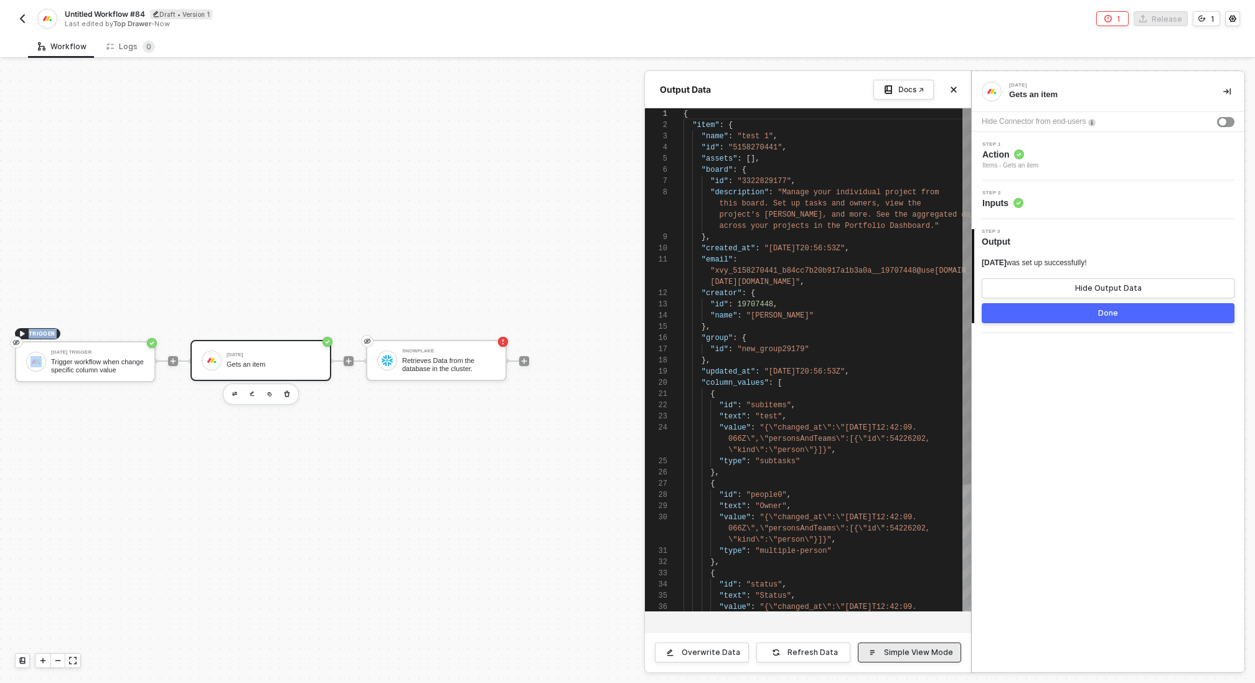
scroll to position [78, 0]
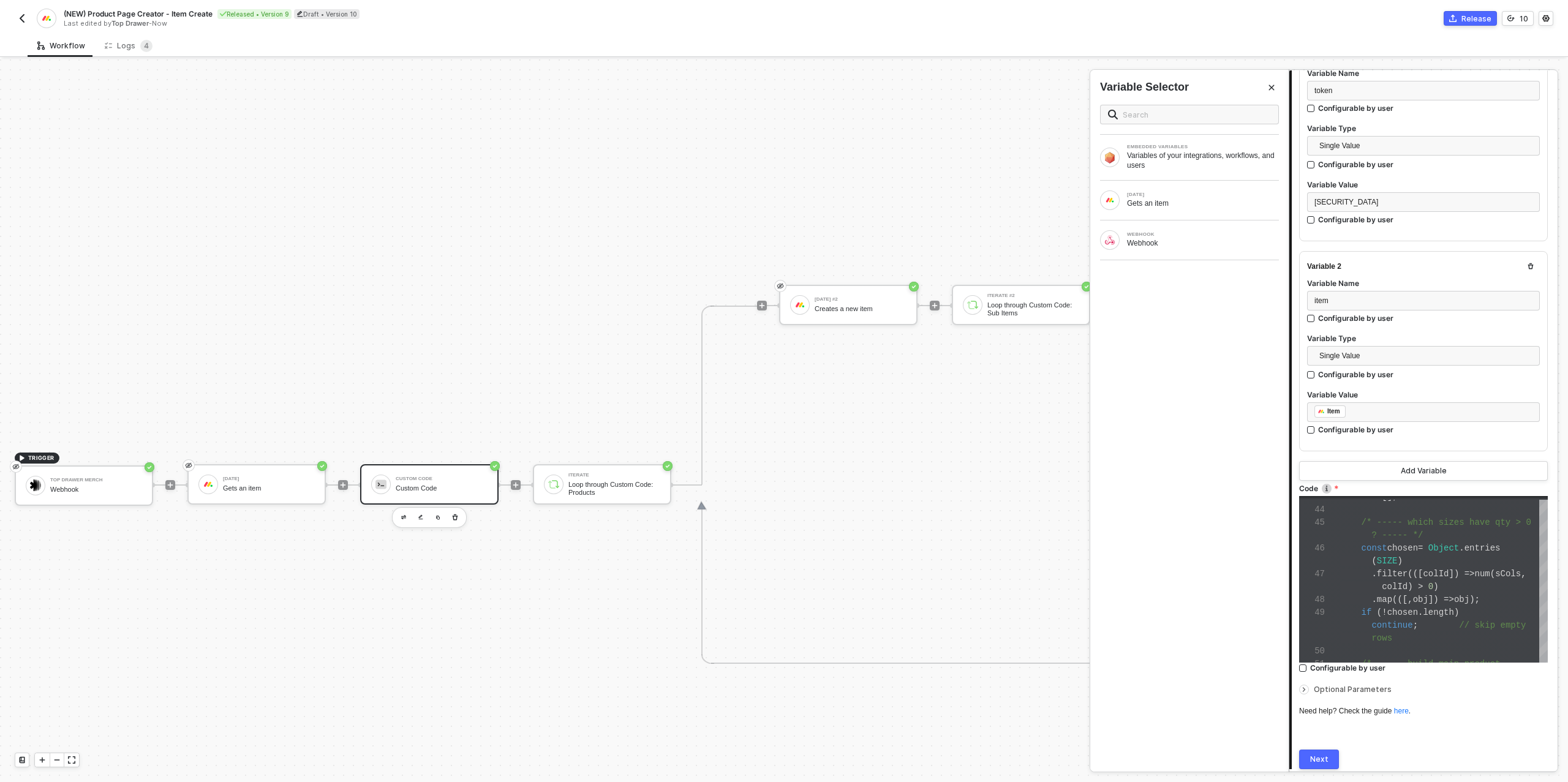
scroll to position [90, 0]
